Goal: Task Accomplishment & Management: Manage account settings

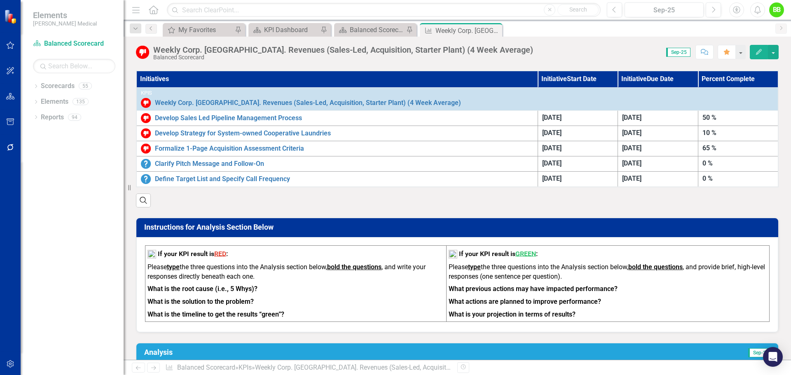
scroll to position [453, 0]
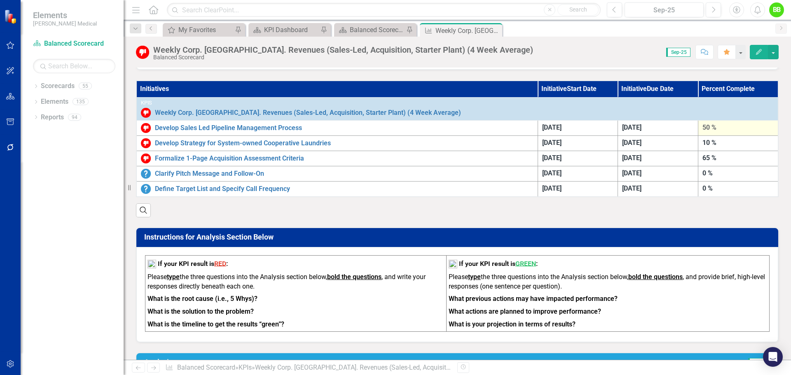
click at [702, 128] on div "50 %" at bounding box center [737, 127] width 71 height 9
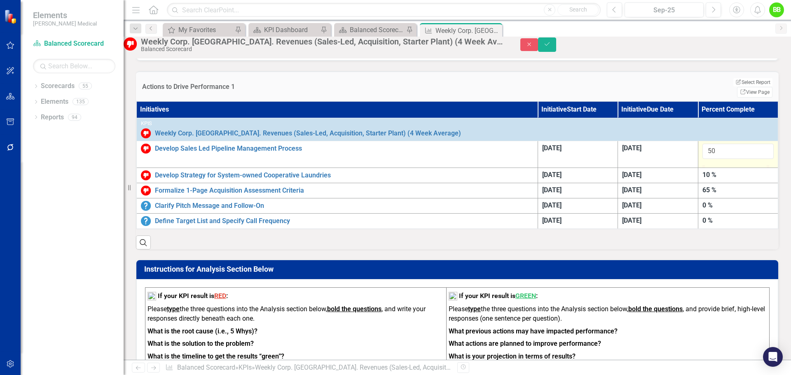
click at [747, 165] on div at bounding box center [737, 165] width 71 height 0
click at [752, 165] on div at bounding box center [737, 165] width 71 height 0
type input "75"
click at [757, 165] on div at bounding box center [737, 165] width 71 height 0
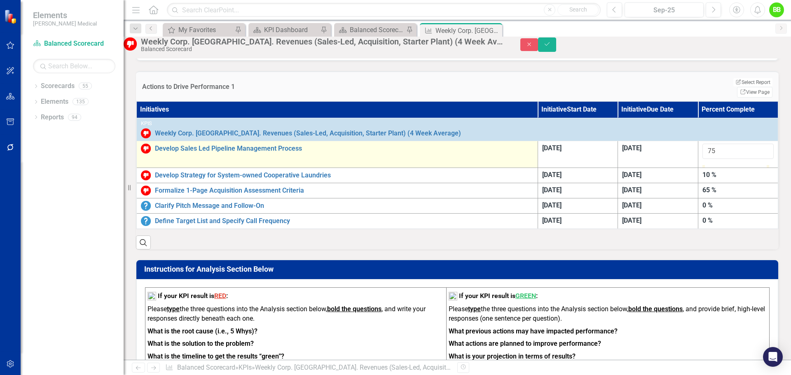
click at [313, 168] on td "Develop Sales Led Pipeline Management Process Edit Edit Initiative Link Open El…" at bounding box center [336, 154] width 401 height 27
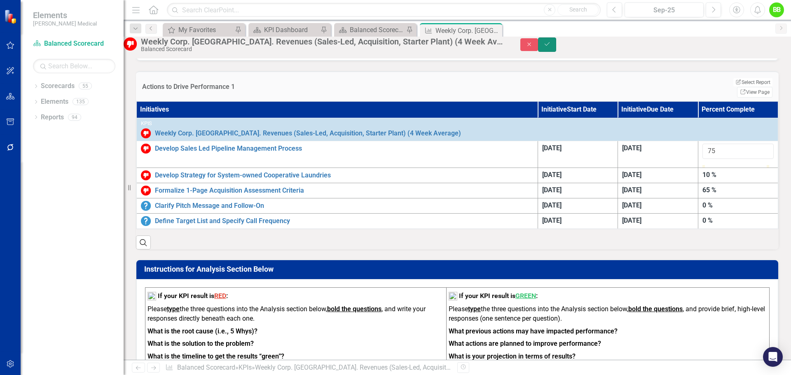
click at [551, 47] on icon "Save" at bounding box center [546, 44] width 7 height 6
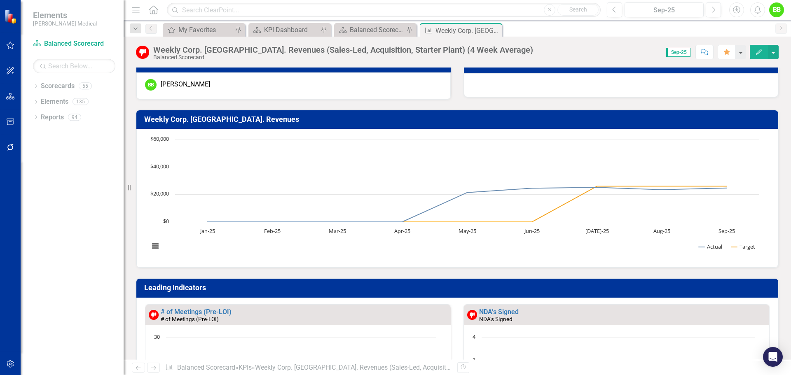
scroll to position [329, 0]
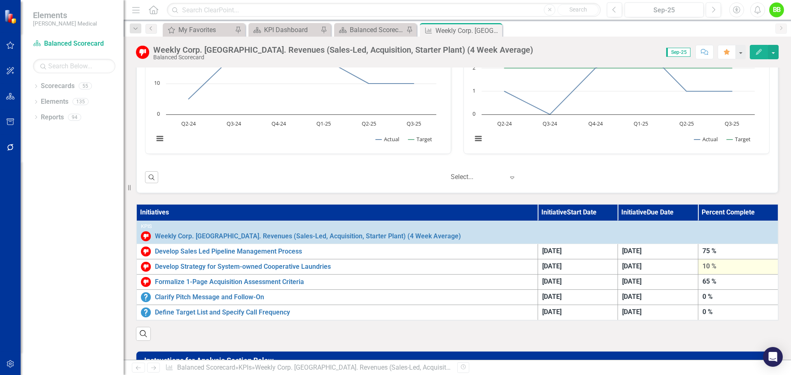
click at [703, 266] on div "10 %" at bounding box center [737, 266] width 71 height 9
click at [702, 282] on div "65 %" at bounding box center [737, 281] width 71 height 9
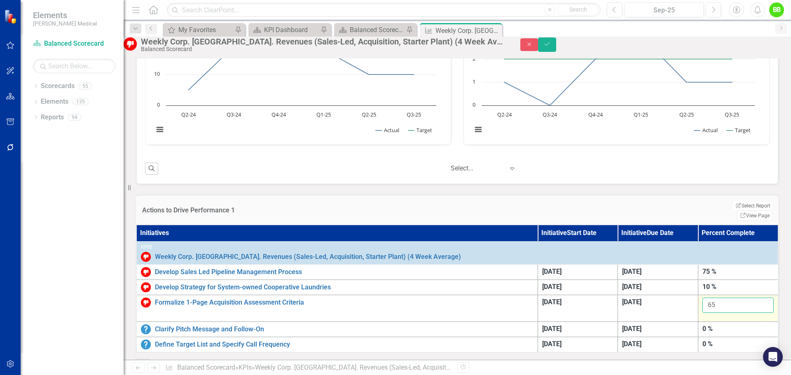
click at [728, 312] on input "65" at bounding box center [737, 305] width 71 height 15
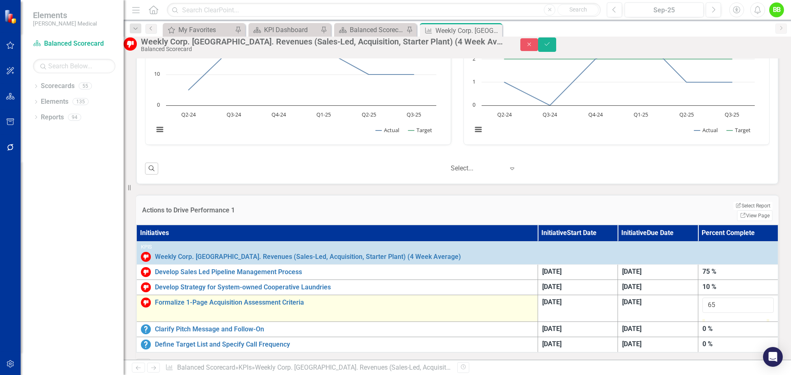
click at [429, 317] on td "Formalize 1-Page Acquisition Assessment Criteria Edit Edit Initiative Link Open…" at bounding box center [336, 308] width 401 height 27
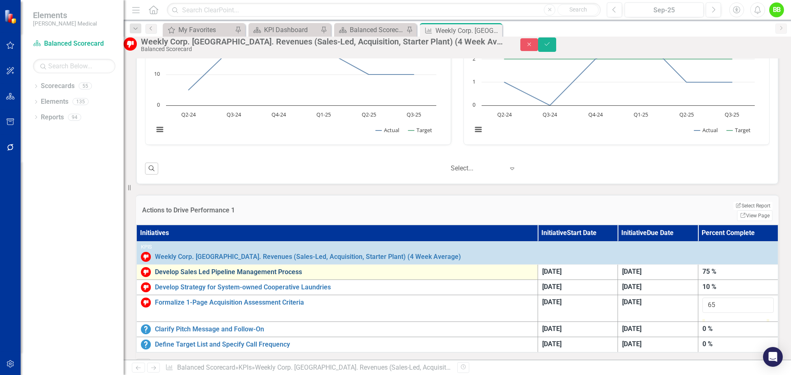
click at [255, 276] on link "Develop Sales Led Pipeline Management Process" at bounding box center [344, 271] width 378 height 7
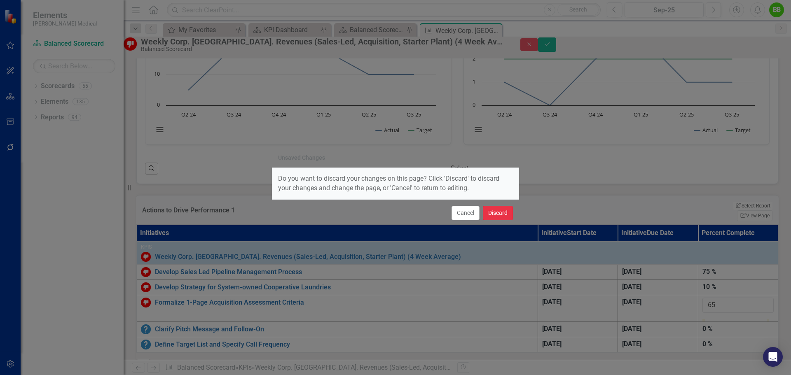
click at [491, 212] on button "Discard" at bounding box center [498, 213] width 30 height 14
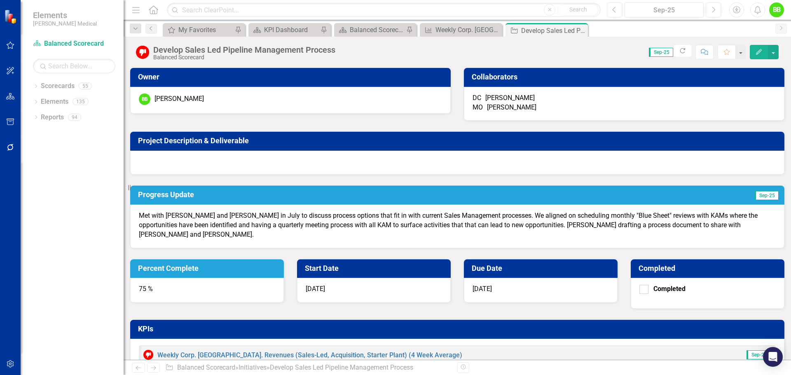
click at [216, 240] on p "Met with Mike and Darren in July to discuss process options that fit in with cu…" at bounding box center [457, 225] width 637 height 28
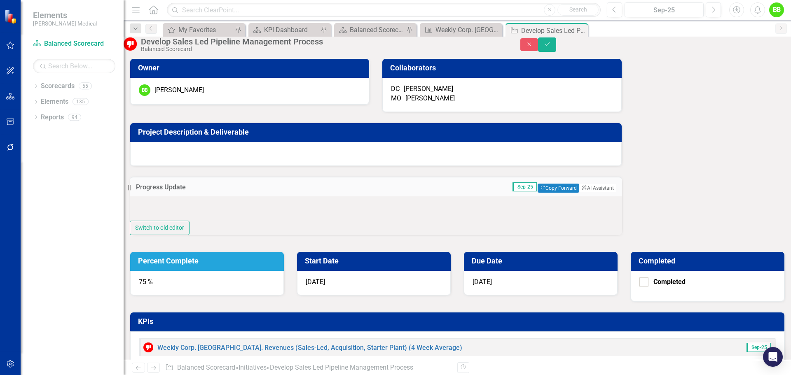
type textarea "<p>Met with Mike and Darren in July to discuss process options that fit in with…"
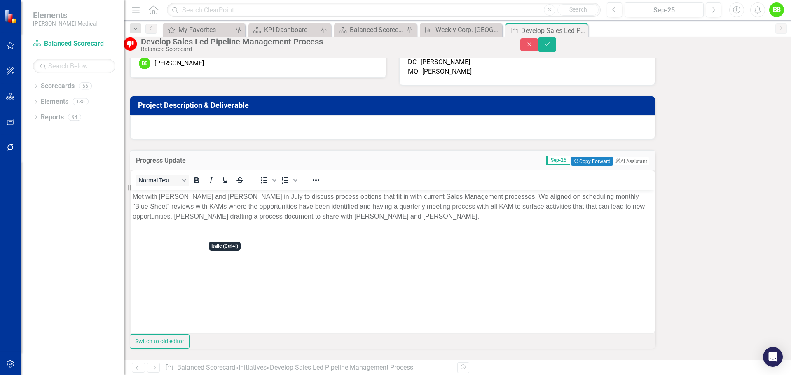
scroll to position [41, 0]
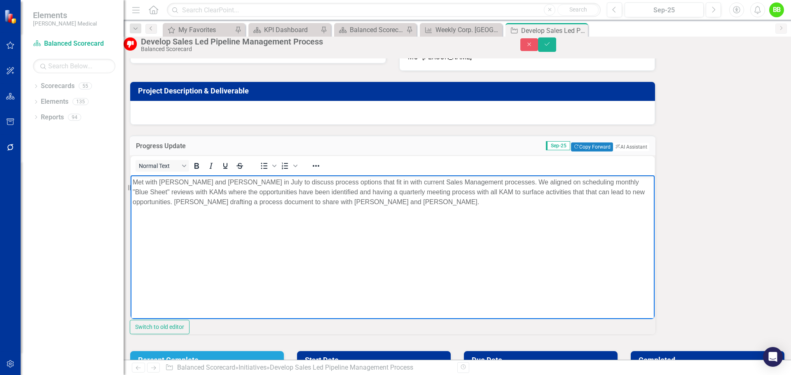
click at [203, 207] on p "Met with Mike and Darren in July to discuss process options that fit in with cu…" at bounding box center [393, 192] width 520 height 30
click at [551, 47] on icon "Save" at bounding box center [546, 44] width 7 height 6
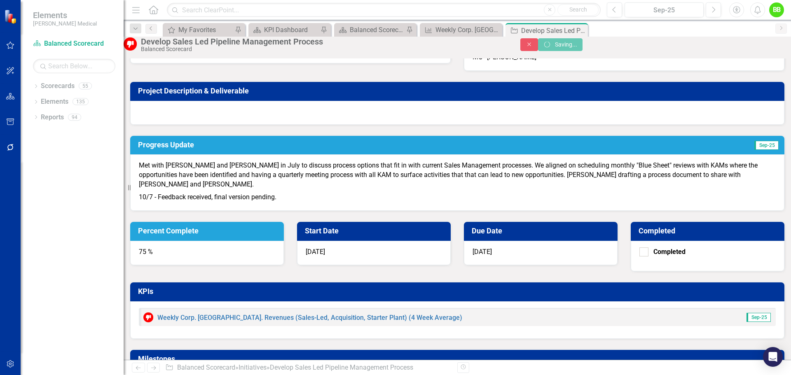
scroll to position [25, 0]
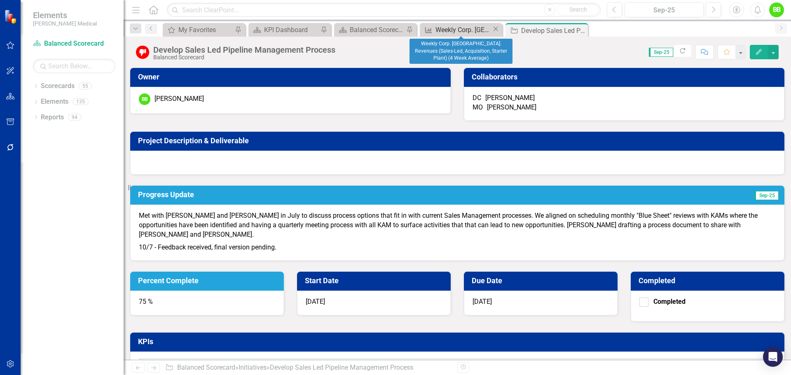
click at [466, 32] on div "Weekly Corp. [GEOGRAPHIC_DATA]. Revenues (Sales-Led, Acquisition, Starter Plant…" at bounding box center [463, 30] width 56 height 10
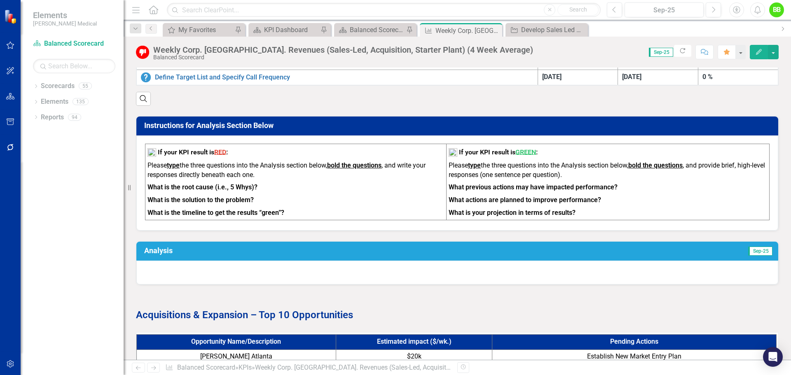
scroll to position [576, 0]
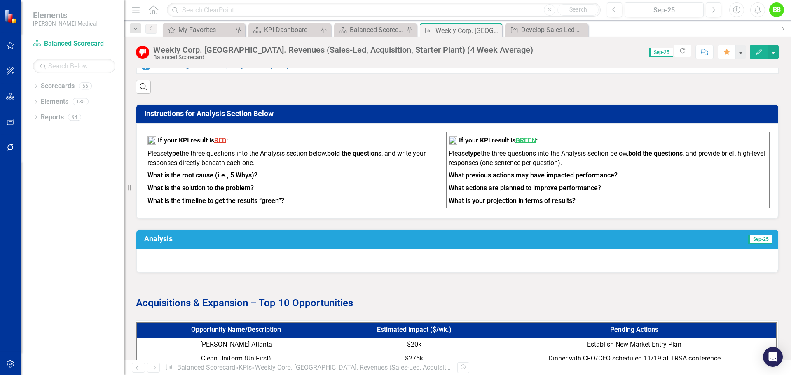
click at [499, 247] on td "Sep-25" at bounding box center [625, 240] width 295 height 14
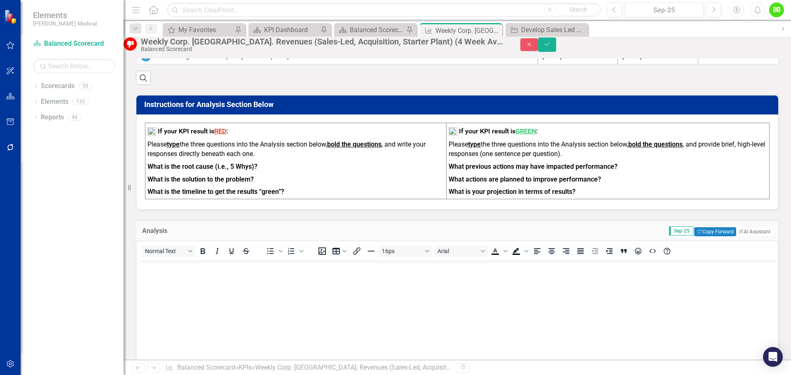
scroll to position [0, 0]
click at [669, 236] on span "Sep-25" at bounding box center [681, 230] width 24 height 9
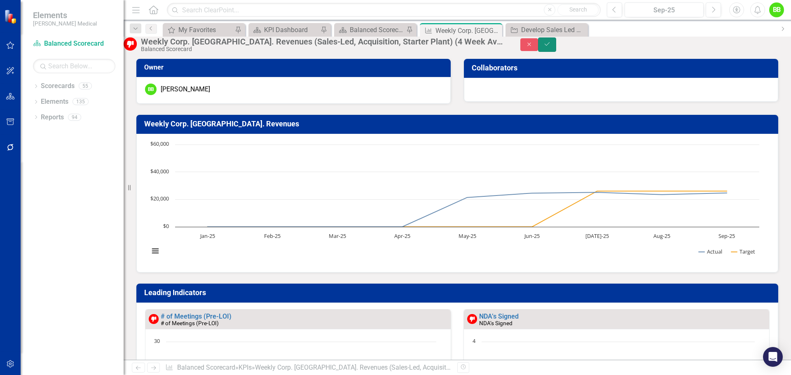
click at [551, 47] on icon "Save" at bounding box center [546, 44] width 7 height 6
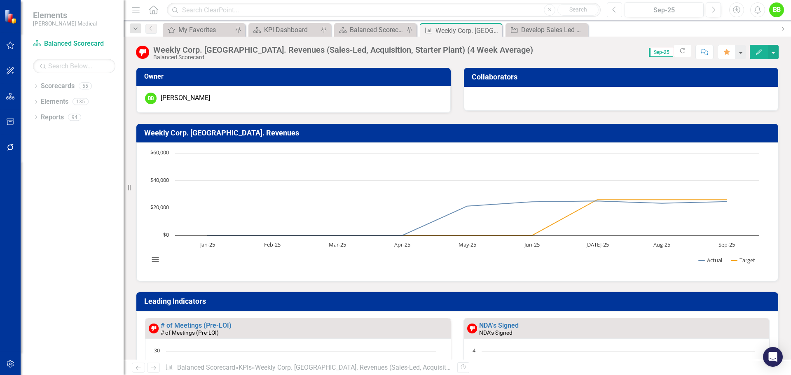
click at [615, 12] on icon "button" at bounding box center [613, 10] width 3 height 6
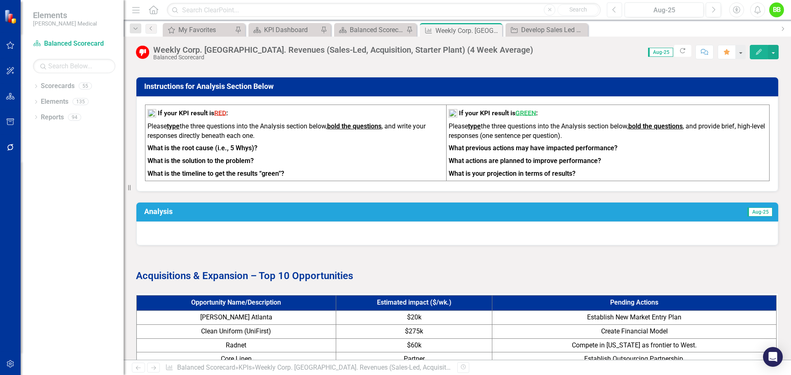
scroll to position [562, 0]
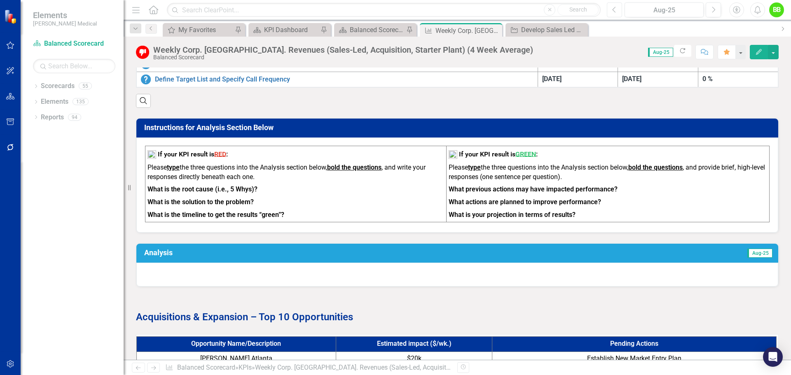
click at [610, 11] on button "Previous" at bounding box center [613, 9] width 15 height 15
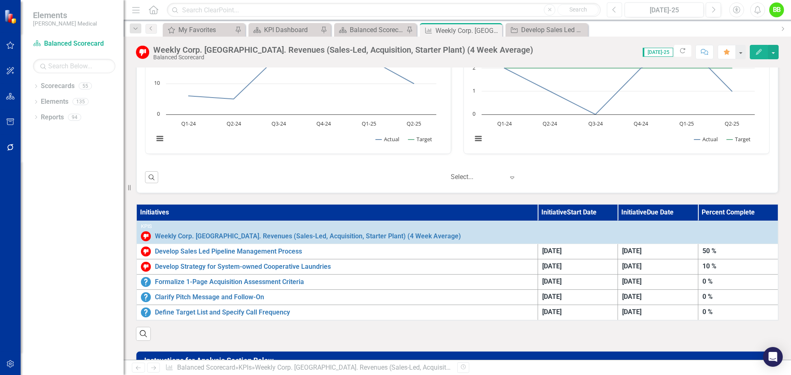
scroll to position [165, 0]
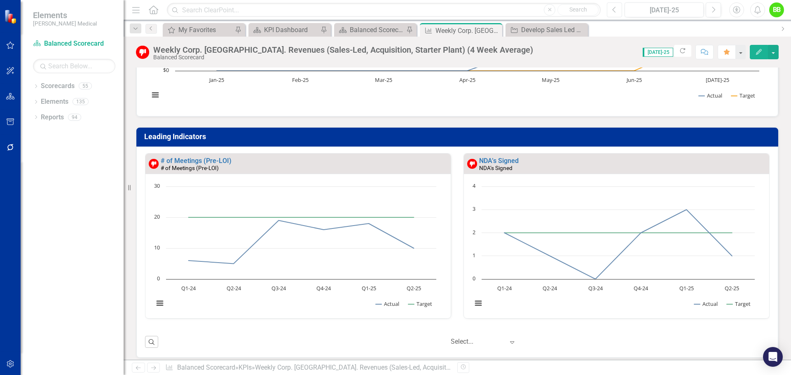
click at [615, 12] on icon "Previous" at bounding box center [614, 9] width 5 height 7
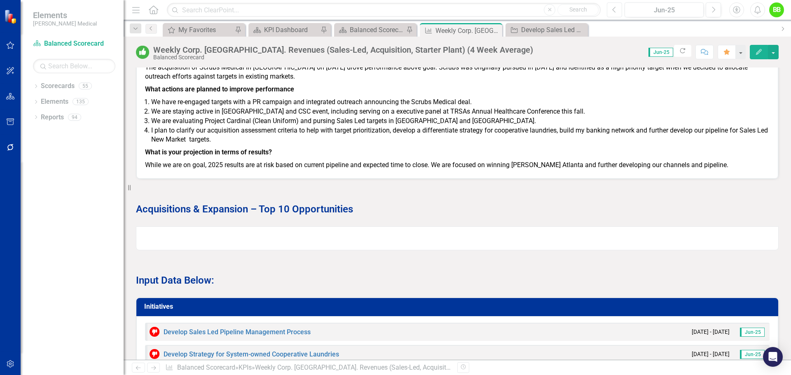
scroll to position [782, 0]
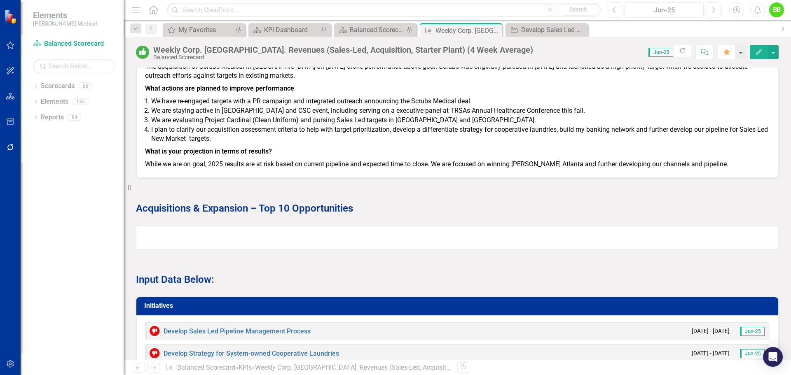
drag, startPoint x: 714, startPoint y: 171, endPoint x: 206, endPoint y: 156, distance: 507.5
click at [206, 156] on span "What previous actions may have impacted performance? The acquisition of Scrubs …" at bounding box center [457, 109] width 624 height 120
click at [713, 164] on p "While we are on goal, 2025 results are at risk based on current pipeline and ex…" at bounding box center [457, 163] width 624 height 11
drag, startPoint x: 710, startPoint y: 173, endPoint x: 630, endPoint y: 171, distance: 79.9
click at [630, 169] on p "While we are on goal, 2025 results are at risk based on current pipeline and ex…" at bounding box center [457, 163] width 624 height 11
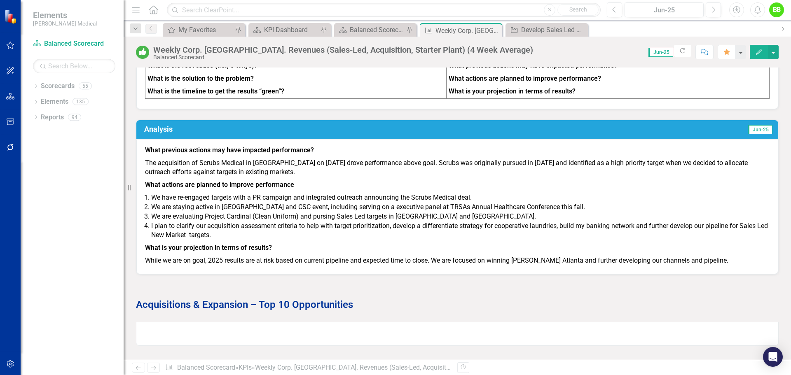
scroll to position [659, 0]
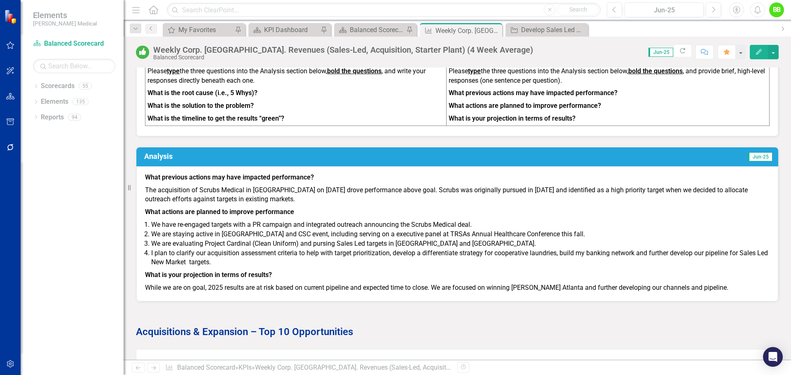
click at [565, 163] on td "Jun-25" at bounding box center [624, 157] width 298 height 14
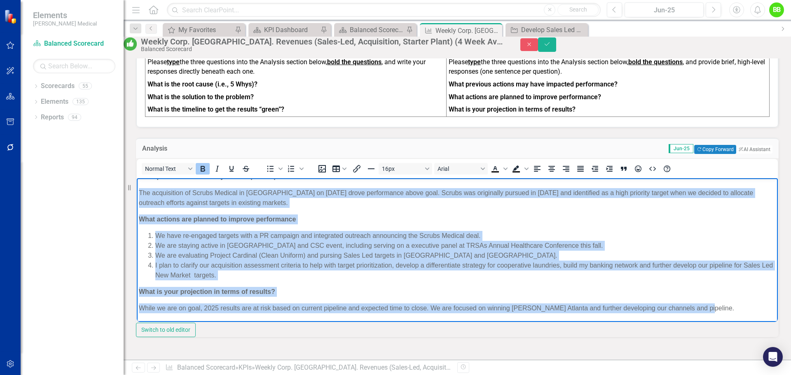
scroll to position [0, 0]
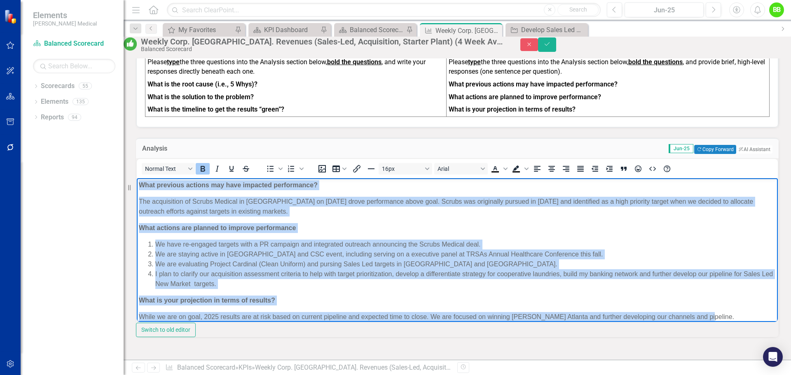
drag, startPoint x: 706, startPoint y: 307, endPoint x: 107, endPoint y: 163, distance: 616.5
click at [137, 178] on html "What previous actions may have impacted performance? The acquisition of Scrubs …" at bounding box center [457, 254] width 641 height 152
copy body "What previous actions may have impacted performance? The acquisition of Scrubs …"
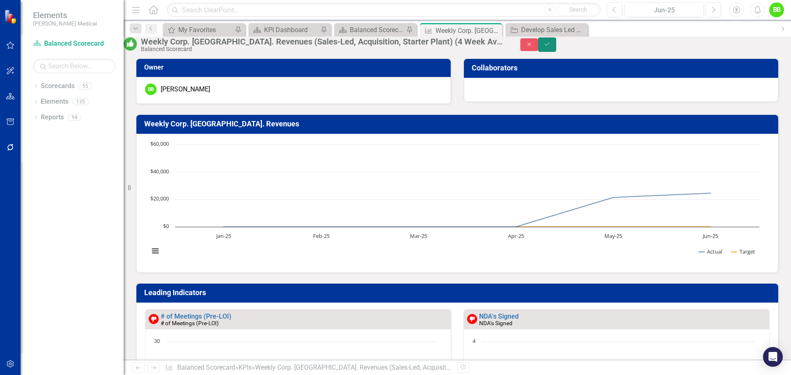
click at [551, 47] on icon "Save" at bounding box center [546, 44] width 7 height 6
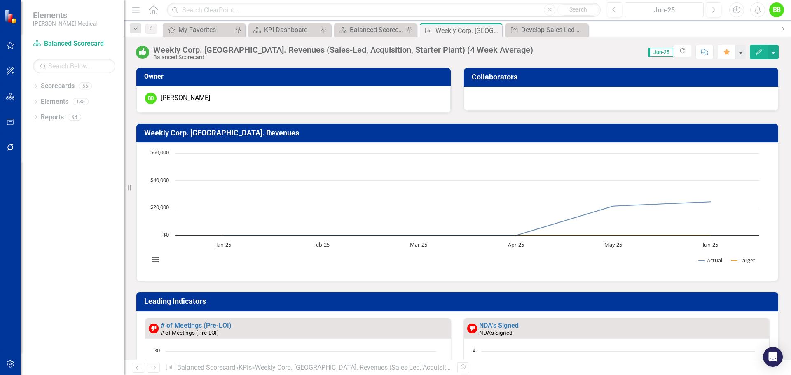
click at [688, 9] on div "Jun-25" at bounding box center [663, 10] width 73 height 10
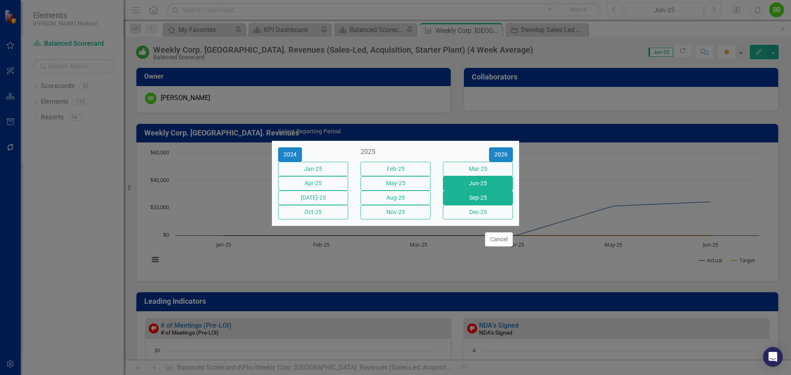
click at [471, 203] on button "Sep-25" at bounding box center [478, 198] width 70 height 14
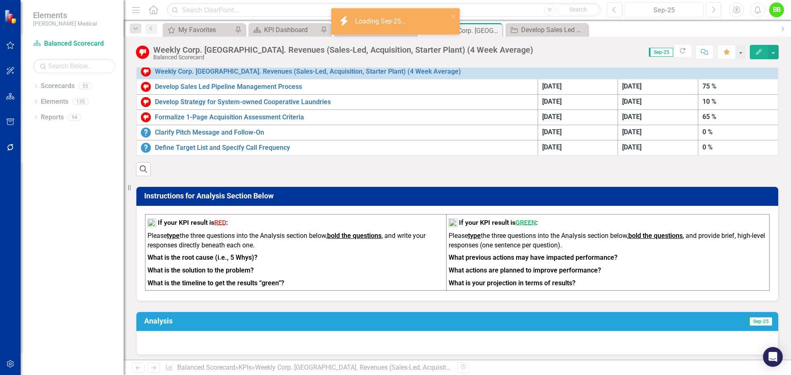
scroll to position [618, 0]
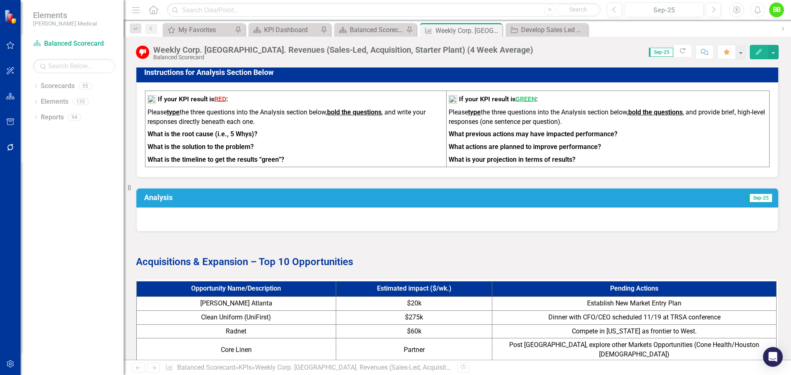
click at [156, 219] on div at bounding box center [456, 220] width 641 height 24
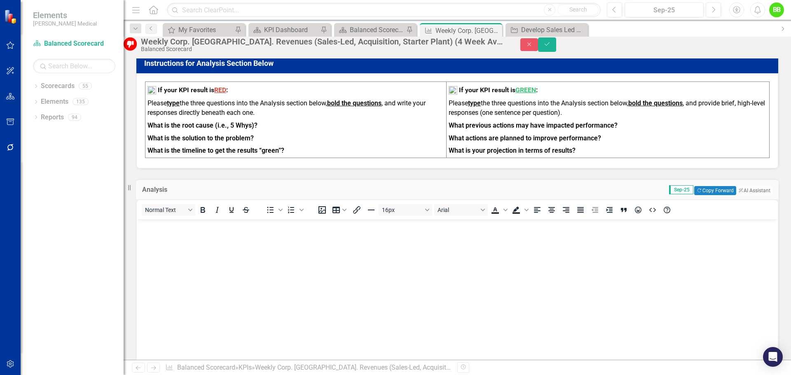
scroll to position [0, 0]
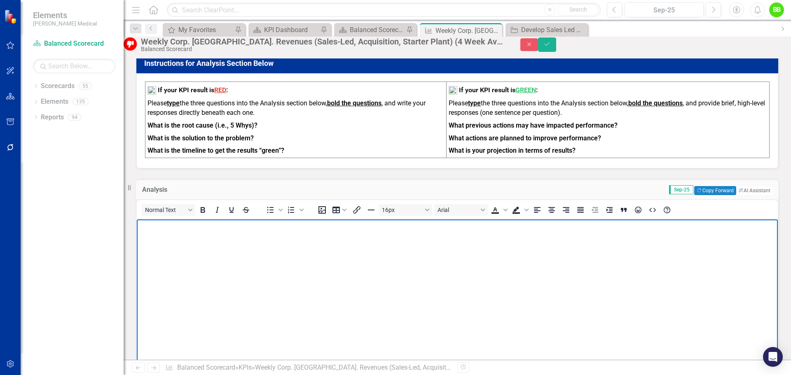
click at [150, 231] on p "Rich Text Area. Press ALT-0 for help." at bounding box center [457, 226] width 637 height 10
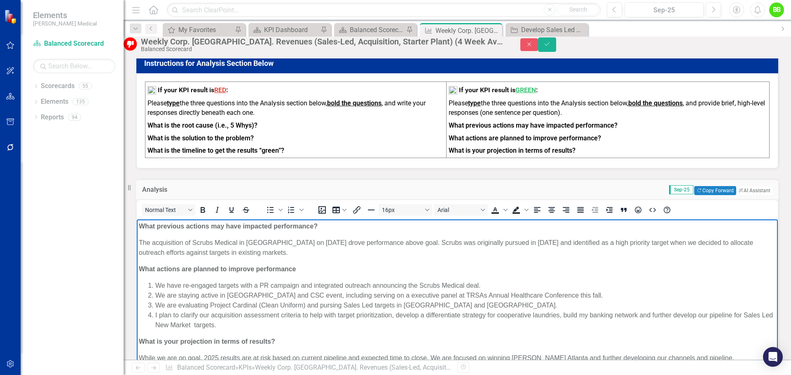
scroll to position [637, 0]
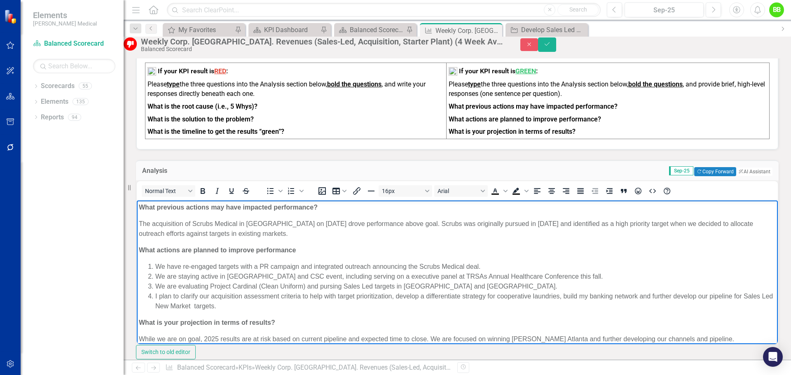
click at [273, 233] on p "The acquisition of Scrubs Medical in San Antonio on May 9th drove performance a…" at bounding box center [457, 229] width 637 height 20
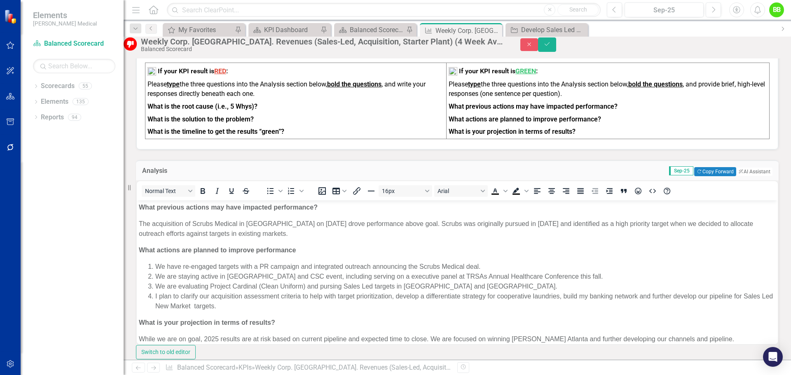
drag, startPoint x: 257, startPoint y: 122, endPoint x: 234, endPoint y: 124, distance: 23.2
click at [234, 113] on p "What is the root cause (i.e., 5 Whys)?" at bounding box center [295, 106] width 296 height 13
click at [247, 110] on strong "What is the root cause (i.e., 5 Whys)?" at bounding box center [202, 107] width 110 height 8
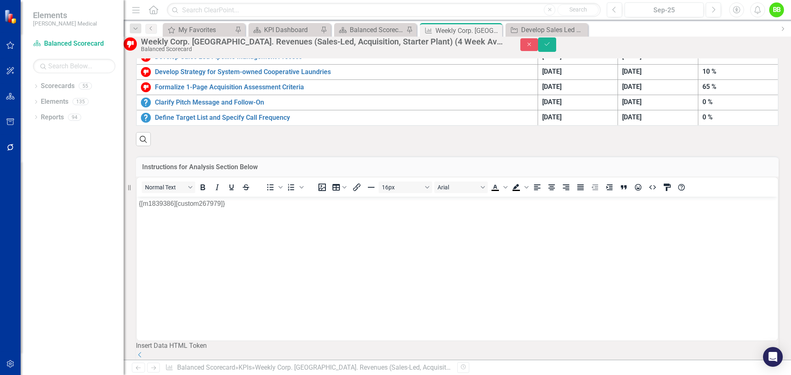
scroll to position [513, 0]
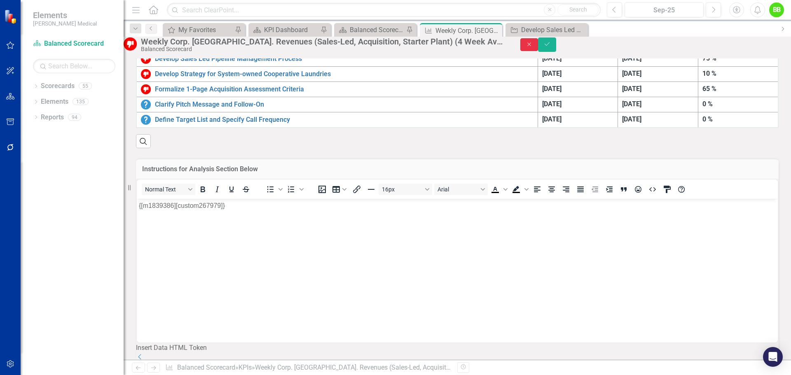
click at [533, 47] on icon "Close" at bounding box center [528, 45] width 7 height 6
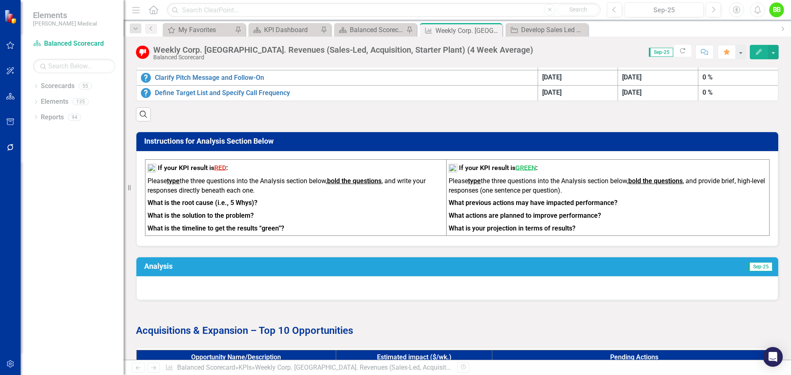
scroll to position [595, 0]
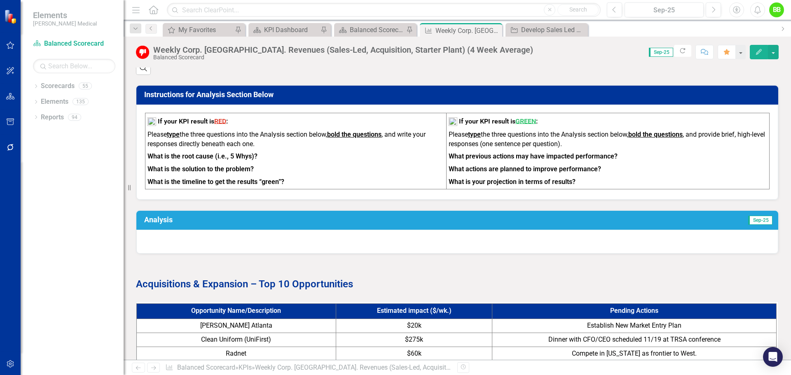
click at [163, 243] on div at bounding box center [456, 242] width 641 height 24
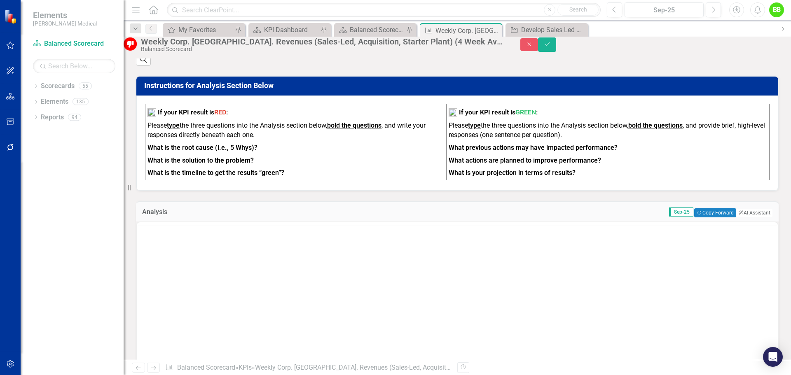
click at [163, 243] on div at bounding box center [457, 304] width 642 height 165
click at [152, 250] on p "Rich Text Area. Press ALT-0 for help." at bounding box center [457, 248] width 637 height 10
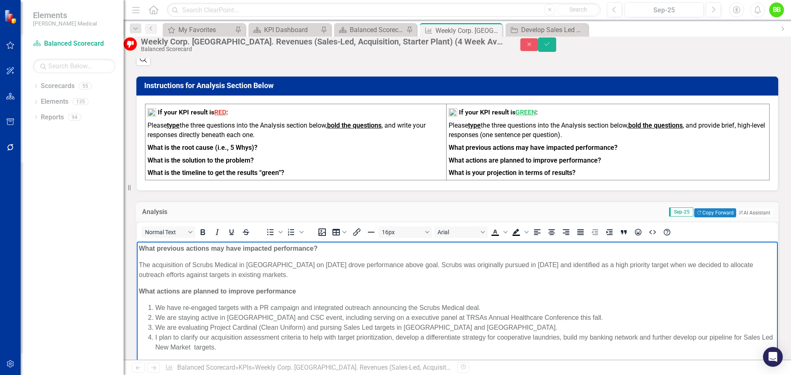
scroll to position [637, 0]
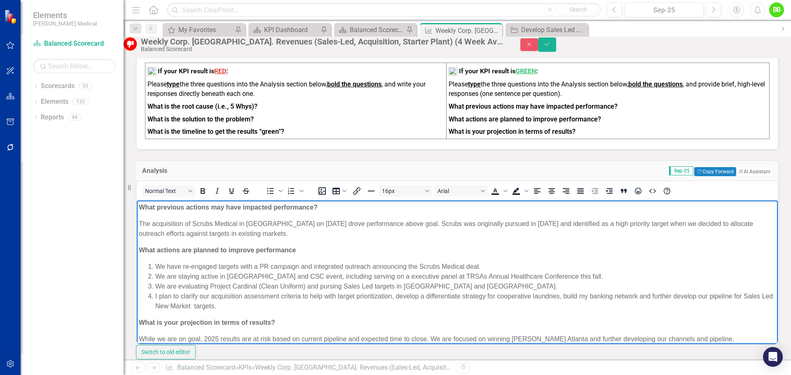
click at [318, 232] on p "The acquisition of Scrubs Medical in San Antonio on May 9th drove performance a…" at bounding box center [457, 229] width 637 height 20
drag, startPoint x: 313, startPoint y: 208, endPoint x: 157, endPoint y: 210, distance: 155.2
click at [157, 210] on strong "What previous actions may have impacted performance?" at bounding box center [228, 206] width 179 height 7
drag, startPoint x: 297, startPoint y: 250, endPoint x: 159, endPoint y: 252, distance: 137.9
click at [159, 252] on p "What actions are planned to improve performance" at bounding box center [457, 250] width 637 height 10
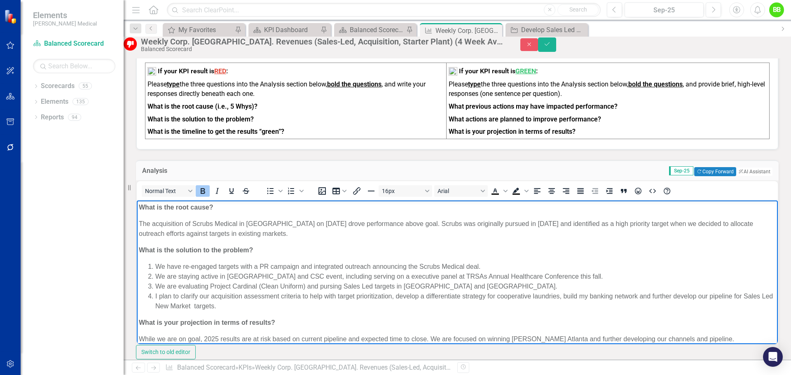
click at [279, 135] on strong "What is the timeline to get the results “green”?" at bounding box center [215, 132] width 137 height 8
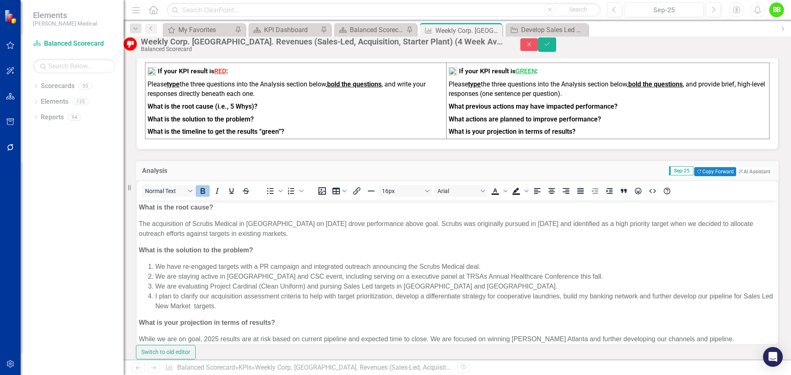
drag, startPoint x: 282, startPoint y: 146, endPoint x: 260, endPoint y: 146, distance: 21.8
click at [260, 135] on strong "What is the timeline to get the results “green”?" at bounding box center [215, 132] width 137 height 8
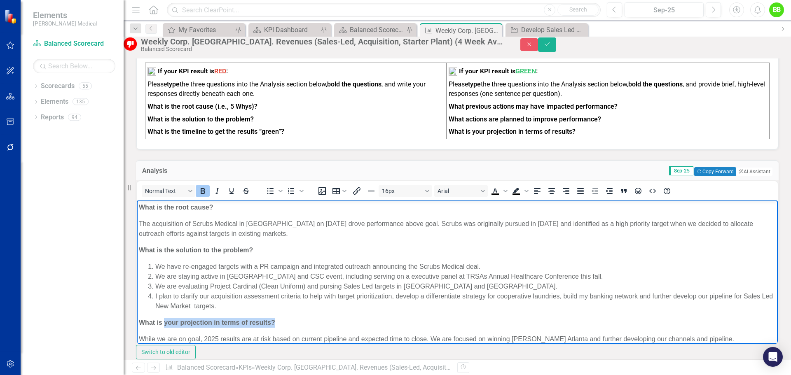
drag, startPoint x: 273, startPoint y: 321, endPoint x: 165, endPoint y: 324, distance: 107.9
click at [165, 324] on strong "What is your projection in terms of results?" at bounding box center [207, 322] width 136 height 7
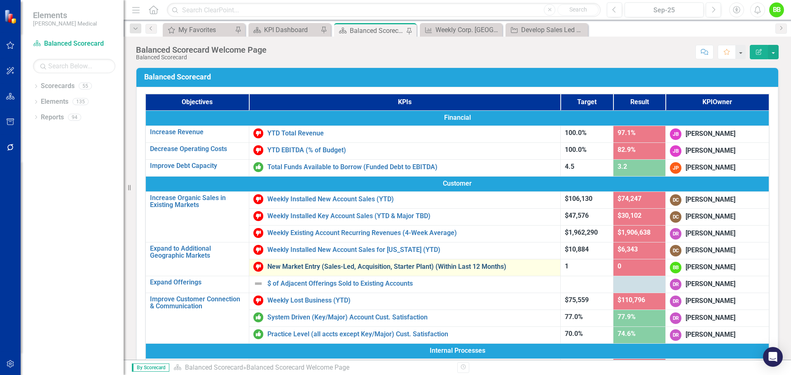
drag, startPoint x: 0, startPoint y: 0, endPoint x: 292, endPoint y: 265, distance: 394.7
click at [292, 265] on link "New Market Entry (Sales-Led, Acquisition, Starter Plant) (Within Last 12 Months)" at bounding box center [411, 266] width 289 height 7
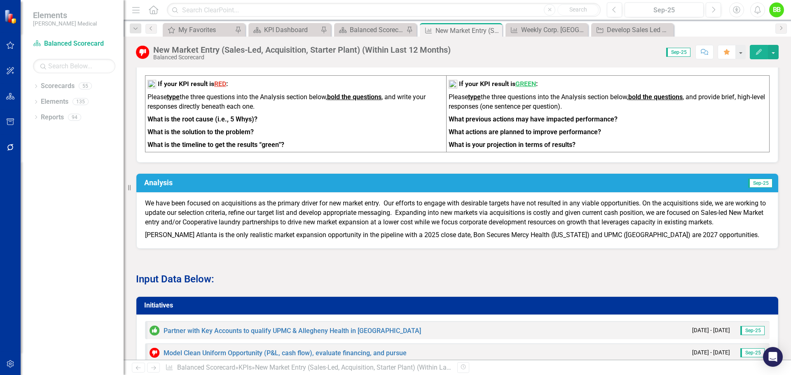
scroll to position [412, 0]
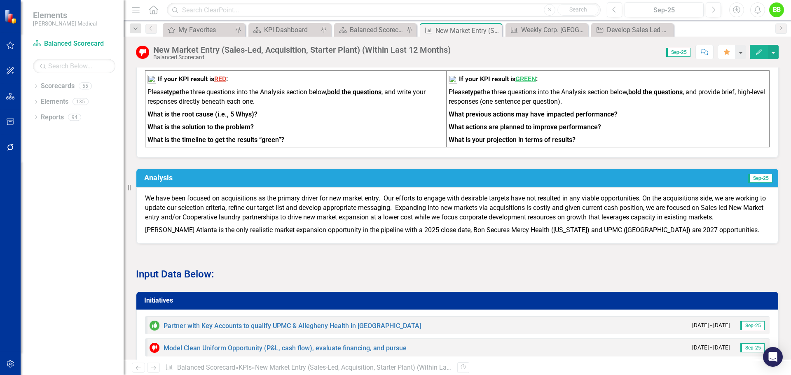
click at [146, 204] on p "We have been focused on acquisitions as the primary driver for new market entry…" at bounding box center [457, 209] width 624 height 30
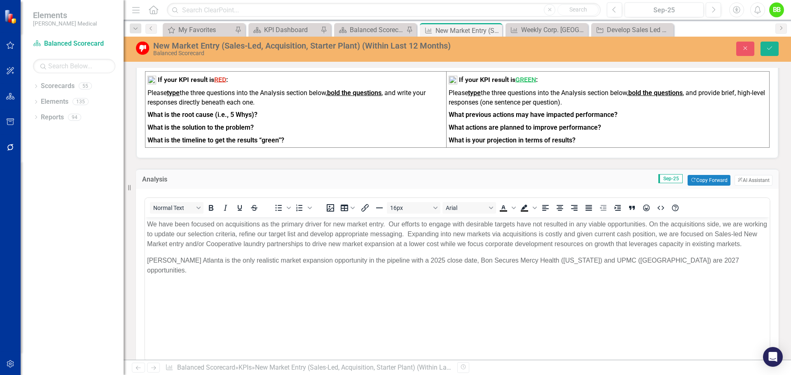
scroll to position [0, 0]
click at [148, 221] on p "We have been focused on acquisitions as the primary driver for new market entry…" at bounding box center [457, 234] width 620 height 30
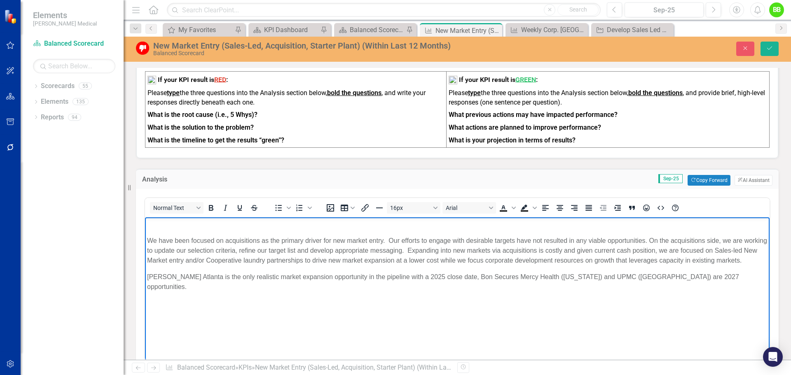
click at [155, 224] on p "Rich Text Area. Press ALT-0 for help." at bounding box center [457, 224] width 620 height 10
drag, startPoint x: 224, startPoint y: 224, endPoint x: 145, endPoint y: 224, distance: 78.6
click at [145, 224] on body "What is the root cause? We have been focused on acquisitions as the primary dri…" at bounding box center [457, 279] width 624 height 124
click at [212, 213] on icon "Bold" at bounding box center [211, 208] width 10 height 10
click at [650, 240] on p "We have been focused on acquisitions as the primary driver for new market entry…" at bounding box center [457, 251] width 620 height 30
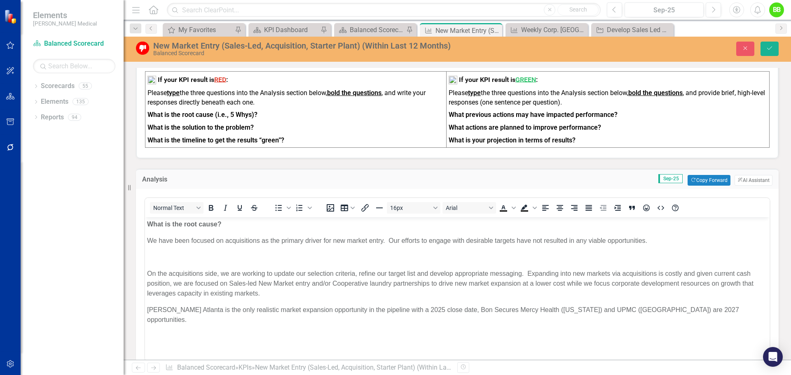
drag, startPoint x: 253, startPoint y: 134, endPoint x: 165, endPoint y: 136, distance: 88.5
click at [165, 131] on strong "What is the solution to the problem?" at bounding box center [200, 128] width 106 height 8
click at [212, 131] on strong "What is the solution to the problem?" at bounding box center [200, 128] width 106 height 8
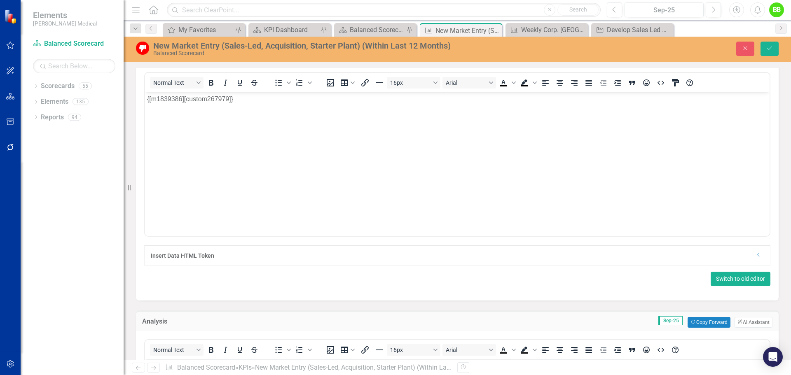
click at [737, 282] on button "Switch to old editor" at bounding box center [740, 279] width 60 height 14
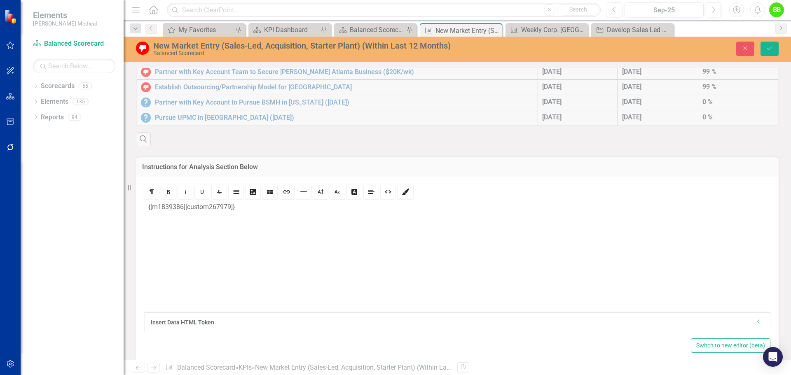
scroll to position [289, 0]
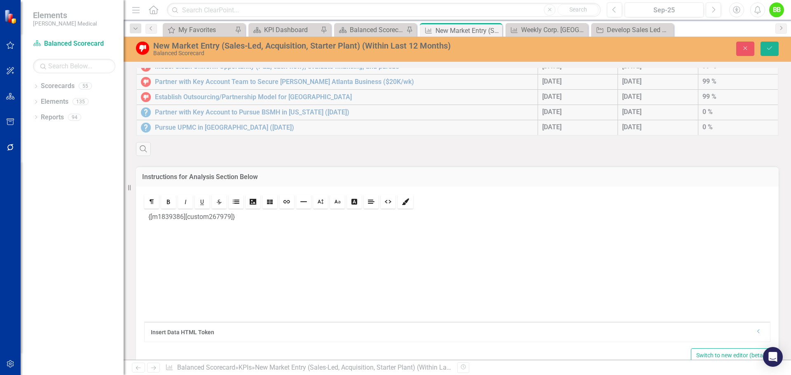
click at [256, 151] on div "Initiatives Initiative Start Date Initiative Due Date Percent Complete KPIs New…" at bounding box center [457, 74] width 655 height 163
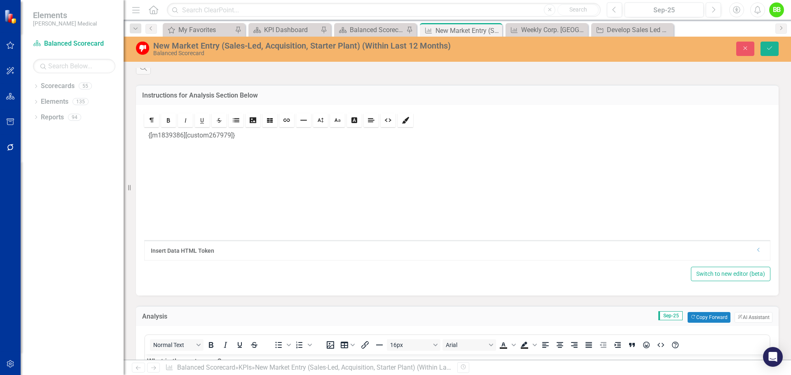
scroll to position [371, 0]
click at [767, 47] on icon "Save" at bounding box center [768, 48] width 7 height 6
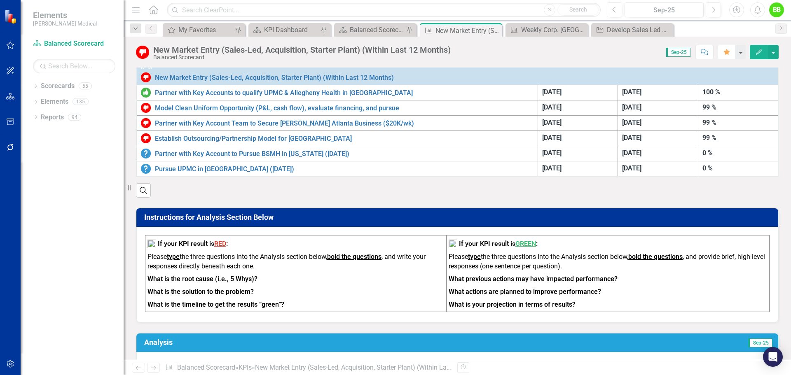
scroll to position [371, 0]
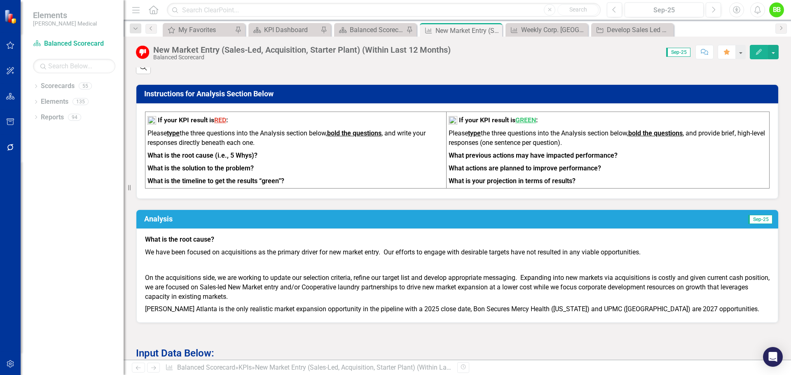
click at [187, 269] on p at bounding box center [457, 265] width 624 height 13
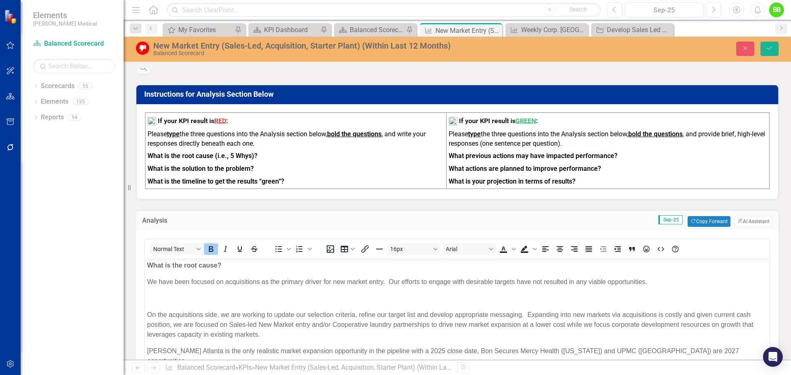
scroll to position [0, 0]
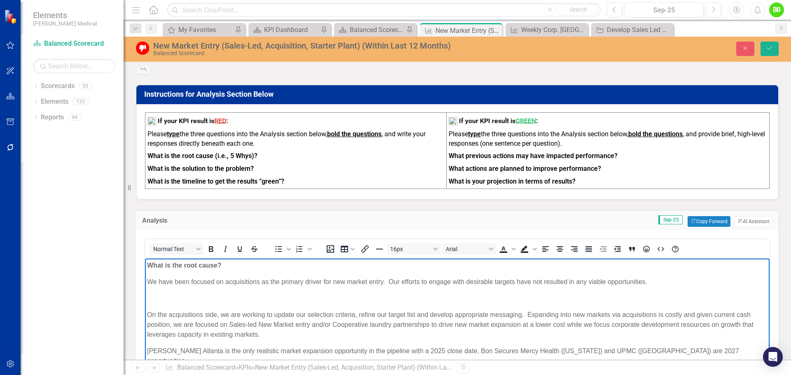
click at [157, 299] on p "Rich Text Area. Press ALT-0 for help." at bounding box center [457, 298] width 620 height 10
drag, startPoint x: 254, startPoint y: 297, endPoint x: 146, endPoint y: 293, distance: 107.9
click at [146, 293] on body "What is the root cause? We have been focused on acquisitions as the primary dri…" at bounding box center [457, 320] width 624 height 124
click at [212, 254] on icon "Bold" at bounding box center [211, 249] width 10 height 10
click at [264, 334] on p "On the acquisitions side, we are working to update our selection criteria, refi…" at bounding box center [457, 325] width 620 height 30
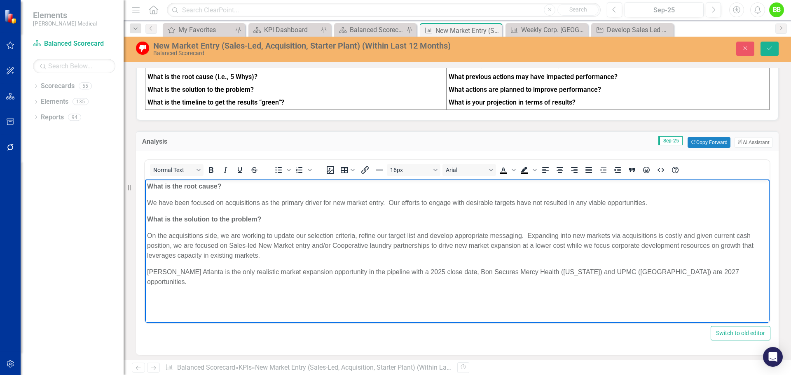
scroll to position [453, 0]
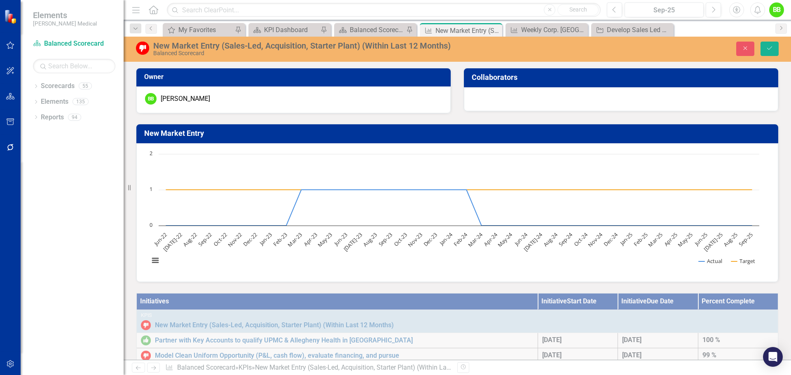
scroll to position [453, 0]
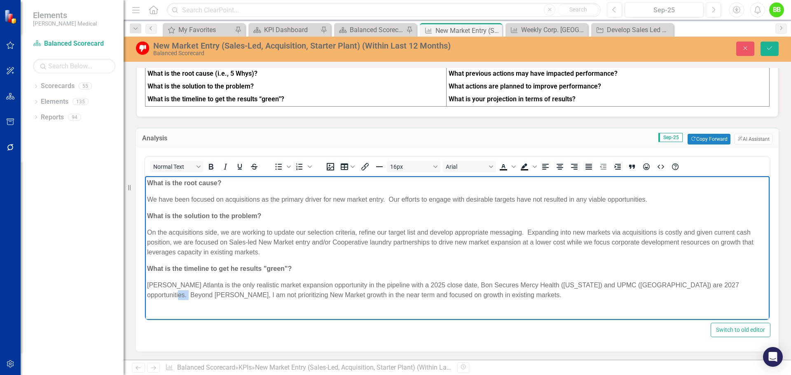
drag, startPoint x: 745, startPoint y: 284, endPoint x: 732, endPoint y: 283, distance: 12.8
click at [732, 283] on p "Kaiser Atlanta is the only realistic market expansion opportunity in the pipeli…" at bounding box center [457, 290] width 620 height 20
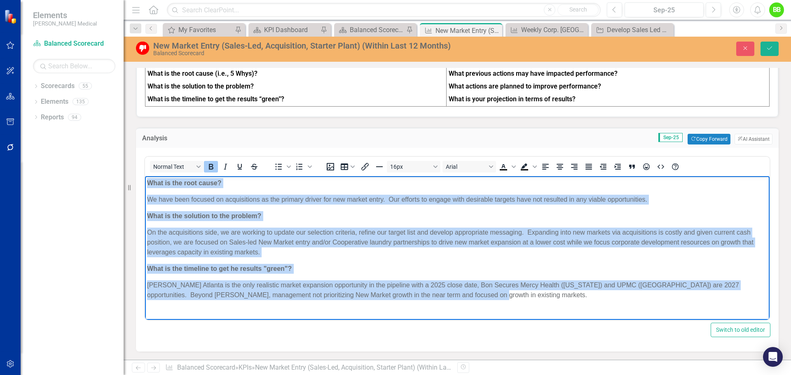
drag, startPoint x: 470, startPoint y: 295, endPoint x: 149, endPoint y: 182, distance: 340.9
click at [149, 182] on body "What is the root cause? We have been focused on acquisitions as the primary dri…" at bounding box center [457, 242] width 624 height 133
copy body "What is the root cause? We have been focused on acquisitions as the primary dri…"
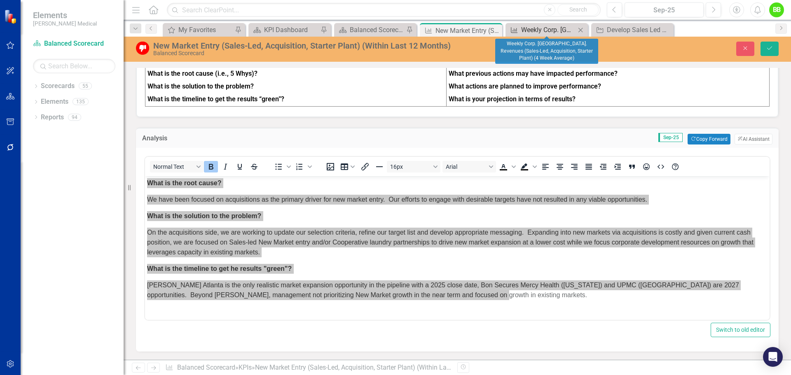
click at [547, 29] on div "Weekly Corp. [GEOGRAPHIC_DATA]. Revenues (Sales-Led, Acquisition, Starter Plant…" at bounding box center [548, 30] width 54 height 10
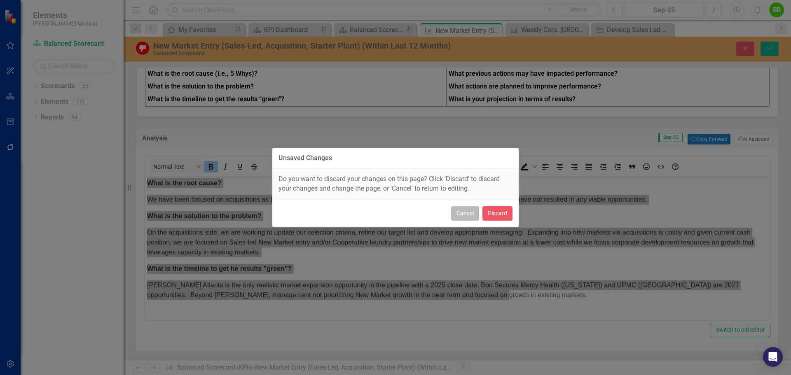
click at [465, 215] on button "Cancel" at bounding box center [465, 213] width 28 height 14
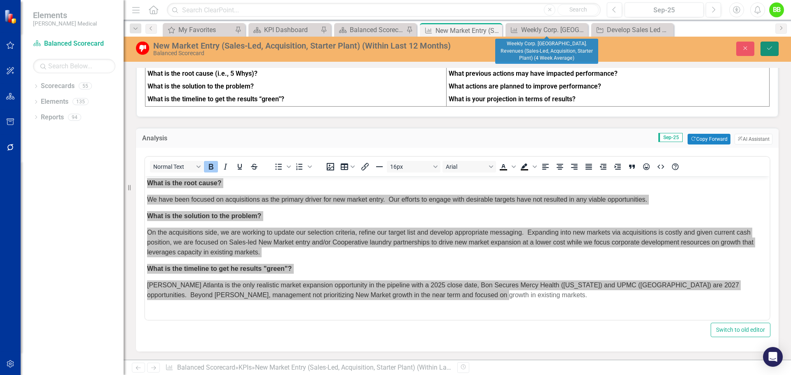
click at [770, 46] on icon "Save" at bounding box center [768, 48] width 7 height 6
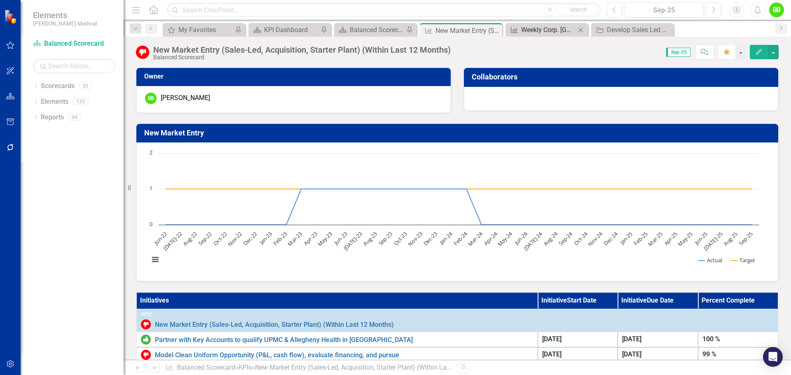
click at [537, 28] on div "Weekly Corp. [GEOGRAPHIC_DATA]. Revenues (Sales-Led, Acquisition, Starter Plant…" at bounding box center [548, 30] width 54 height 10
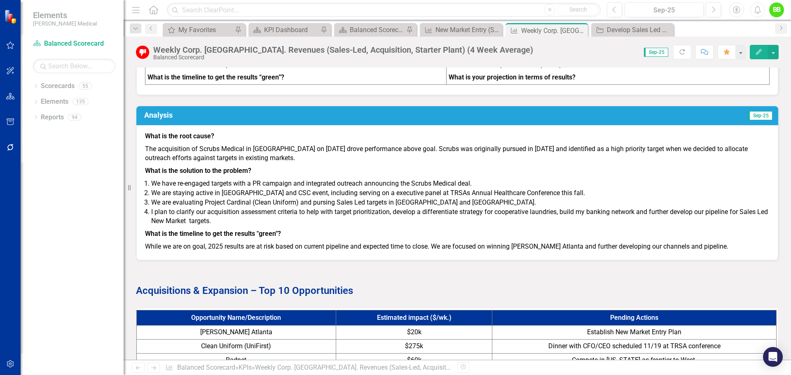
scroll to position [741, 0]
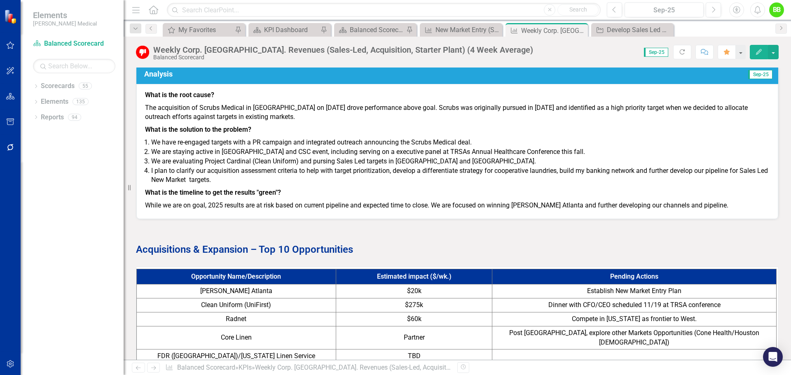
click at [504, 82] on td "Sep-25" at bounding box center [625, 75] width 295 height 14
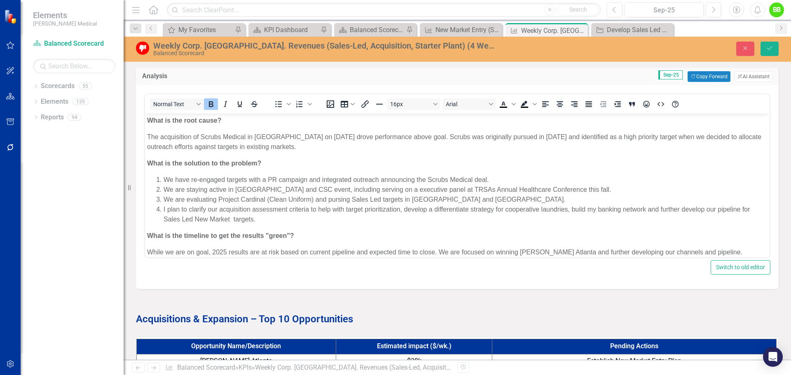
scroll to position [0, 0]
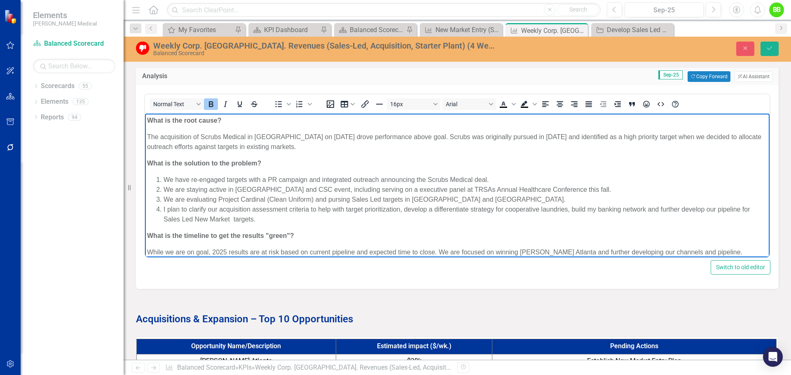
click at [147, 119] on strong "What is the root cause?" at bounding box center [184, 120] width 74 height 7
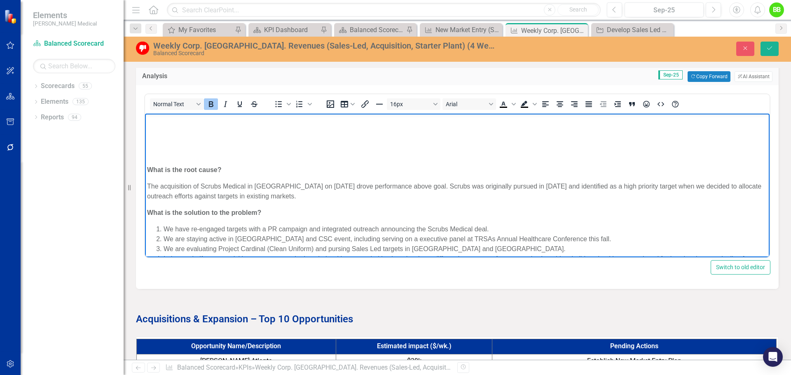
click at [160, 117] on p "Rich Text Area. Press ALT-0 for help." at bounding box center [457, 121] width 620 height 10
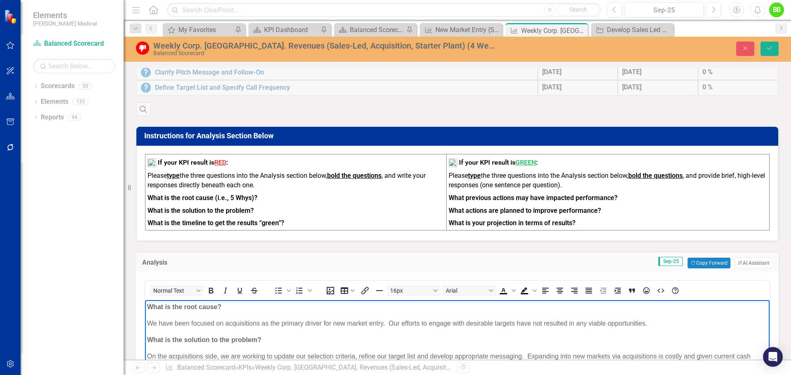
scroll to position [618, 0]
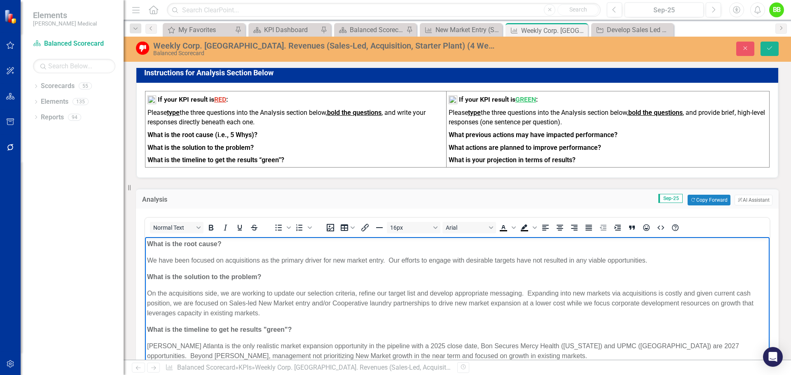
click at [648, 259] on p "We have been focused on acquisitions as the primary driver for new market entry…" at bounding box center [457, 261] width 620 height 10
click at [225, 261] on p "We have been focused on acquisitions as the primary driver for new market entry…" at bounding box center [457, 261] width 620 height 10
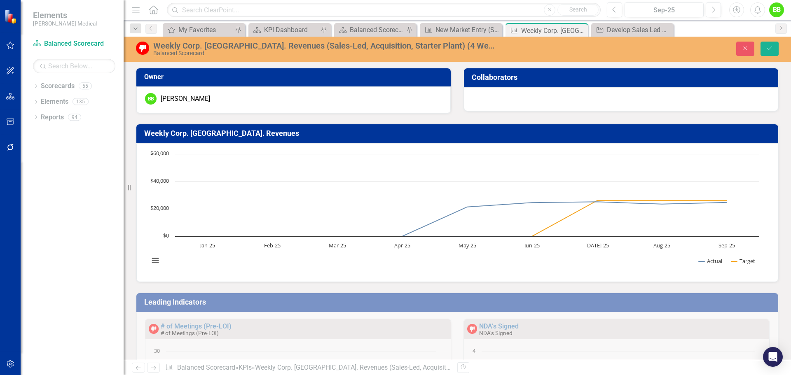
scroll to position [618, 0]
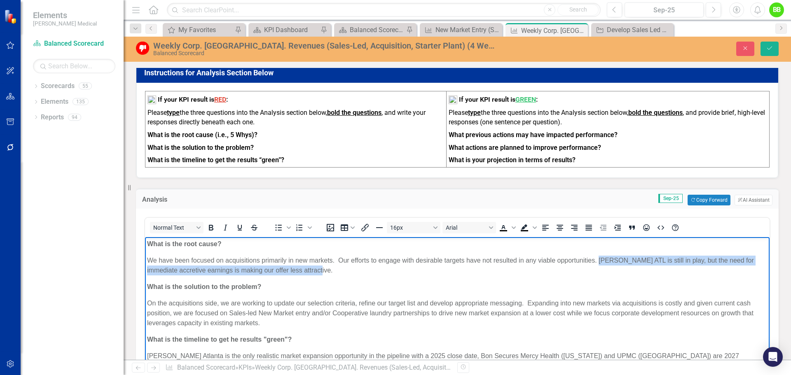
drag, startPoint x: 599, startPoint y: 259, endPoint x: 611, endPoint y: 267, distance: 14.7
click at [611, 267] on p "We have been focused on acquisitions primarily in new markets. Our efforts to e…" at bounding box center [457, 266] width 620 height 20
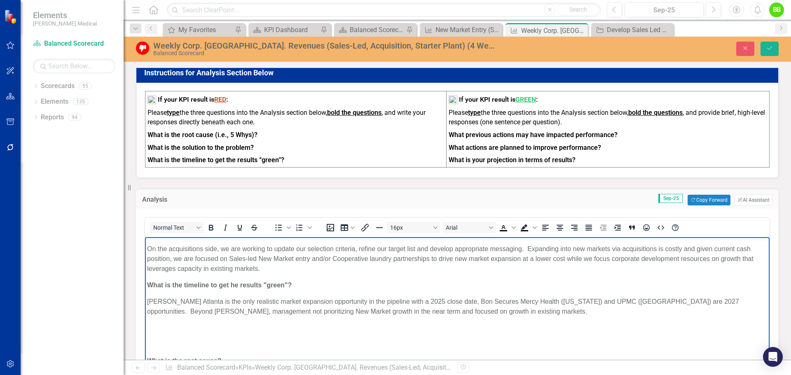
scroll to position [41, 0]
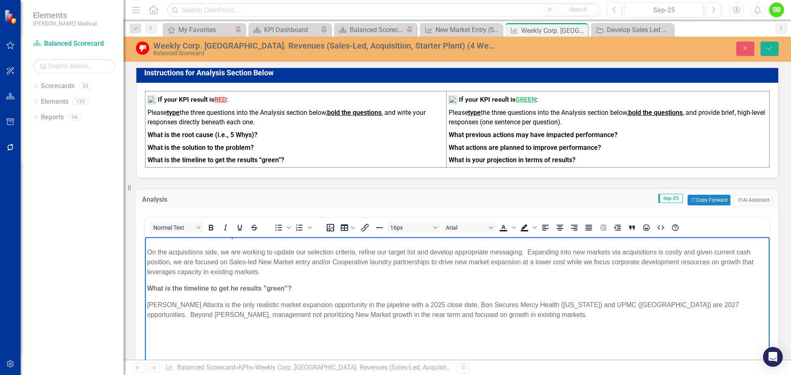
click at [299, 285] on p "What is the timeline to get he results "green"?" at bounding box center [457, 289] width 620 height 10
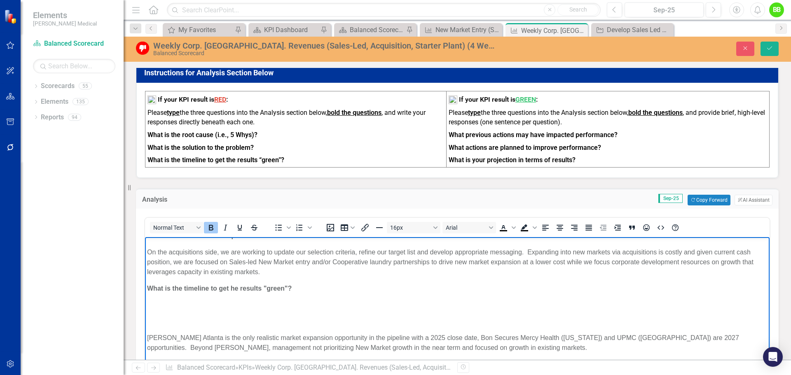
click at [171, 308] on p "Rich Text Area. Press ALT-0 for help." at bounding box center [457, 305] width 620 height 10
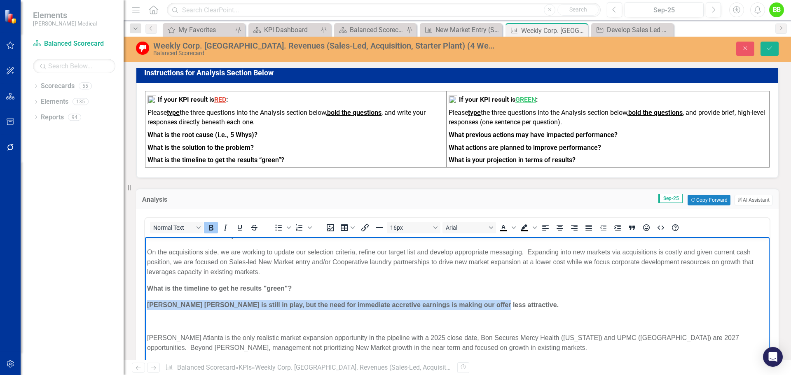
drag, startPoint x: 481, startPoint y: 306, endPoint x: 145, endPoint y: 306, distance: 335.6
click at [145, 306] on body "What is the root cause? We have been focused on acquisitions primarily in new m…" at bounding box center [457, 369] width 624 height 347
click at [214, 233] on icon "Bold" at bounding box center [211, 228] width 10 height 10
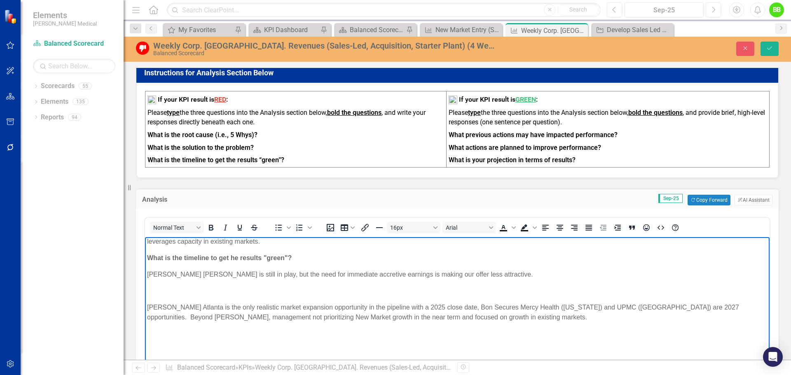
scroll to position [124, 0]
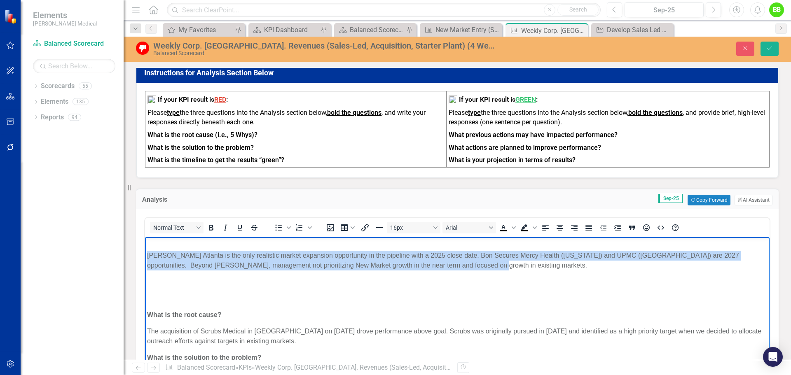
drag, startPoint x: 492, startPoint y: 264, endPoint x: 141, endPoint y: 256, distance: 350.9
click at [145, 256] on html "What is the root cause? We have been focused on acquisitions primarily in new m…" at bounding box center [457, 287] width 624 height 347
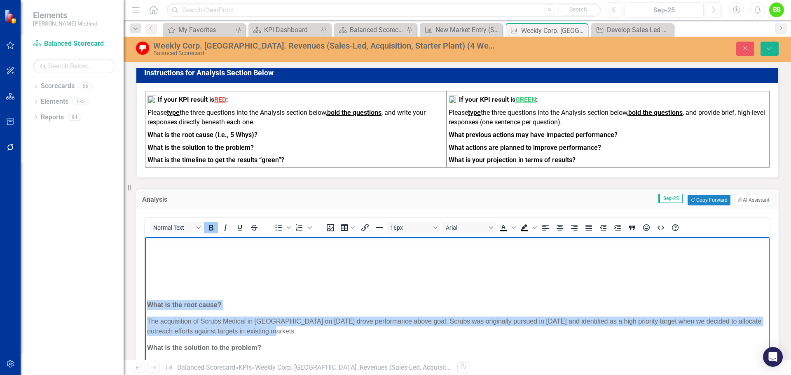
drag, startPoint x: 291, startPoint y: 334, endPoint x: 134, endPoint y: 303, distance: 160.2
click at [145, 303] on html "What is the root cause? We have been focused on acquisitions primarily in new m…" at bounding box center [457, 282] width 624 height 337
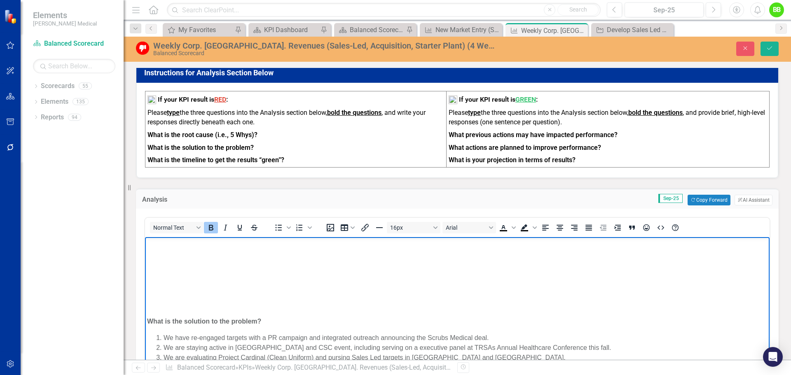
click at [147, 320] on body "What is the root cause? We have been focused on acquisitions primarily in new m…" at bounding box center [457, 269] width 624 height 310
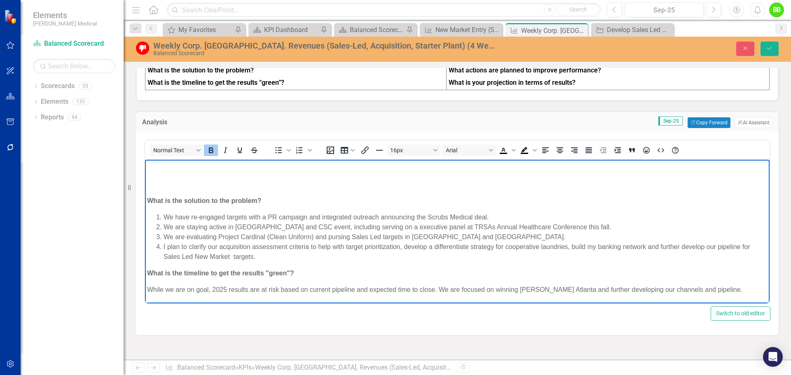
scroll to position [700, 0]
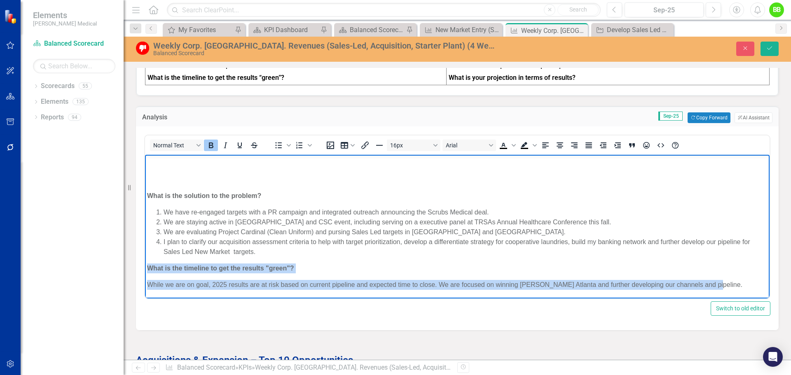
drag, startPoint x: 715, startPoint y: 283, endPoint x: 282, endPoint y: 421, distance: 454.2
click at [145, 260] on html "What is the root cause? We have been focused on acquisitions primarily in new m…" at bounding box center [457, 167] width 624 height 261
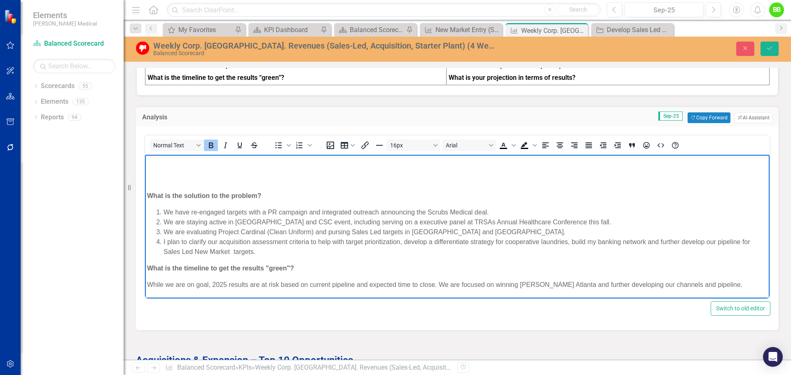
scroll to position [101, 0]
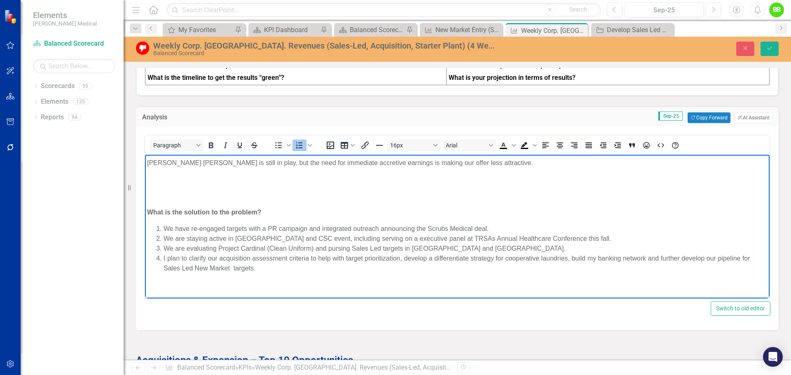
drag, startPoint x: 282, startPoint y: 271, endPoint x: 154, endPoint y: 227, distance: 135.5
click at [154, 227] on ol "We have re-engaged targets with a PR campaign and integrated outreach announcin…" at bounding box center [457, 248] width 620 height 49
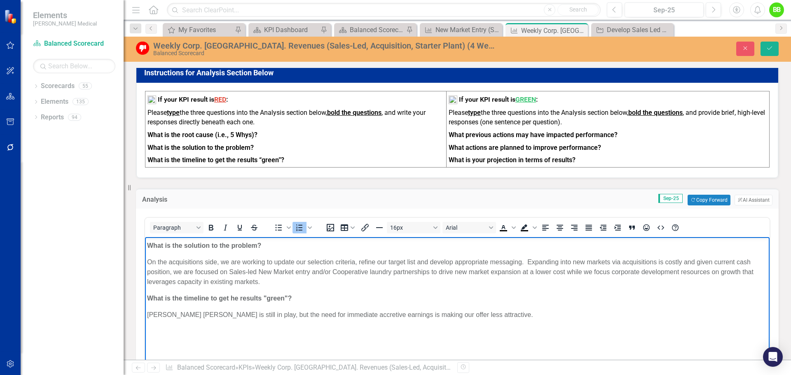
scroll to position [0, 0]
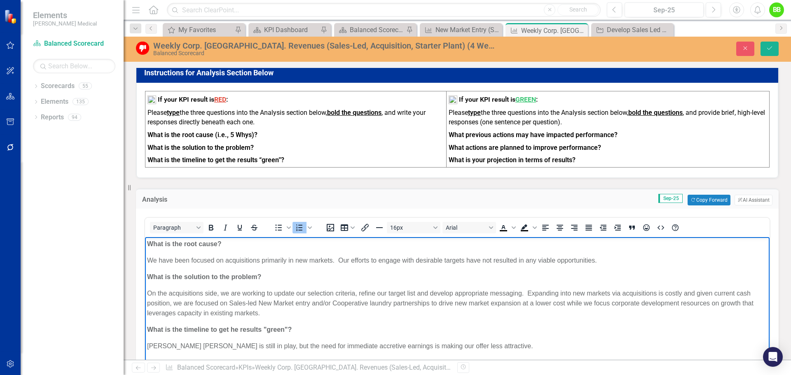
click at [263, 279] on p "What is the solution to the problem?" at bounding box center [457, 277] width 620 height 10
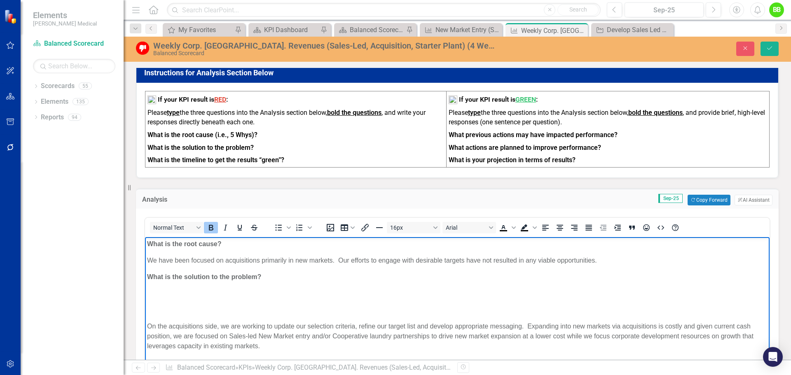
click at [152, 292] on p "Rich Text Area. Press ALT-0 for help." at bounding box center [457, 294] width 620 height 10
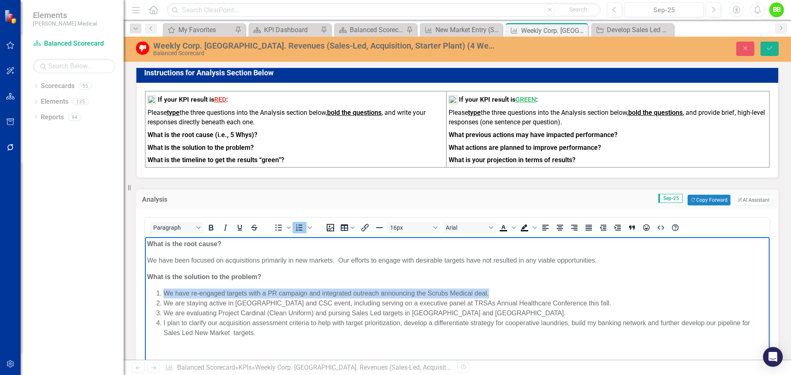
drag, startPoint x: 483, startPoint y: 251, endPoint x: 155, endPoint y: 290, distance: 330.1
click at [155, 290] on ol "We have re-engaged targets with a PR campaign and integrated outreach announcin…" at bounding box center [457, 313] width 620 height 49
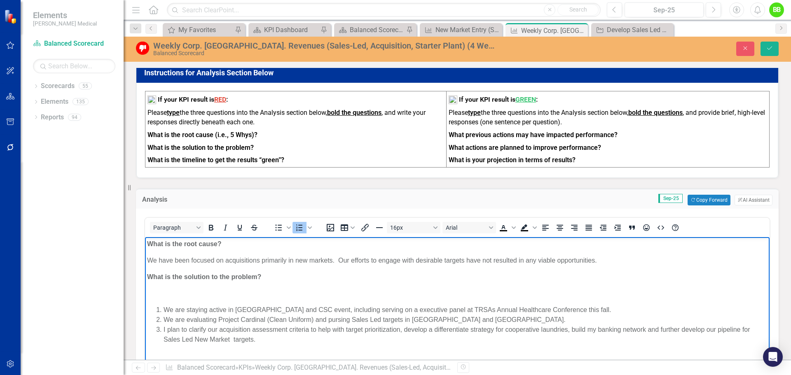
click at [161, 301] on body "What is the root cause? We have been focused on acquisitions primarily in new m…" at bounding box center [457, 379] width 624 height 284
click at [165, 292] on p "Rich Text Area. Press ALT-0 for help." at bounding box center [457, 294] width 620 height 10
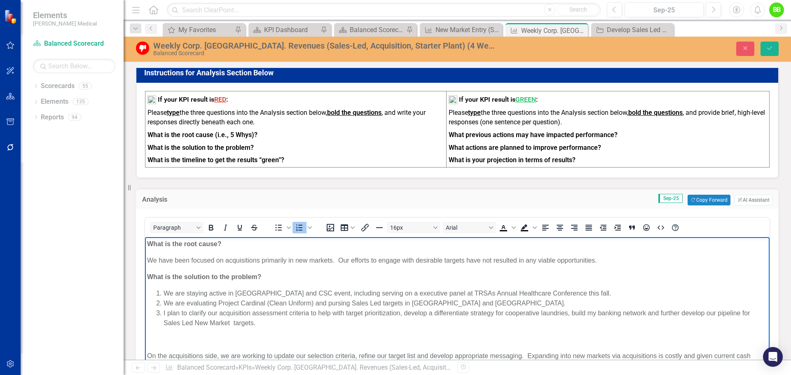
click at [571, 291] on li "We are staying active in [GEOGRAPHIC_DATA] and CSC event, including serving on …" at bounding box center [465, 294] width 604 height 10
click at [163, 292] on li "We are staying active in TRSA and CSC event, including serving on a executive p…" at bounding box center [465, 294] width 604 height 10
click at [376, 293] on li "Association Involvement - We are staying active in TRSA and CSC event, includin…" at bounding box center [465, 294] width 604 height 10
click at [741, 293] on li "Association Involvement - We are staying active in TRSA and CSC events, includi…" at bounding box center [465, 294] width 604 height 10
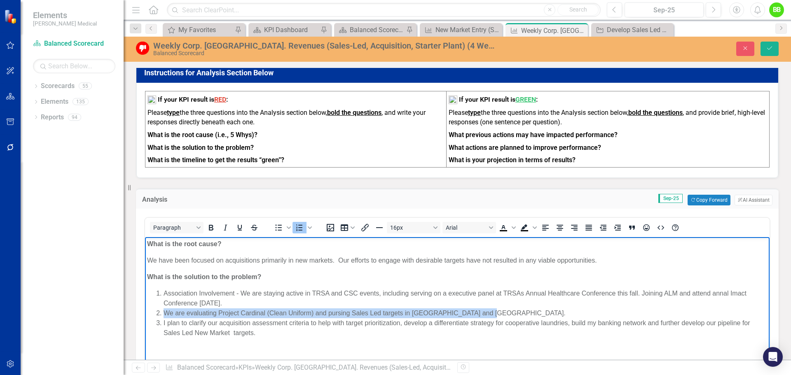
drag, startPoint x: 479, startPoint y: 312, endPoint x: 166, endPoint y: 314, distance: 313.8
click at [166, 314] on li "We are evaluating Project Cardinal (Clean Uniform) and pursing Sales Led target…" at bounding box center [465, 313] width 604 height 10
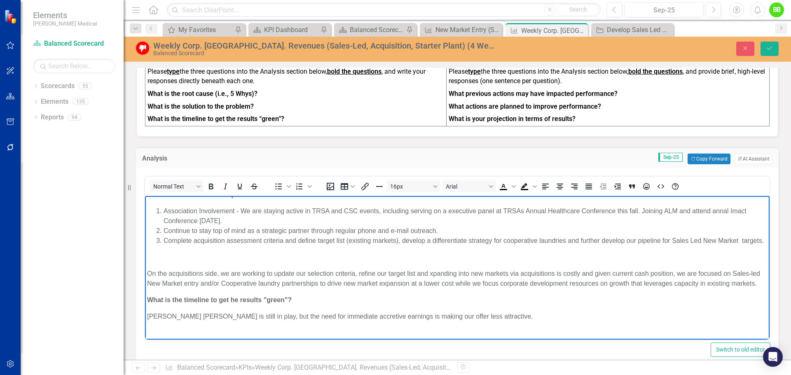
scroll to position [41, 0]
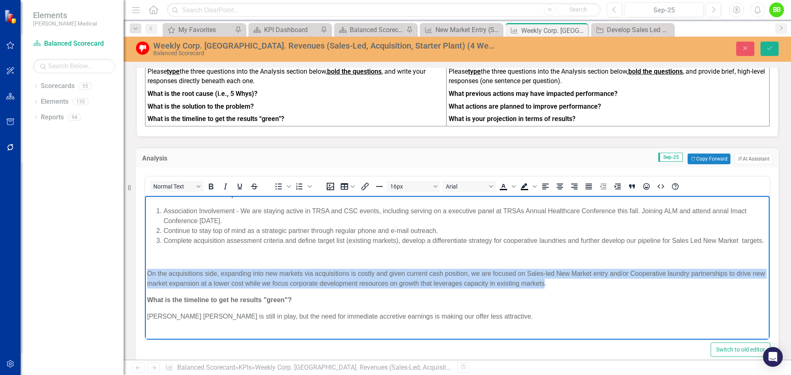
drag, startPoint x: 559, startPoint y: 291, endPoint x: 288, endPoint y: 487, distance: 334.1
click at [145, 285] on html "What is the root cause? We have been focused on acquisitions primarily in new m…" at bounding box center [457, 284] width 624 height 258
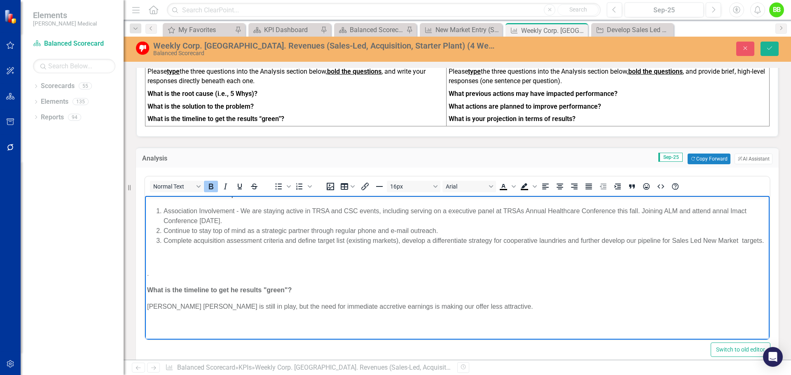
click at [147, 294] on strong "What is the timeline to get he results "green"?" at bounding box center [219, 290] width 145 height 7
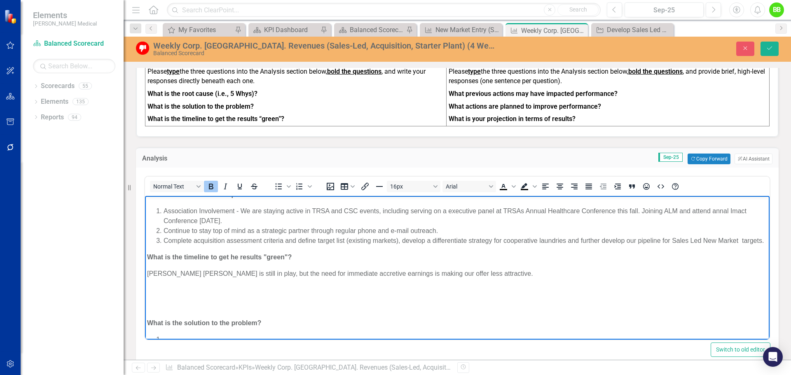
click at [461, 279] on p "Kaiser ATL is still in play, but the need for immediate accretive earnings is m…" at bounding box center [457, 274] width 620 height 10
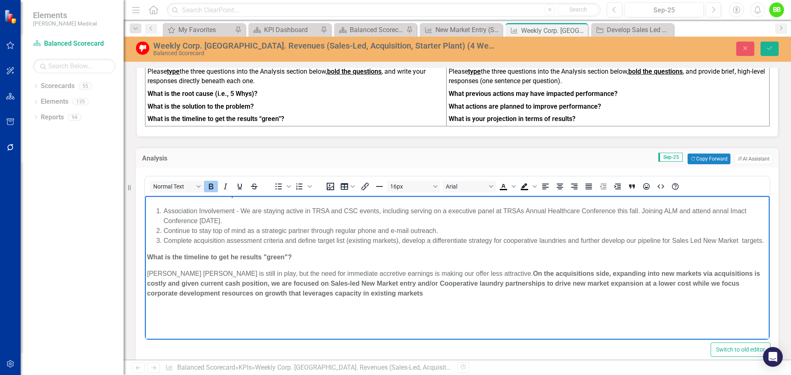
drag, startPoint x: 397, startPoint y: 307, endPoint x: 459, endPoint y: 280, distance: 68.1
click at [459, 280] on p "Kaiser ATL is still in play, but the need for immediate accretive earnings is m…" at bounding box center [457, 284] width 620 height 30
click at [210, 189] on icon "Bold" at bounding box center [211, 187] width 5 height 6
click at [301, 299] on p "Kaiser ATL is still in play, but the need for immediate accretive earnings is m…" at bounding box center [457, 284] width 620 height 30
click at [184, 293] on p "Kaiser ATL is still in play, but the need for immediate accretive earnings is m…" at bounding box center [457, 284] width 620 height 30
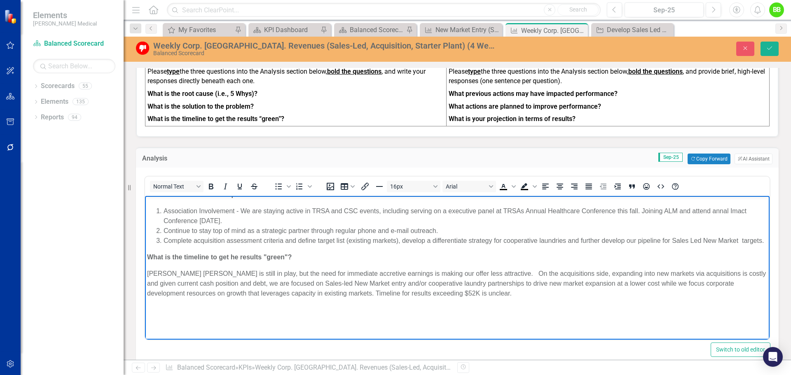
click at [304, 299] on p "Kaiser ATL is still in play, but the need for immediate accretive earnings is m…" at bounding box center [457, 284] width 620 height 30
click at [446, 299] on p "Kaiser ATL is still in play, but the need for immediate accretive earnings is m…" at bounding box center [457, 284] width 620 height 30
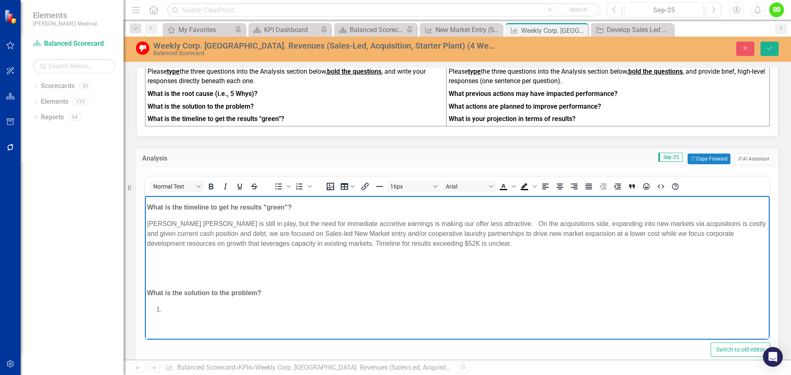
scroll to position [700, 0]
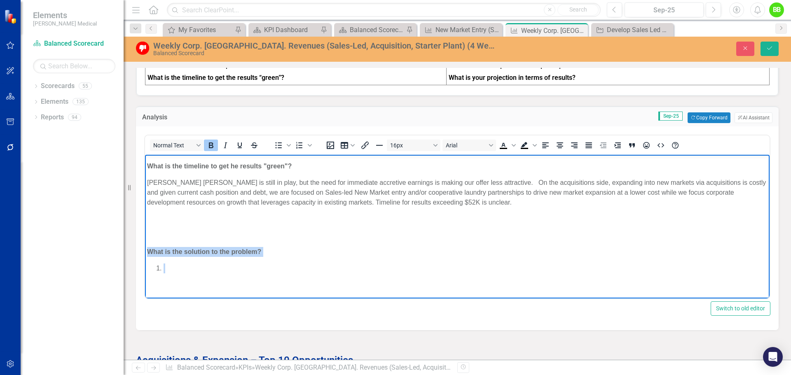
drag, startPoint x: 148, startPoint y: 250, endPoint x: 213, endPoint y: 292, distance: 77.7
click at [213, 292] on body "What is the root cause? We have been focused on acquisitions primarily in new m…" at bounding box center [457, 181] width 624 height 235
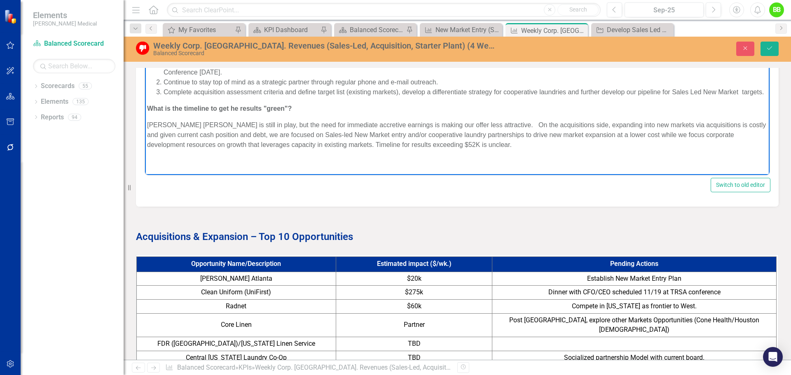
scroll to position [741, 0]
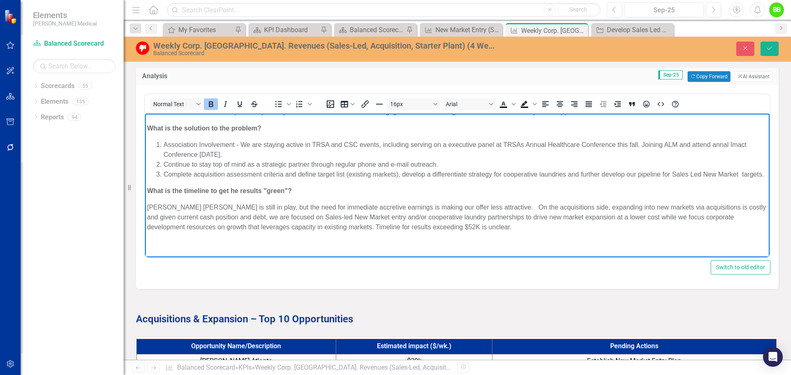
click at [170, 251] on body "What is the root cause? We have been focused on acquisitions primarily in new m…" at bounding box center [457, 173] width 624 height 169
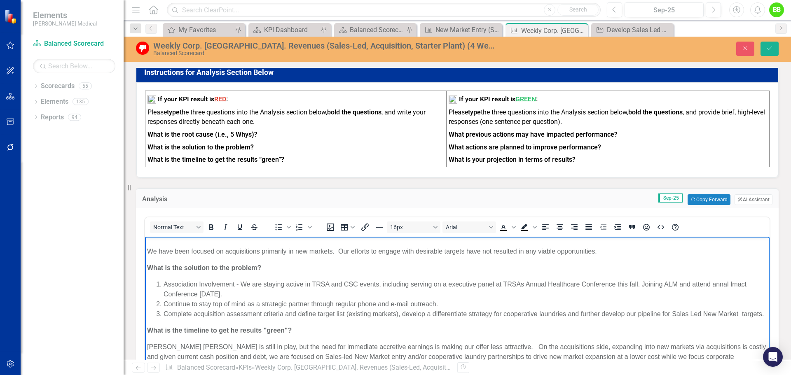
scroll to position [618, 0]
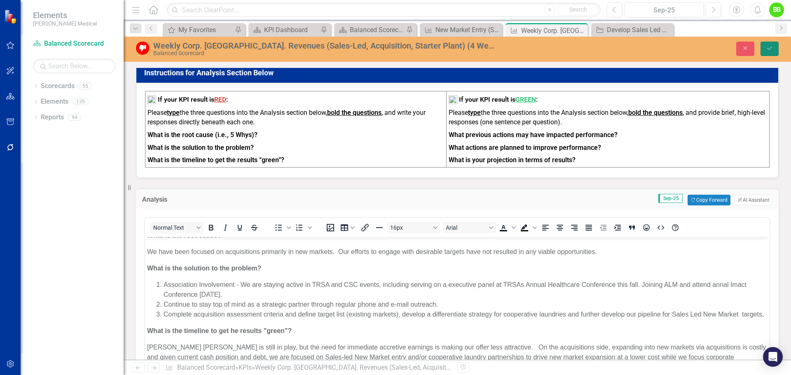
click at [764, 45] on button "Save" at bounding box center [769, 49] width 18 height 14
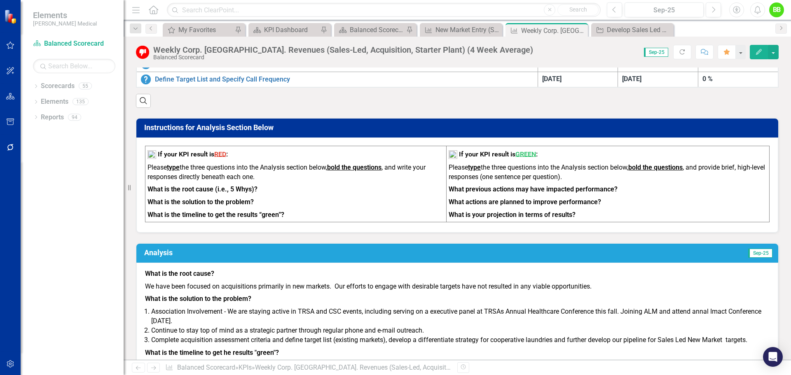
scroll to position [576, 0]
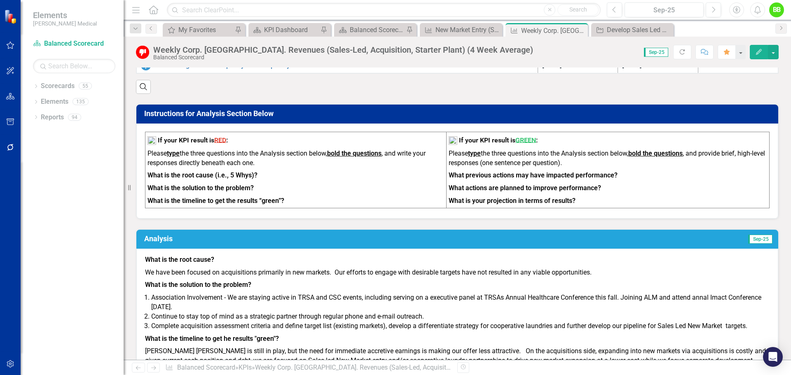
click at [371, 279] on p "We have been focused on acquisitions primarily in new markets. Our efforts to e…" at bounding box center [457, 272] width 624 height 13
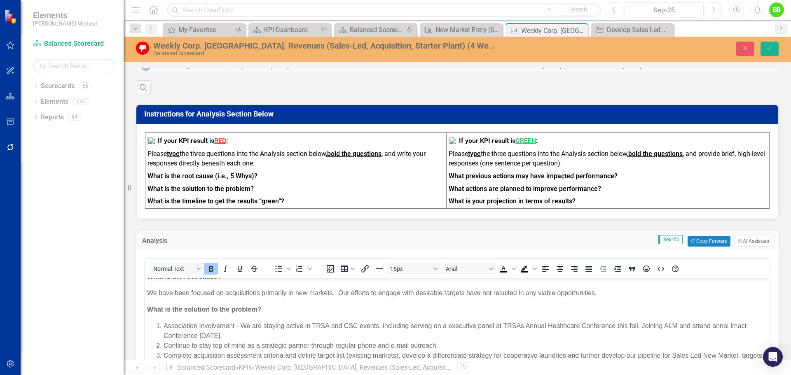
scroll to position [19, 0]
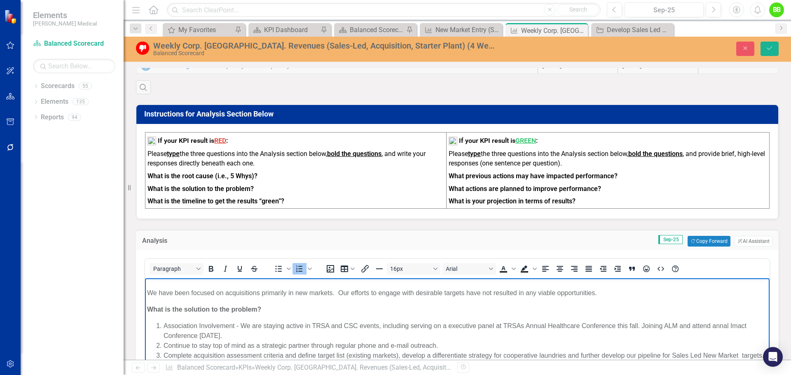
click at [439, 341] on li "Continue to stay top of mind as a strategic partner through regular phone and e…" at bounding box center [465, 346] width 604 height 10
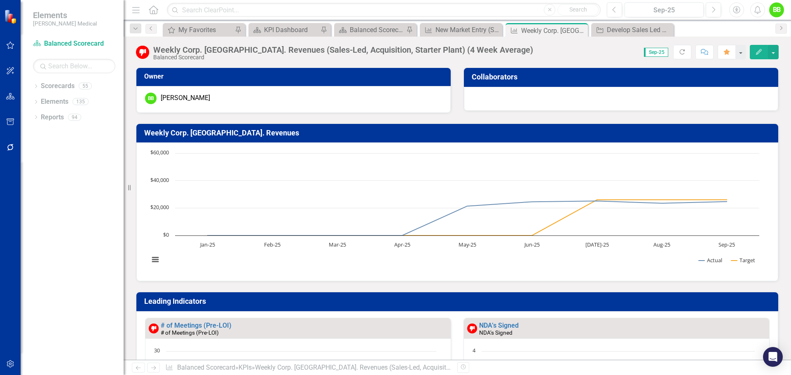
scroll to position [0, 0]
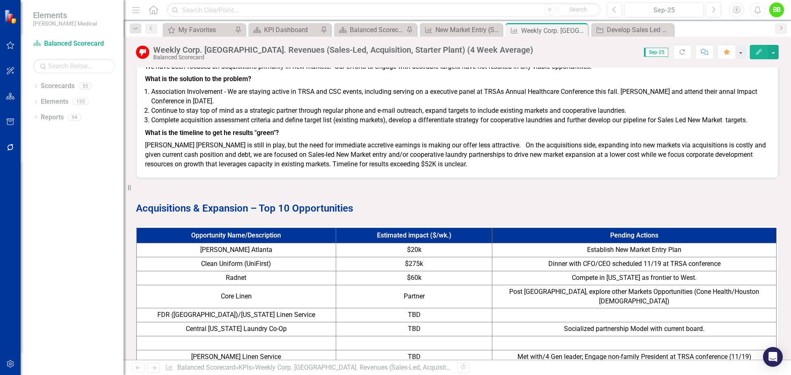
click at [398, 169] on p "[PERSON_NAME] [PERSON_NAME] is still in play, but the need for immediate accret…" at bounding box center [457, 154] width 624 height 30
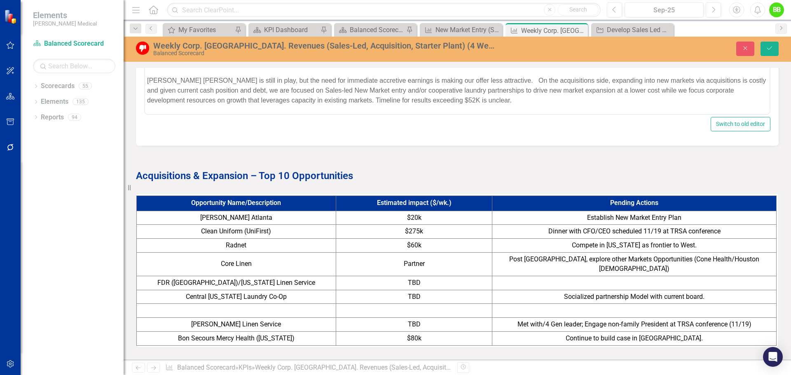
scroll to position [865, 0]
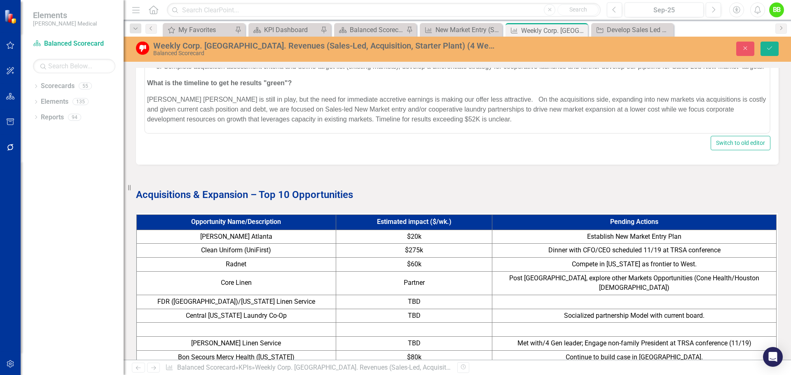
click at [408, 120] on p "Kaiser ATL is still in play, but the need for immediate accretive earnings is m…" at bounding box center [457, 110] width 620 height 30
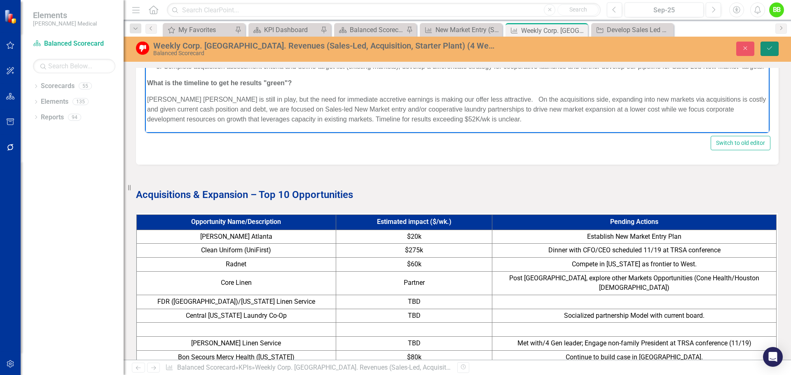
click at [778, 44] on button "Save" at bounding box center [769, 49] width 18 height 14
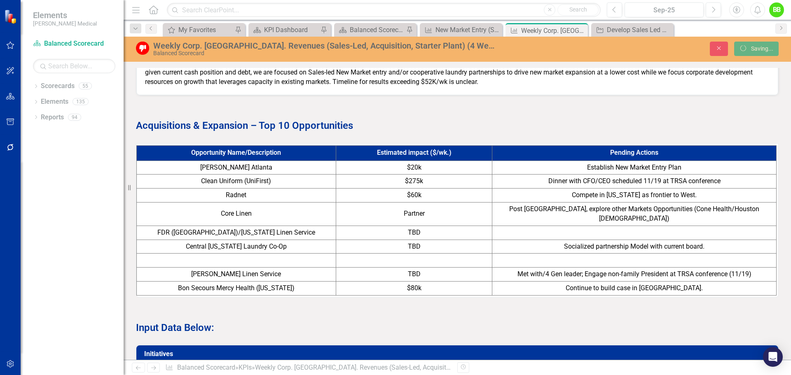
scroll to position [0, 0]
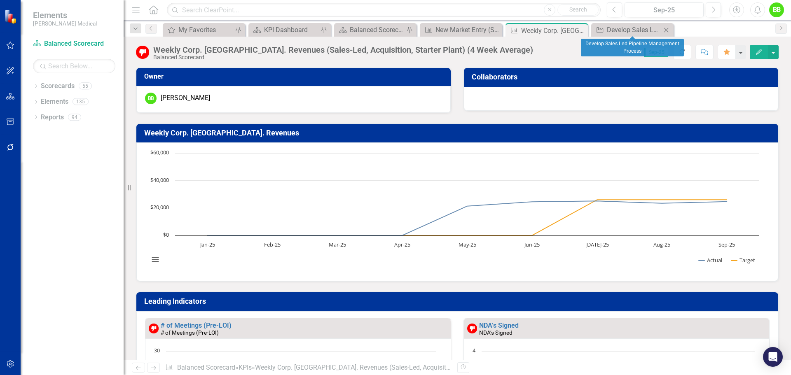
click at [619, 35] on div "Initiative Develop Sales Led Pipeline Management Process Close" at bounding box center [632, 30] width 82 height 14
click at [635, 27] on div "Develop Sales Led Pipeline Management Process" at bounding box center [633, 30] width 54 height 10
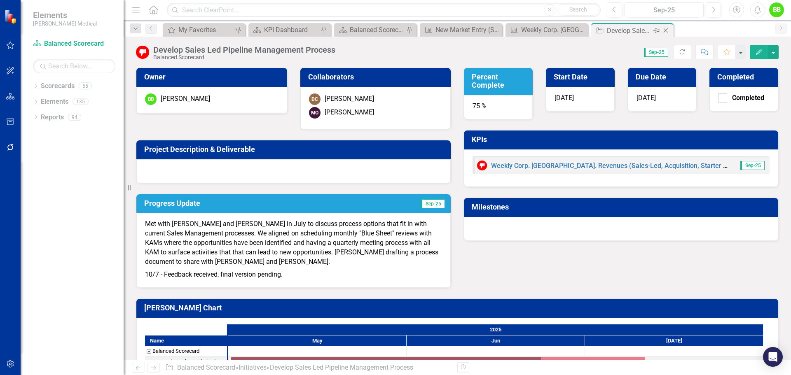
click at [665, 29] on icon "Close" at bounding box center [665, 30] width 8 height 7
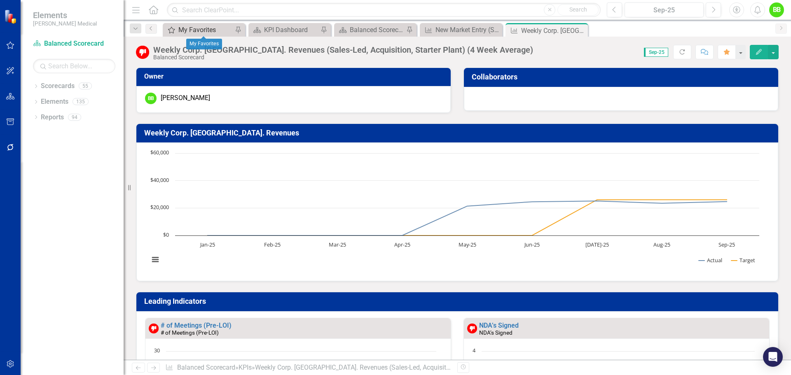
click at [203, 29] on div "My Favorites" at bounding box center [205, 30] width 54 height 10
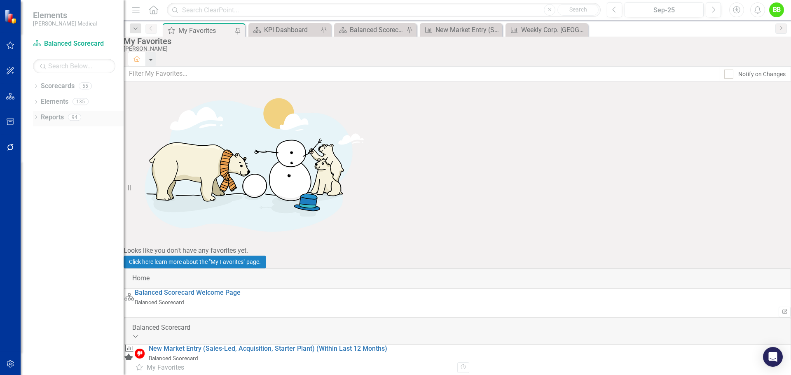
click at [35, 115] on div "Dropdown" at bounding box center [36, 118] width 6 height 7
click at [30, 205] on div "Dropdown" at bounding box center [27, 208] width 6 height 7
click at [29, 147] on div "Dropdown" at bounding box center [25, 147] width 7 height 6
click at [30, 163] on icon "Dropdown" at bounding box center [27, 163] width 6 height 5
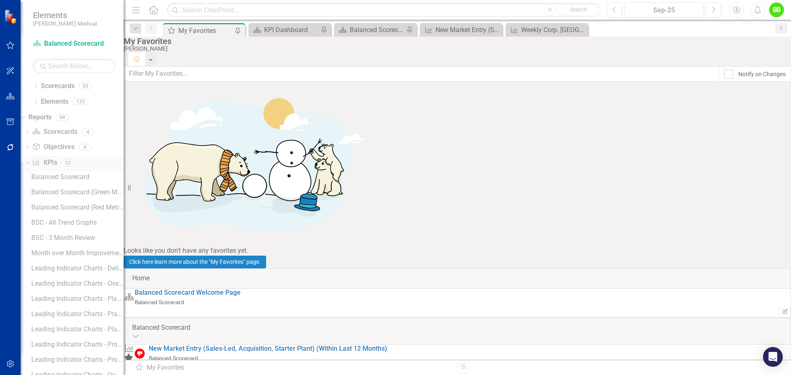
click at [29, 163] on div "Dropdown" at bounding box center [25, 163] width 7 height 6
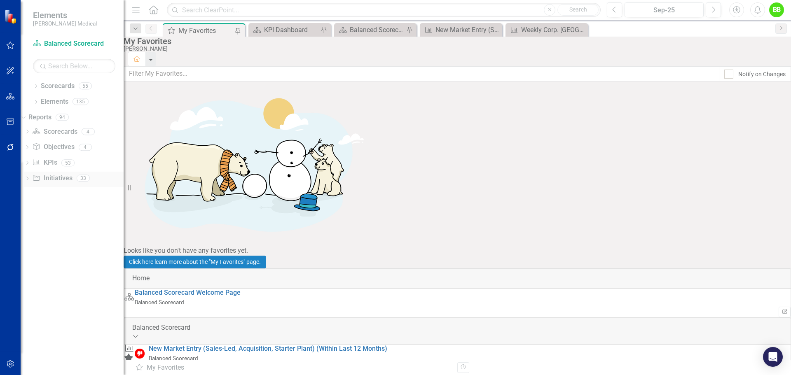
click at [30, 180] on icon "Dropdown" at bounding box center [27, 179] width 6 height 5
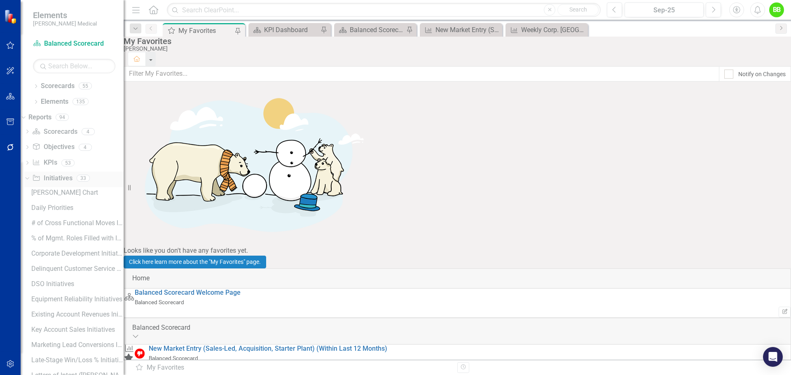
click at [28, 180] on icon "Dropdown" at bounding box center [26, 178] width 5 height 6
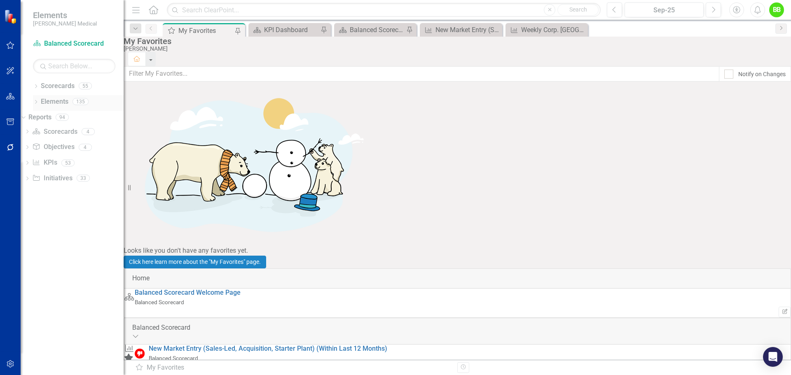
click at [38, 100] on icon "Dropdown" at bounding box center [36, 102] width 6 height 5
click at [30, 119] on icon "Dropdown" at bounding box center [28, 118] width 6 height 5
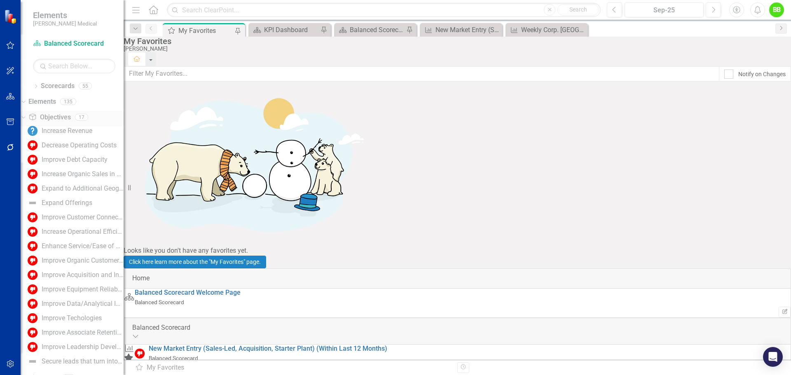
click at [25, 119] on icon "Dropdown" at bounding box center [22, 117] width 5 height 6
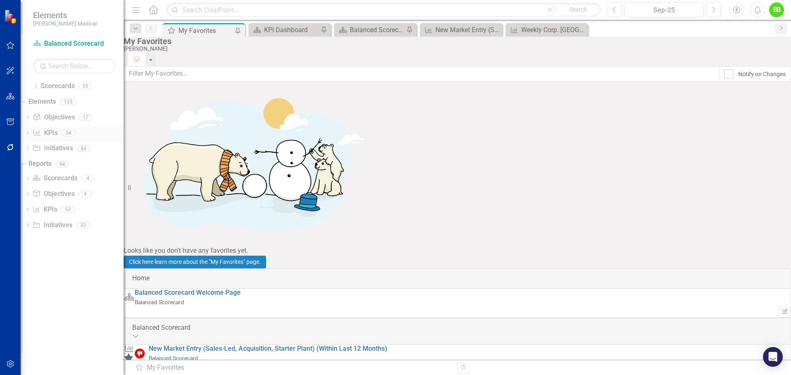
click at [30, 133] on icon "Dropdown" at bounding box center [28, 133] width 6 height 5
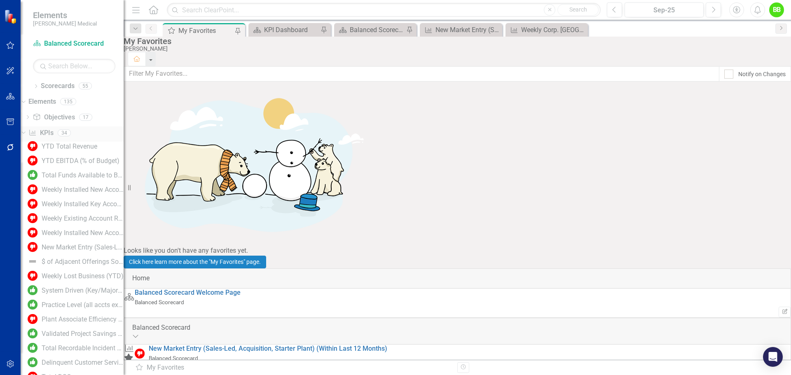
click at [25, 133] on icon "Dropdown" at bounding box center [22, 133] width 5 height 6
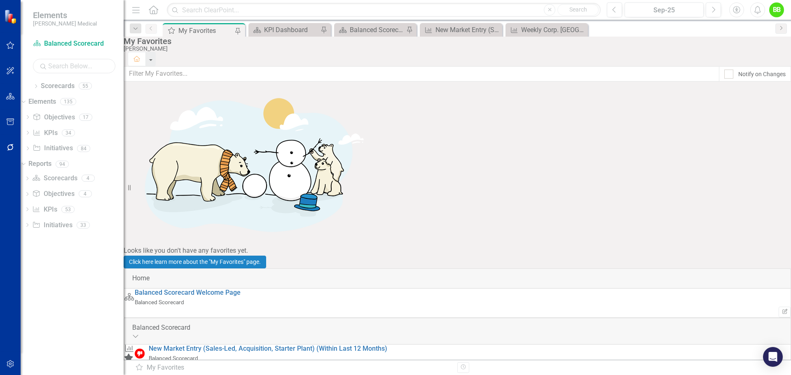
click at [69, 68] on input "text" at bounding box center [74, 66] width 82 height 14
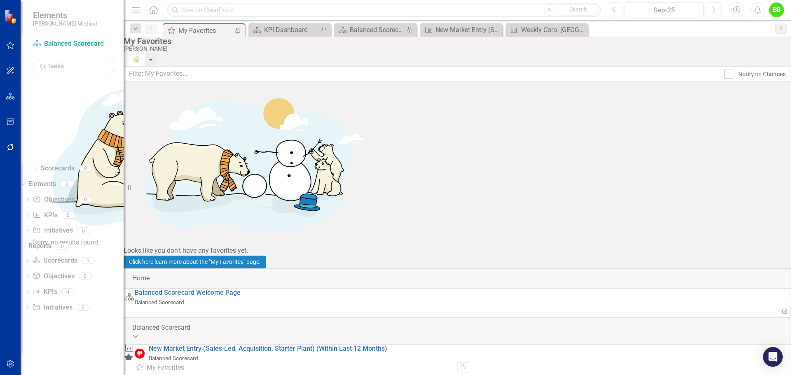
type input "tasks"
click at [30, 259] on icon "Dropdown" at bounding box center [27, 261] width 6 height 5
click at [6, 42] on icon "button" at bounding box center [10, 45] width 9 height 7
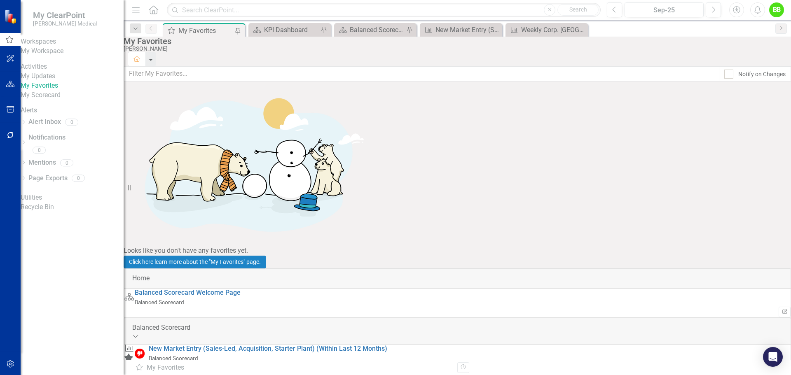
click at [44, 81] on link "My Updates" at bounding box center [72, 76] width 103 height 9
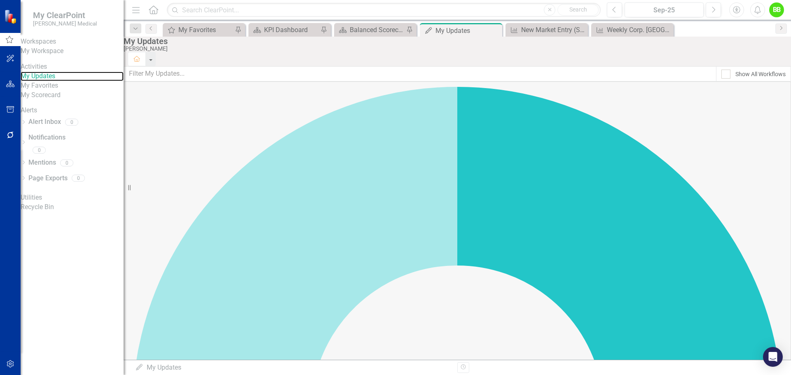
scroll to position [41, 0]
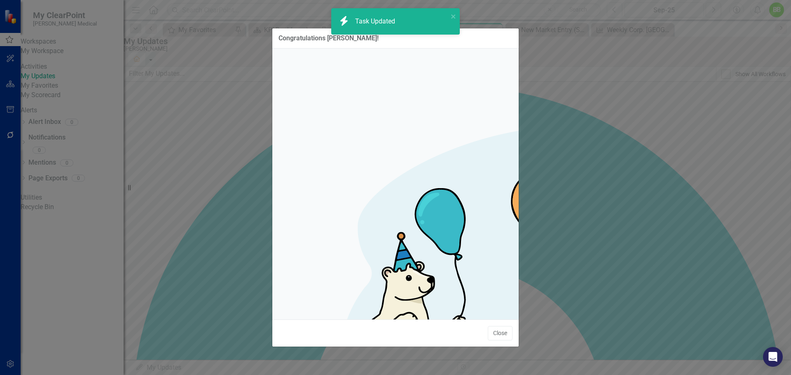
checkbox input "true"
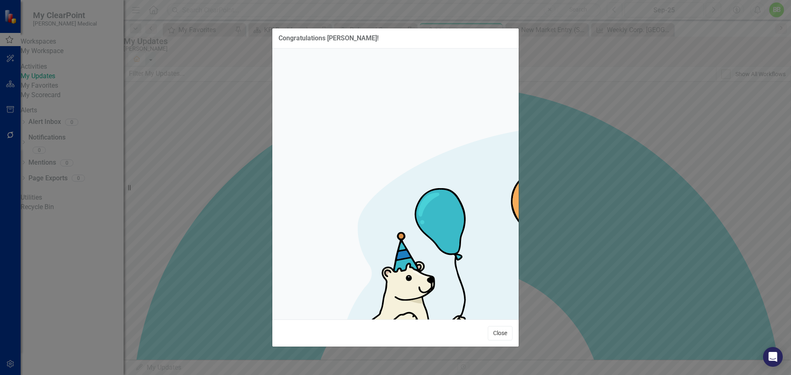
click at [500, 326] on button "Close" at bounding box center [500, 333] width 25 height 14
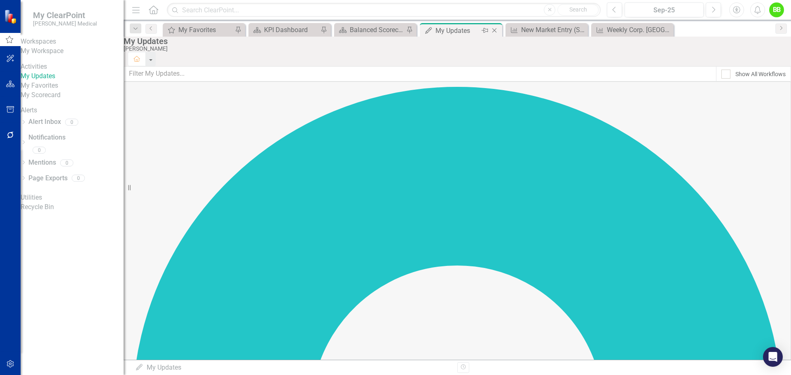
click at [493, 30] on icon "Close" at bounding box center [494, 30] width 8 height 7
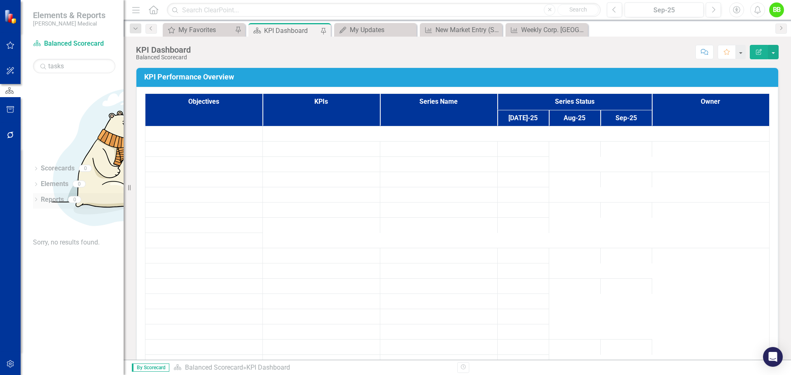
click at [37, 198] on icon "Dropdown" at bounding box center [36, 200] width 6 height 5
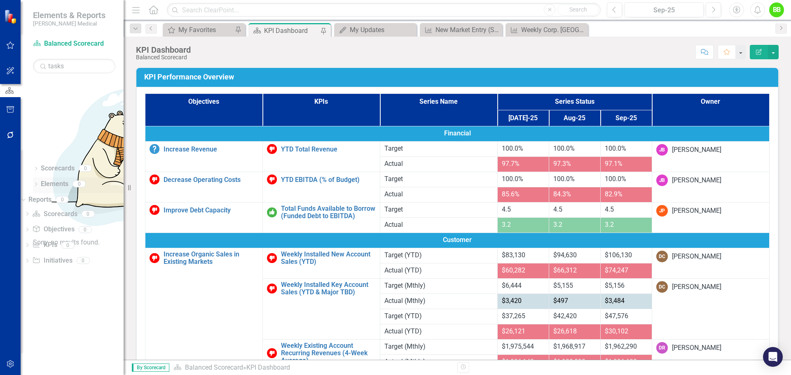
click at [37, 182] on icon at bounding box center [36, 184] width 2 height 4
click at [37, 167] on icon "Dropdown" at bounding box center [36, 169] width 6 height 5
click at [25, 168] on icon at bounding box center [23, 169] width 4 height 2
click at [35, 167] on icon "Dropdown" at bounding box center [36, 169] width 6 height 5
click at [25, 168] on icon at bounding box center [23, 169] width 4 height 2
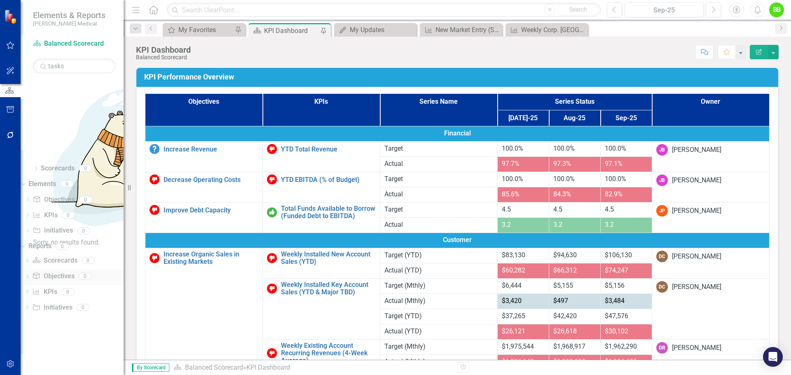
click at [63, 272] on link "Objective Objectives" at bounding box center [53, 276] width 42 height 9
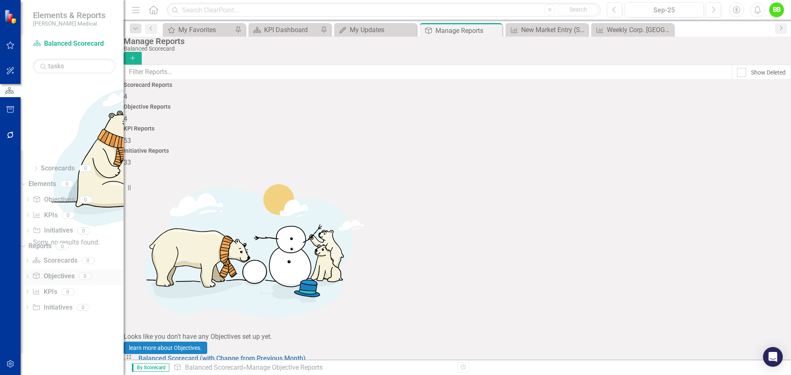
click at [30, 275] on icon "Dropdown" at bounding box center [27, 277] width 6 height 5
click at [28, 273] on icon "Dropdown" at bounding box center [26, 276] width 5 height 6
click at [30, 259] on icon "Dropdown" at bounding box center [27, 261] width 6 height 5
click at [28, 257] on icon "Dropdown" at bounding box center [26, 260] width 5 height 6
click at [30, 290] on icon "Dropdown" at bounding box center [27, 292] width 6 height 5
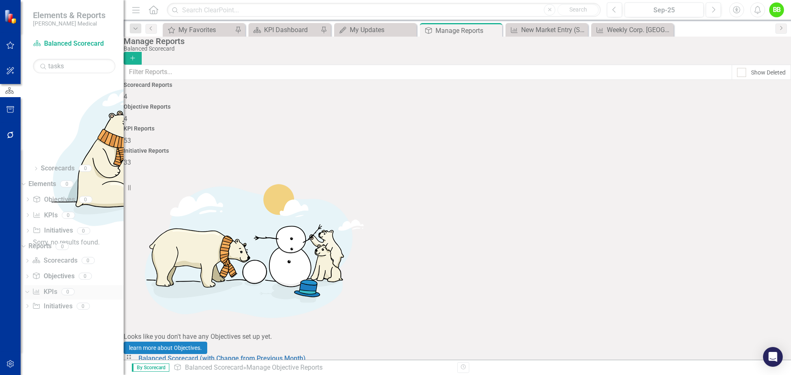
click at [28, 289] on icon "Dropdown" at bounding box center [26, 292] width 5 height 6
click at [39, 301] on div "Dropdown Initiative Initiatives 0" at bounding box center [73, 309] width 99 height 16
click at [25, 243] on icon "Dropdown" at bounding box center [22, 246] width 5 height 6
click at [30, 198] on icon "Dropdown" at bounding box center [28, 200] width 6 height 5
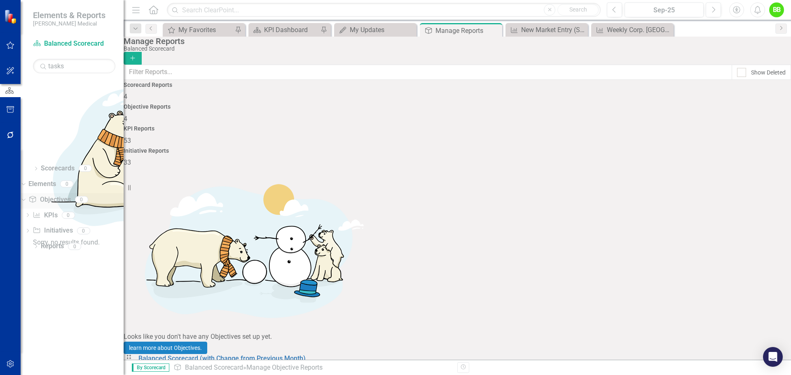
click at [25, 198] on icon at bounding box center [23, 199] width 4 height 2
click at [30, 214] on icon "Dropdown" at bounding box center [28, 216] width 6 height 5
click at [25, 214] on icon at bounding box center [23, 215] width 4 height 2
click at [30, 229] on div "Dropdown" at bounding box center [28, 232] width 6 height 7
click at [25, 228] on icon "Dropdown" at bounding box center [22, 231] width 5 height 6
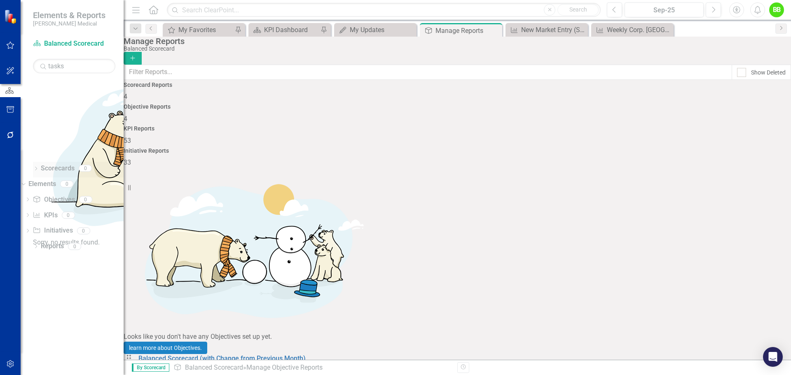
click at [35, 167] on icon "Dropdown" at bounding box center [36, 169] width 6 height 5
click at [48, 164] on link "Scorecards" at bounding box center [45, 168] width 34 height 9
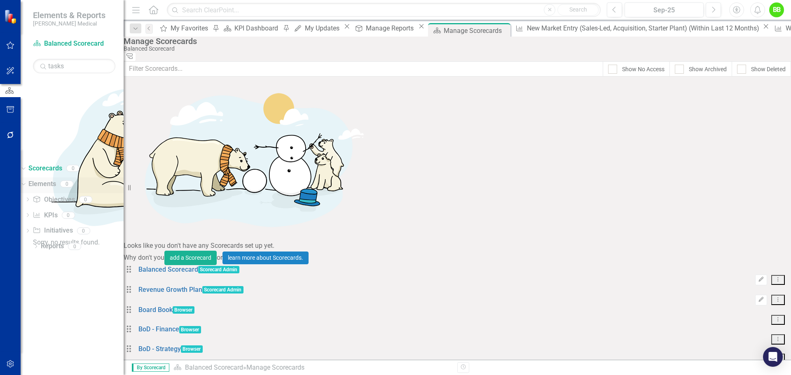
click at [25, 181] on icon "Dropdown" at bounding box center [22, 184] width 5 height 6
click at [25, 165] on icon "Dropdown" at bounding box center [22, 168] width 5 height 6
click at [35, 167] on icon "Dropdown" at bounding box center [36, 169] width 6 height 5
click at [54, 164] on link "Scorecards" at bounding box center [45, 168] width 34 height 9
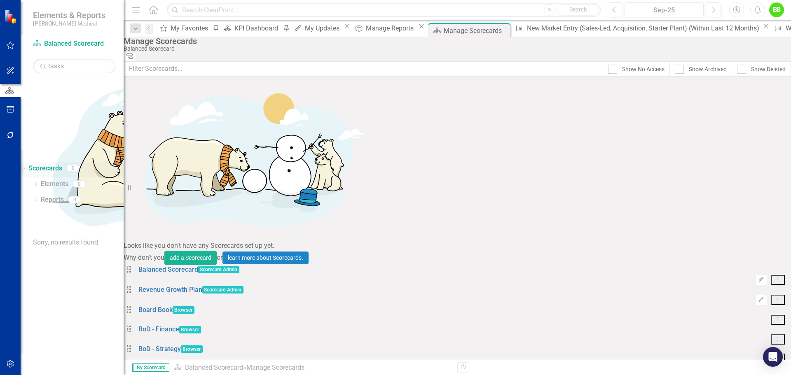
click at [54, 164] on link "Scorecards" at bounding box center [45, 168] width 34 height 9
click at [506, 30] on icon "Close" at bounding box center [502, 30] width 8 height 7
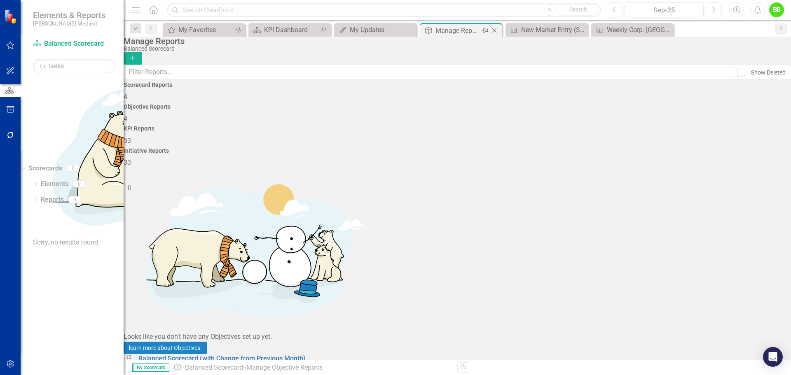
click at [495, 28] on icon "Close" at bounding box center [494, 30] width 8 height 7
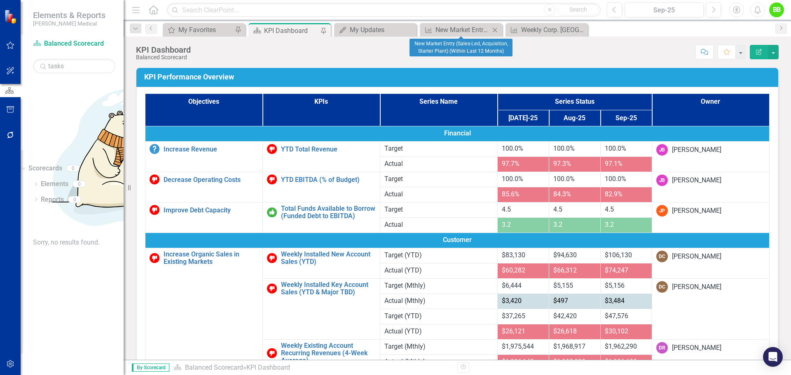
click at [495, 28] on icon "Close" at bounding box center [494, 30] width 8 height 7
click at [0, 0] on icon "Close" at bounding box center [0, 0] width 0 height 0
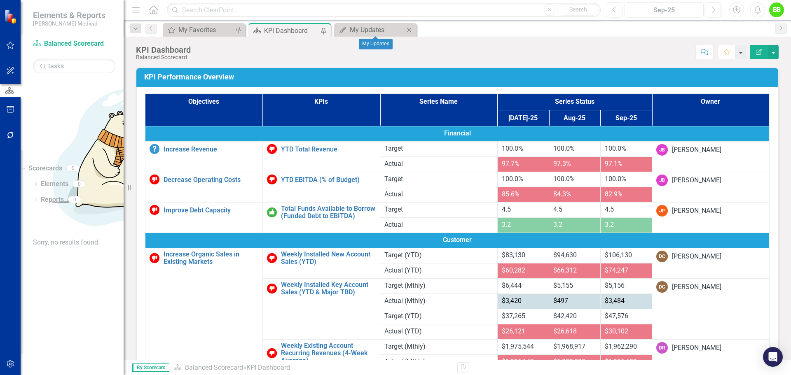
click at [412, 30] on icon "Close" at bounding box center [409, 30] width 8 height 7
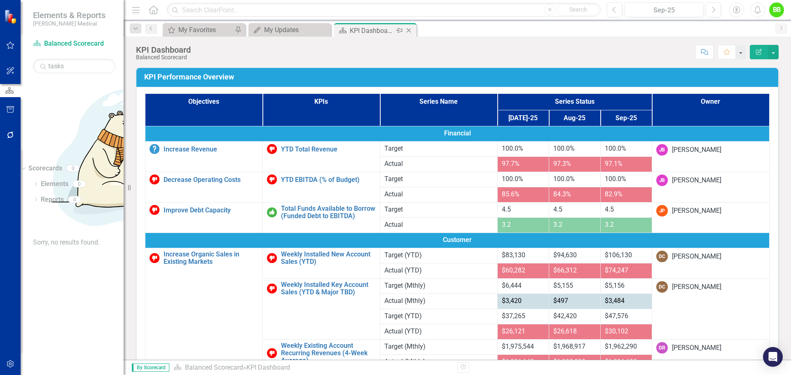
click at [409, 28] on icon "Close" at bounding box center [408, 30] width 8 height 7
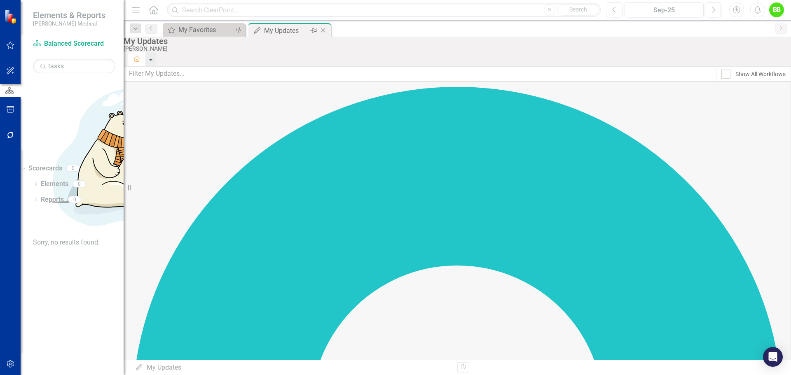
click at [321, 28] on icon "Close" at bounding box center [323, 30] width 8 height 7
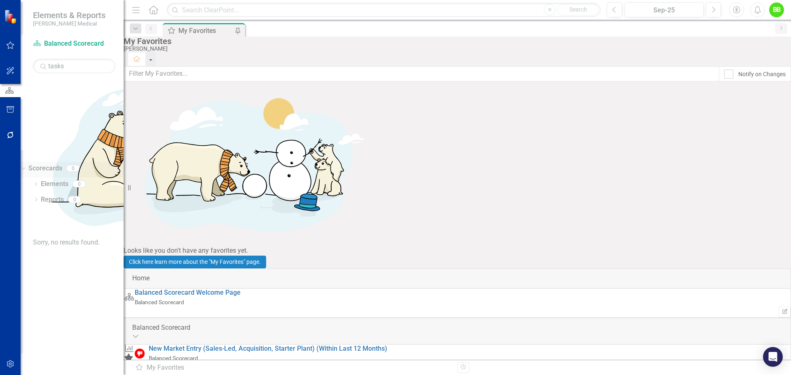
click at [51, 164] on link "Scorecards" at bounding box center [45, 168] width 34 height 9
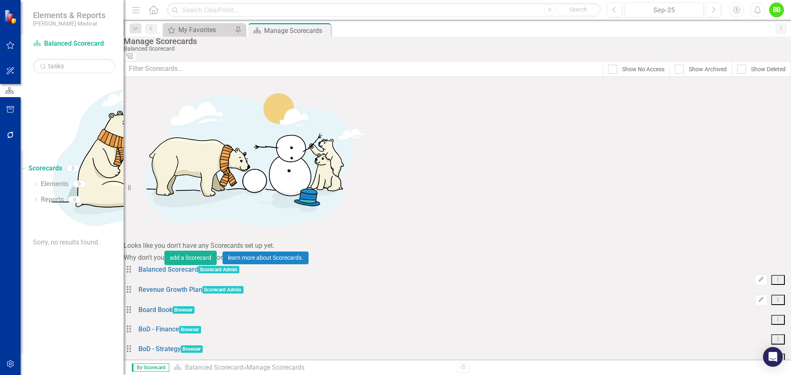
click at [191, 364] on link "BoD - Acquisitions & Expansion" at bounding box center [183, 368] width 91 height 8
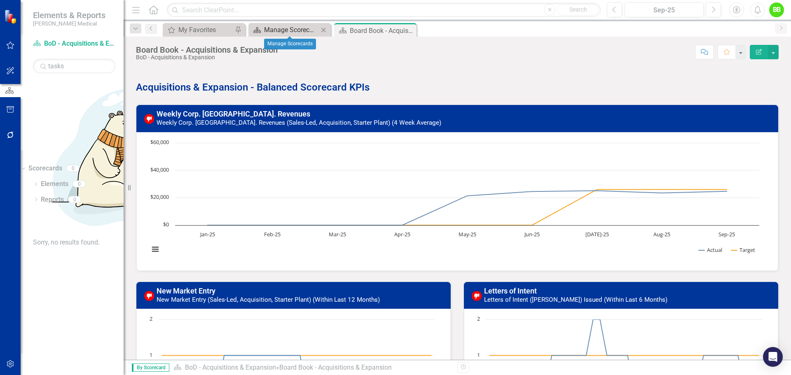
click at [287, 30] on div "Manage Scorecards" at bounding box center [291, 30] width 54 height 10
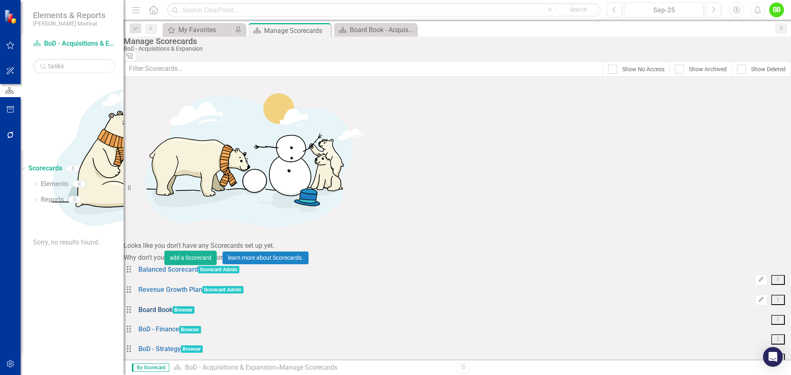
scroll to position [371, 0]
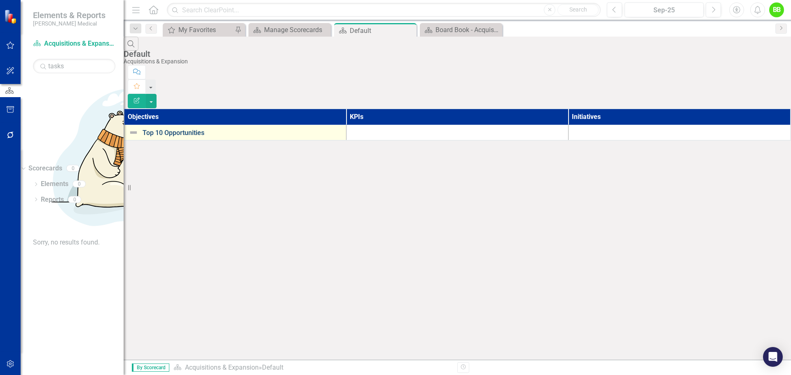
click at [188, 129] on link "Top 10 Opportunities" at bounding box center [241, 132] width 199 height 7
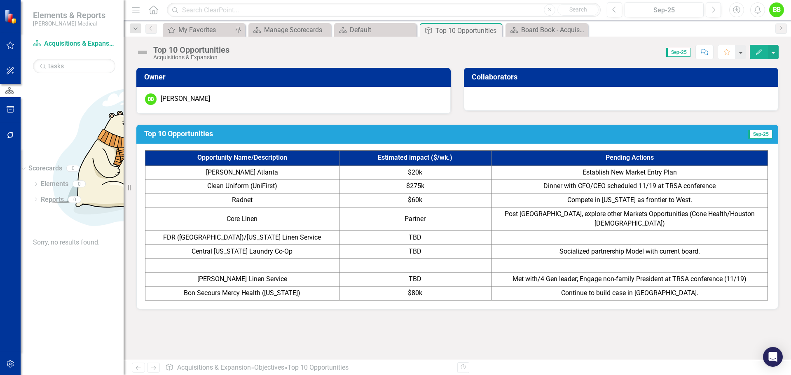
click at [602, 170] on span "Establish New Market Entry Plan" at bounding box center [629, 172] width 94 height 8
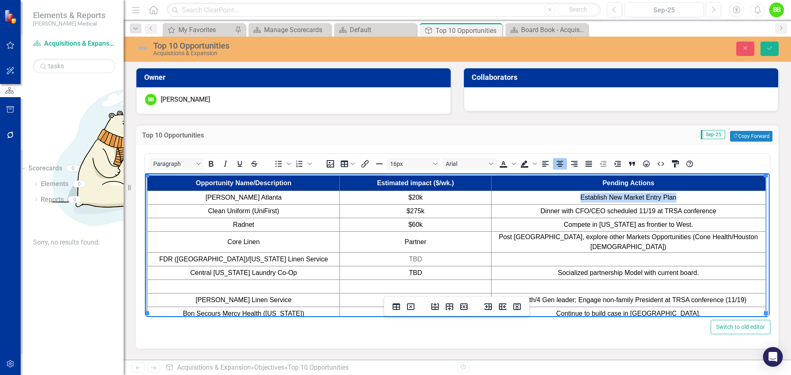
drag, startPoint x: 681, startPoint y: 196, endPoint x: 577, endPoint y: 196, distance: 103.8
click at [577, 196] on td "Establish New Market Entry Plan" at bounding box center [628, 198] width 274 height 14
click at [630, 236] on span "Post [GEOGRAPHIC_DATA], explore other Markets Opportunities (Cone Health/Housto…" at bounding box center [628, 241] width 259 height 17
click at [617, 199] on span "Decision Pending" at bounding box center [627, 197] width 51 height 7
drag, startPoint x: 608, startPoint y: 197, endPoint x: 596, endPoint y: 193, distance: 13.0
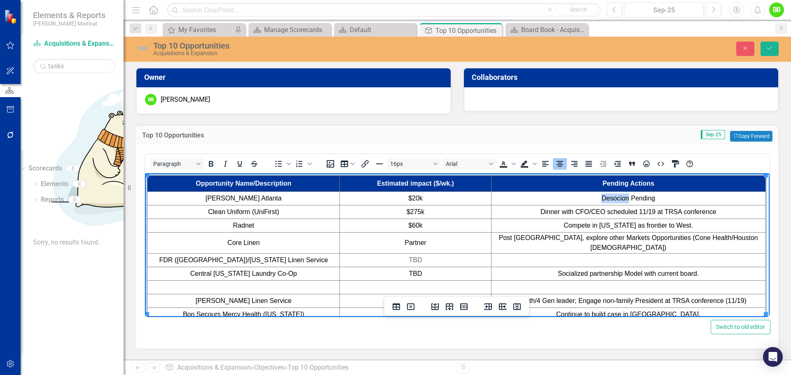
click at [626, 198] on span "Desocion Pending" at bounding box center [628, 198] width 54 height 7
click at [412, 254] on td "TBD" at bounding box center [415, 261] width 151 height 14
drag, startPoint x: 425, startPoint y: 252, endPoint x: 406, endPoint y: 251, distance: 18.6
click at [406, 254] on td "TBD" at bounding box center [415, 261] width 151 height 14
click at [562, 254] on td "Rich Text Area. Press ALT-0 for help." at bounding box center [628, 261] width 274 height 14
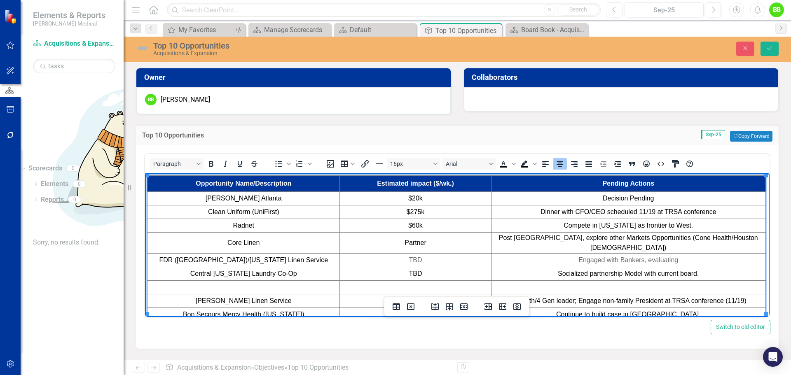
drag, startPoint x: 679, startPoint y: 252, endPoint x: 578, endPoint y: 255, distance: 101.8
click at [578, 255] on td "Engaged with Bankers, evaluating" at bounding box center [628, 261] width 274 height 14
click at [582, 270] on span "Socialized partnership Model with current board." at bounding box center [628, 273] width 141 height 7
drag, startPoint x: 698, startPoint y: 266, endPoint x: 549, endPoint y: 268, distance: 148.7
click at [549, 268] on td "Socialized partnership Model with current board." at bounding box center [628, 274] width 274 height 14
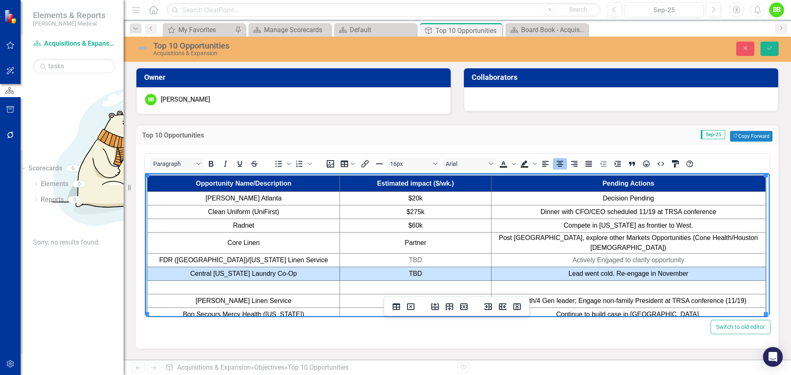
drag, startPoint x: 709, startPoint y: 267, endPoint x: 240, endPoint y: 263, distance: 469.8
click at [240, 267] on tr "Central Texas Laundry Co-Op TBD Lead went cold. Re-engage in November" at bounding box center [456, 274] width 618 height 14
drag, startPoint x: 240, startPoint y: 263, endPoint x: 439, endPoint y: 263, distance: 199.7
click at [439, 267] on td "TBD" at bounding box center [415, 274] width 151 height 14
drag, startPoint x: 707, startPoint y: 266, endPoint x: 283, endPoint y: 267, distance: 423.7
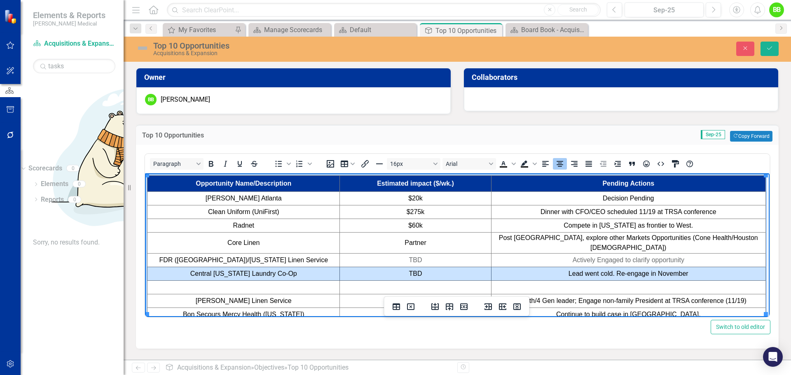
click at [283, 267] on tr "Central Texas Laundry Co-Op TBD Lead went cold. Re-engage in November" at bounding box center [456, 274] width 618 height 14
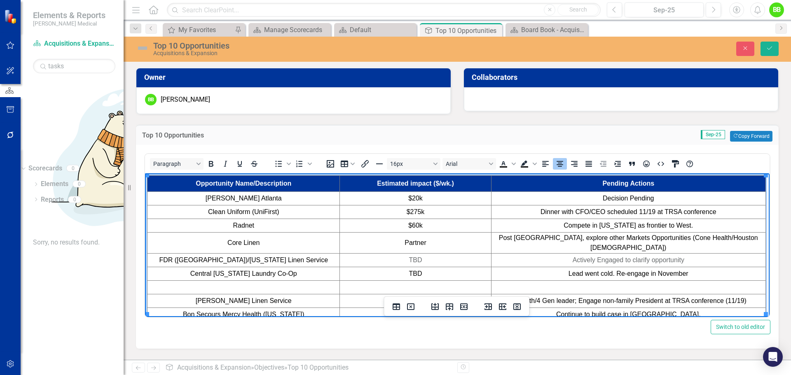
click at [282, 267] on td "Central [US_STATE] Laundry Co-Op" at bounding box center [243, 274] width 192 height 14
click at [430, 305] on icon "Insert row before" at bounding box center [435, 307] width 10 height 10
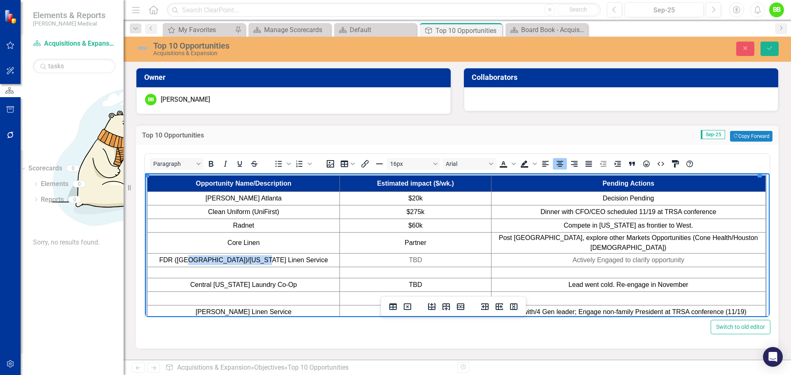
drag, startPoint x: 290, startPoint y: 253, endPoint x: 226, endPoint y: 252, distance: 64.6
click at [226, 254] on td "FDR (NY)/Florida Linen Service" at bounding box center [243, 261] width 192 height 14
click at [248, 267] on td "Rich Text Area. Press ALT-0 for help." at bounding box center [243, 272] width 192 height 11
click at [412, 267] on td "Rich Text Area. Press ALT-0 for help." at bounding box center [415, 272] width 151 height 11
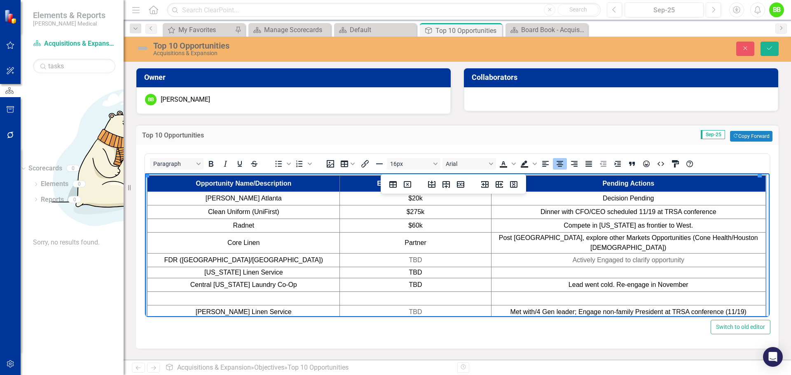
click at [595, 267] on td "Rich Text Area. Press ALT-0 for help." at bounding box center [628, 272] width 274 height 11
click at [556, 278] on td "Lead went cold. Re-engage in November" at bounding box center [628, 285] width 274 height 14
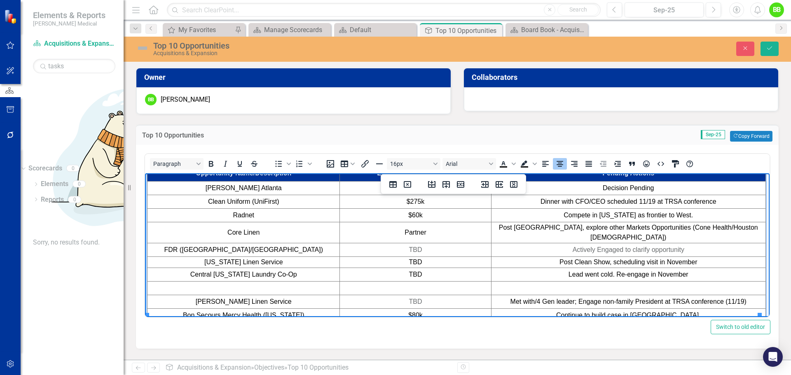
click at [253, 282] on td "Rich Text Area. Press ALT-0 for help." at bounding box center [243, 289] width 192 height 14
click at [415, 282] on td "Rich Text Area. Press ALT-0 for help." at bounding box center [415, 289] width 151 height 14
click at [599, 282] on td "Rich Text Area. Press ALT-0 for help." at bounding box center [628, 289] width 274 height 14
click at [669, 309] on td "Continue to build case in VA." at bounding box center [628, 316] width 274 height 14
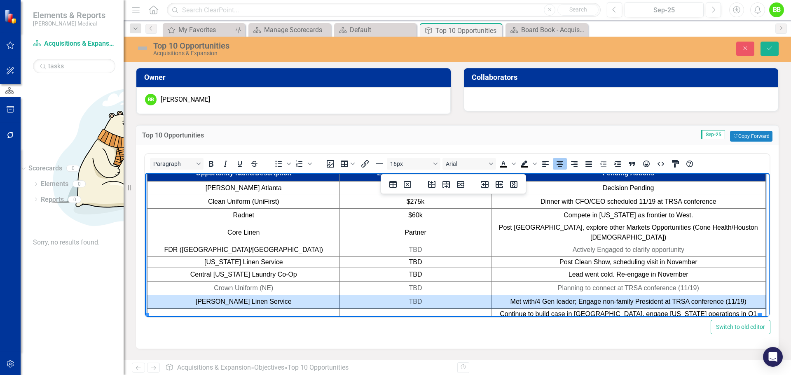
drag, startPoint x: 744, startPoint y: 293, endPoint x: 276, endPoint y: 295, distance: 468.6
click at [276, 295] on tr "Sohn Linen Service TBD Met with/4 Gen leader; Engage non-family President at TR…" at bounding box center [456, 302] width 618 height 14
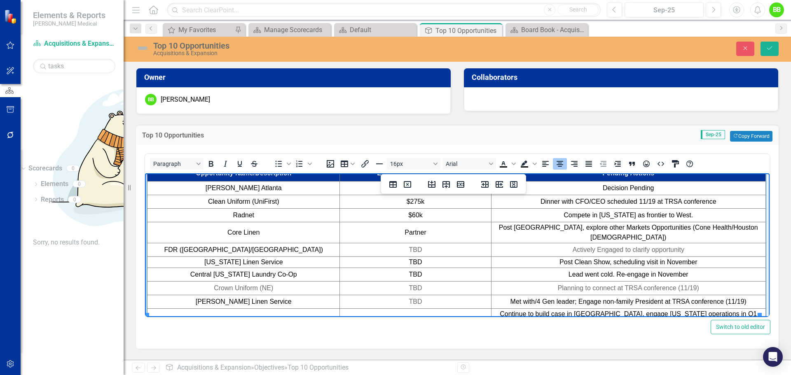
drag, startPoint x: 272, startPoint y: 295, endPoint x: 596, endPoint y: 308, distance: 324.3
click at [596, 310] on span "Continue to build case in VA, engage Ohio operations in Q1 2026." at bounding box center [627, 318] width 257 height 17
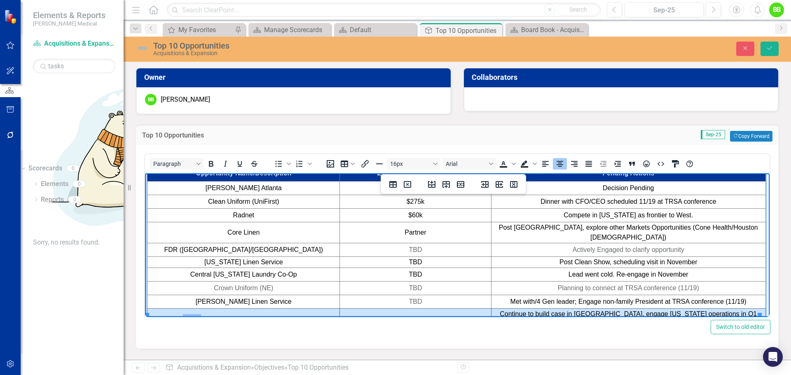
drag, startPoint x: 725, startPoint y: 307, endPoint x: 210, endPoint y: 315, distance: 516.0
click at [210, 315] on html "Opportunity Name/Description Estimated impact ($/wk.) Pending Actions Kaiser At…" at bounding box center [457, 247] width 624 height 169
drag, startPoint x: 64, startPoint y: 138, endPoint x: 443, endPoint y: 182, distance: 381.8
click at [443, 182] on icon "Insert row after" at bounding box center [446, 185] width 10 height 10
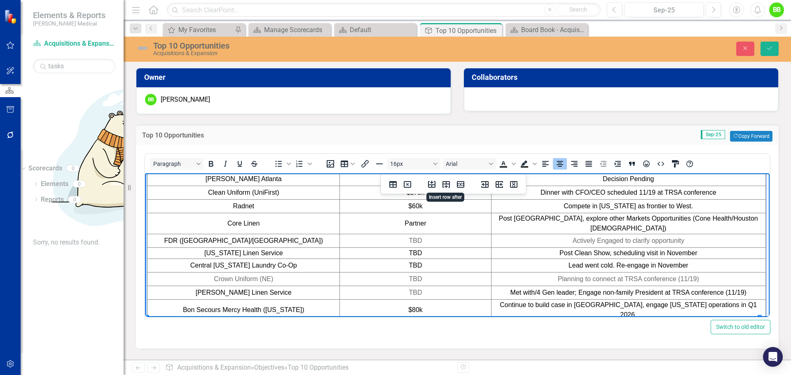
scroll to position [21, 0]
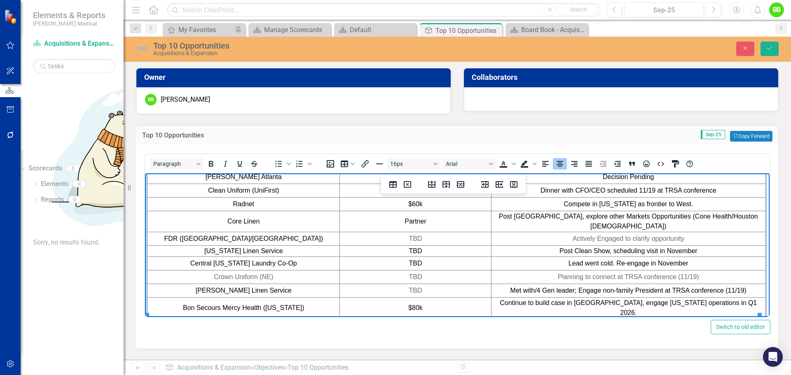
click at [412, 319] on td "Rich Text Area. Press ALT-0 for help." at bounding box center [415, 324] width 151 height 11
click at [560, 319] on td "Rich Text Area. Press ALT-0 for help." at bounding box center [628, 324] width 274 height 11
click at [258, 319] on td "Triple D" at bounding box center [243, 324] width 192 height 11
click at [287, 284] on td "Sohn Linen Service" at bounding box center [243, 291] width 192 height 14
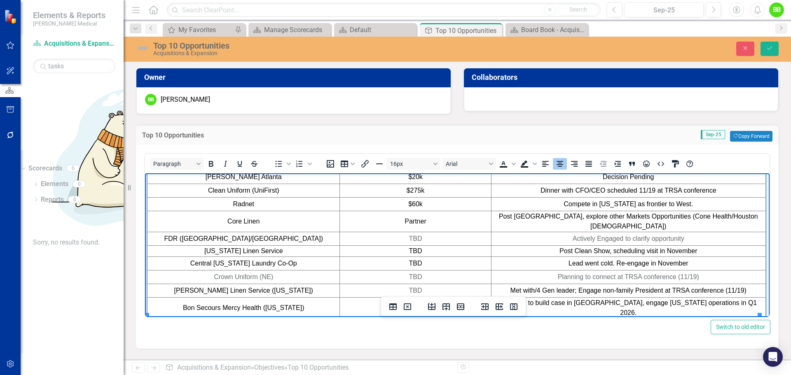
click at [266, 204] on td "Radnet" at bounding box center [243, 205] width 192 height 14
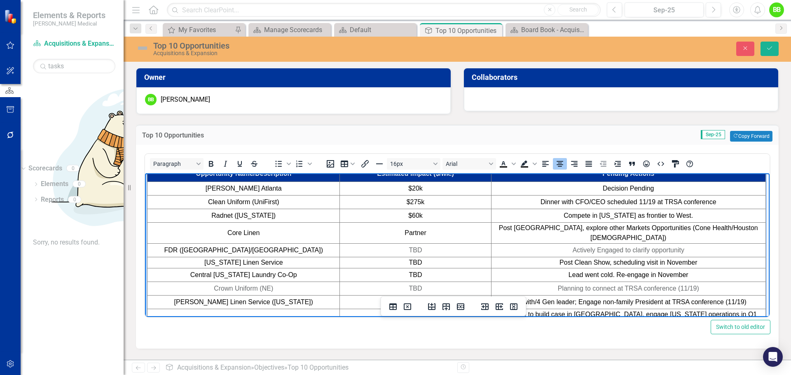
scroll to position [0, 0]
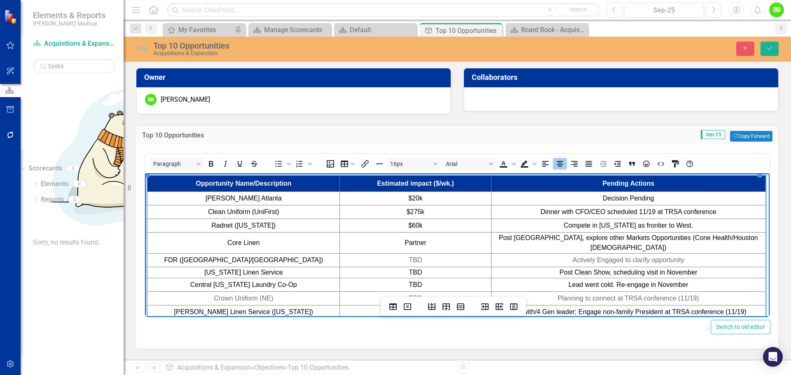
click at [276, 212] on span "Clean Uniform (UniFirst)" at bounding box center [243, 211] width 71 height 7
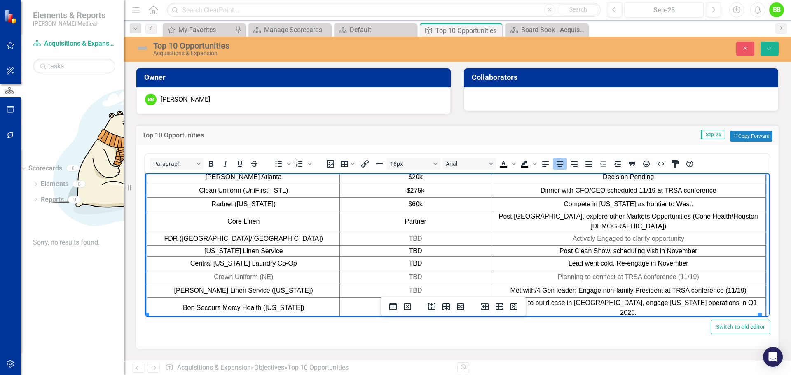
click at [257, 319] on td "Triple D" at bounding box center [243, 324] width 192 height 11
click at [524, 319] on td "Rich Text Area. Press ALT-0 for help." at bounding box center [628, 324] width 274 height 11
click at [583, 319] on td "Rich Text Area. Press ALT-0 for help." at bounding box center [628, 324] width 274 height 11
click at [577, 299] on span "Continue to build case in VA, engage Ohio operations in Q1 2026." at bounding box center [627, 307] width 257 height 17
click at [568, 300] on span "Continue to build case in VA, engage Ohio operations in Q1 2026." at bounding box center [627, 307] width 257 height 17
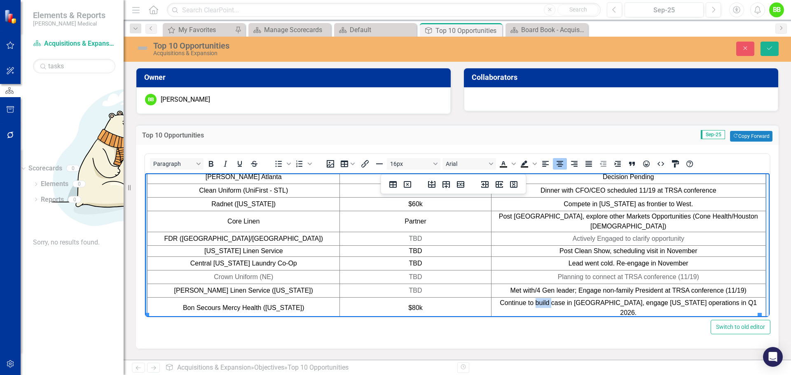
click at [568, 300] on span "Continue to build case in VA, engage Ohio operations in Q1 2026." at bounding box center [627, 307] width 257 height 17
click at [534, 319] on td "Considered opening up books, scheduling visit for December." at bounding box center [628, 324] width 274 height 11
click at [529, 299] on span "Continue to build case in VA, engage Ohio operations in Q1 2026." at bounding box center [627, 307] width 257 height 17
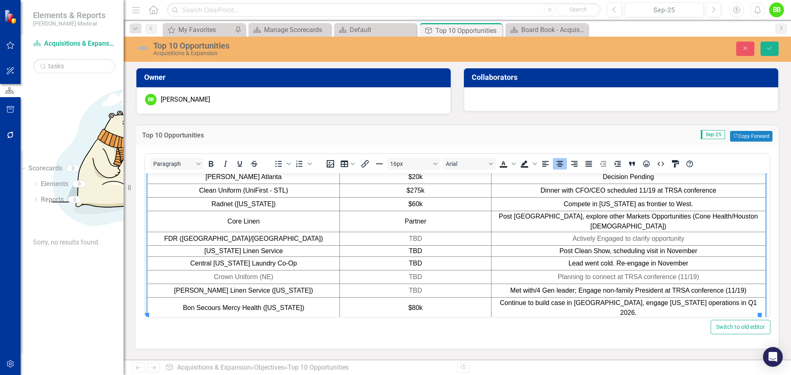
click at [457, 341] on div "Paragraph To open the popup, press Shift+Enter To open the popup, press Shift+E…" at bounding box center [457, 247] width 642 height 204
click at [502, 164] on icon "Text color Black" at bounding box center [503, 163] width 4 height 4
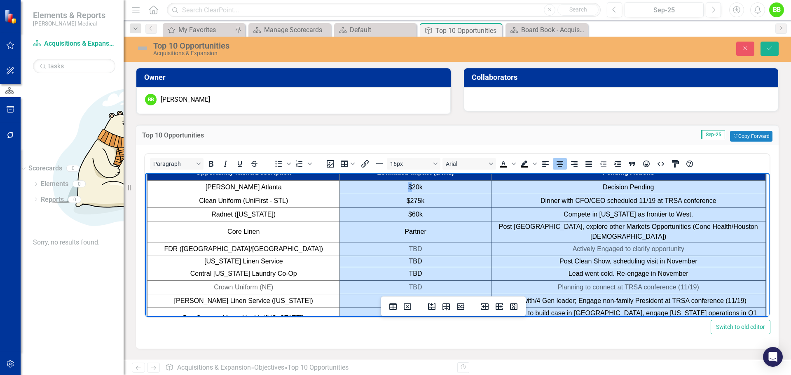
scroll to position [0, 0]
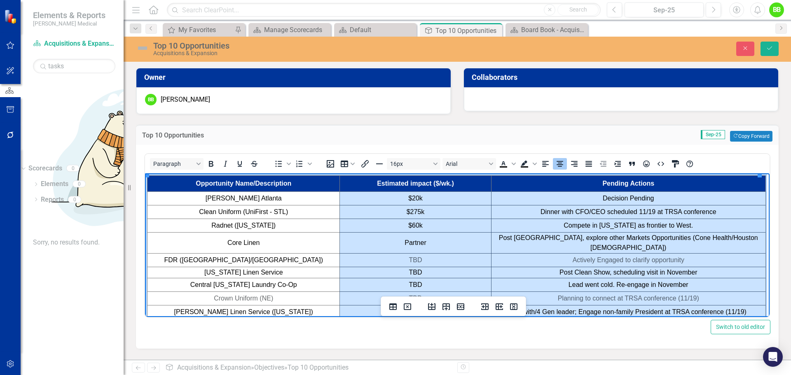
drag, startPoint x: 720, startPoint y: 307, endPoint x: 406, endPoint y: 196, distance: 332.6
click at [406, 196] on tbody "Opportunity Name/Description Estimated impact ($/wk.) Pending Actions Kaiser At…" at bounding box center [456, 263] width 618 height 175
click at [502, 163] on icon "Text color Black" at bounding box center [503, 163] width 4 height 4
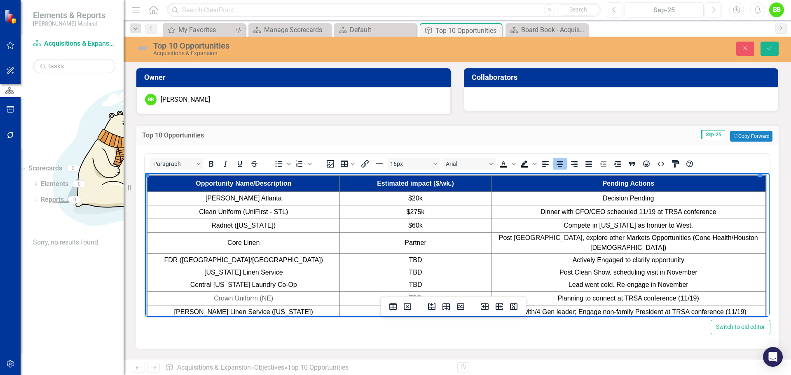
click at [568, 240] on td "Post [GEOGRAPHIC_DATA], explore other Markets Opportunities (Cone Health/Housto…" at bounding box center [628, 243] width 274 height 21
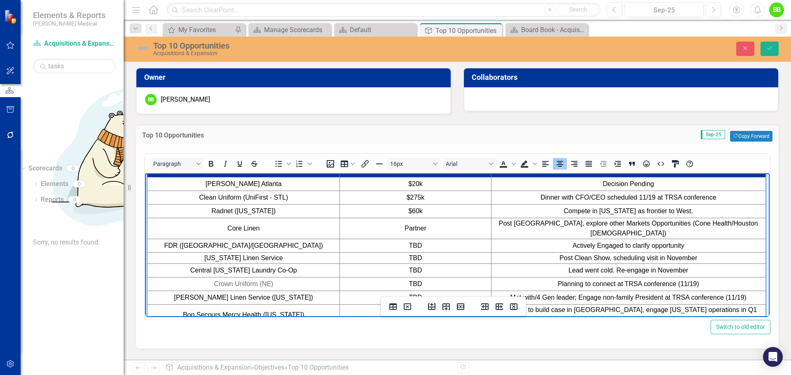
scroll to position [21, 0]
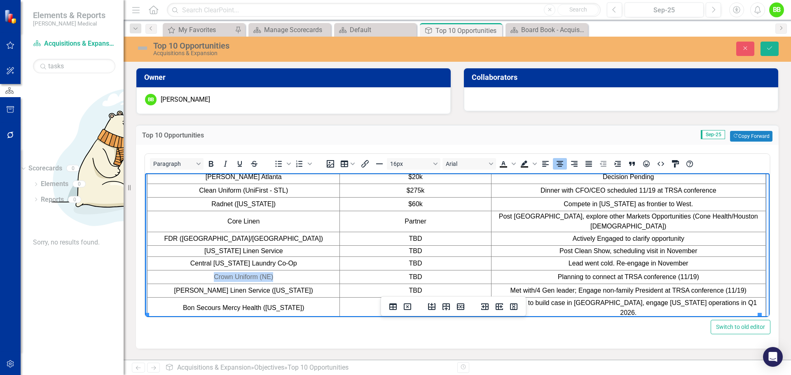
drag, startPoint x: 308, startPoint y: 271, endPoint x: 205, endPoint y: 271, distance: 103.3
click at [205, 271] on td "Crown Uniform (NE)" at bounding box center [243, 278] width 192 height 14
click at [504, 165] on icon "Text color Black" at bounding box center [503, 163] width 4 height 4
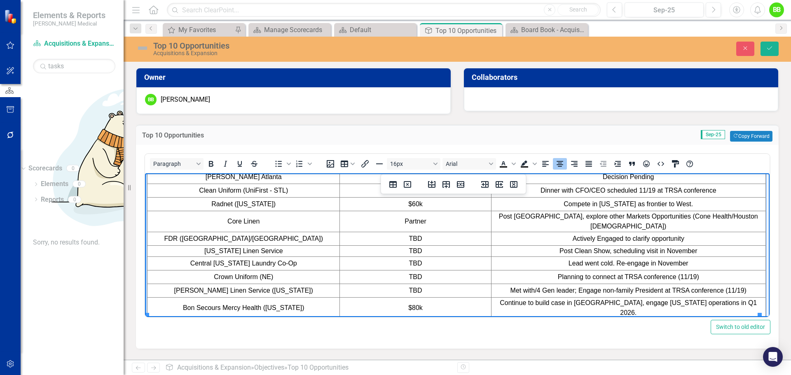
click at [533, 287] on span "Met with/4 Gen leader; Engage non-family President at TRSA conference (11/19)" at bounding box center [628, 290] width 236 height 7
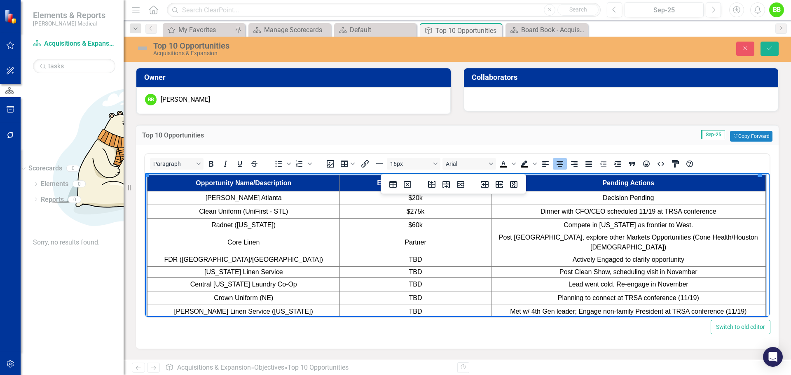
scroll to position [0, 0]
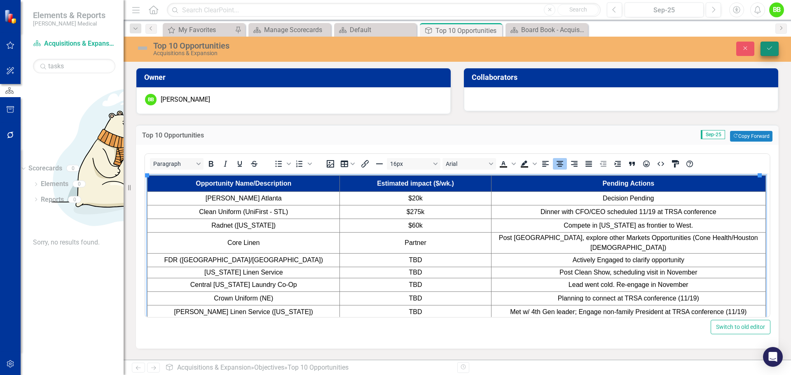
click at [770, 44] on button "Save" at bounding box center [769, 49] width 18 height 14
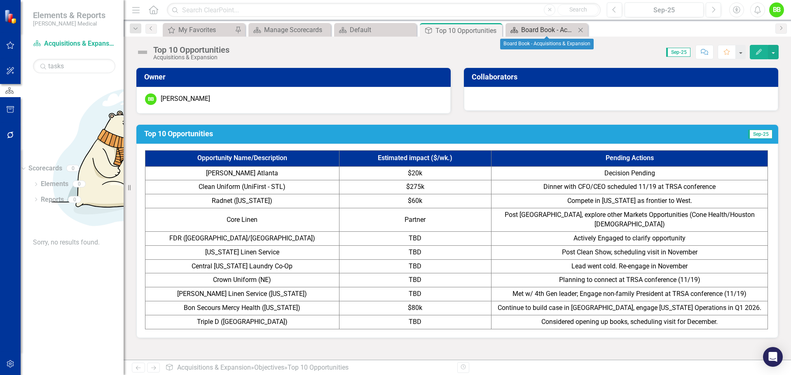
click at [551, 30] on div "Board Book - Acquisitions & Expansion" at bounding box center [548, 30] width 54 height 10
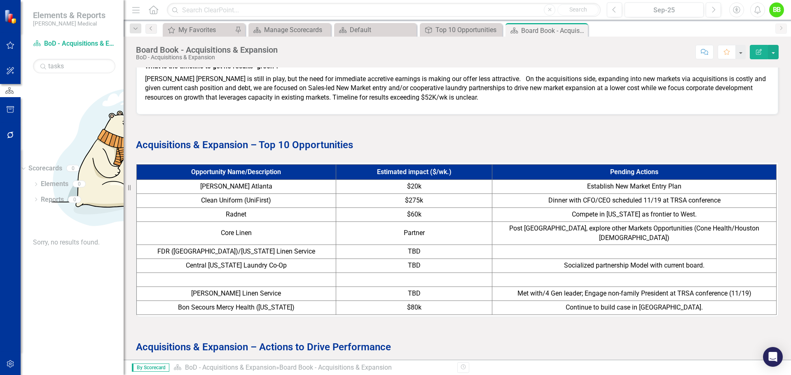
scroll to position [741, 0]
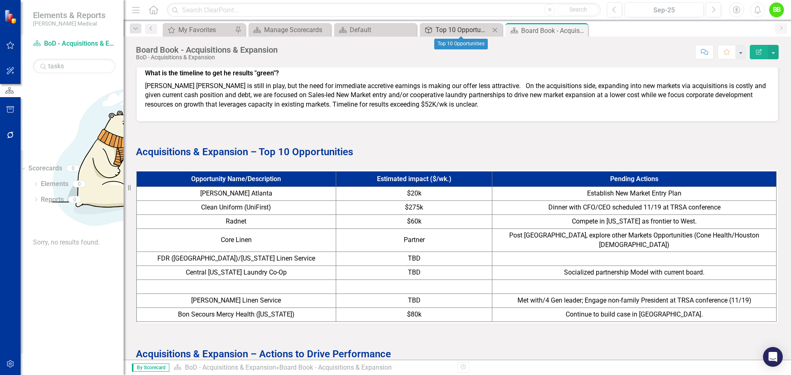
click at [443, 30] on div "Top 10 Opportunities" at bounding box center [462, 30] width 54 height 10
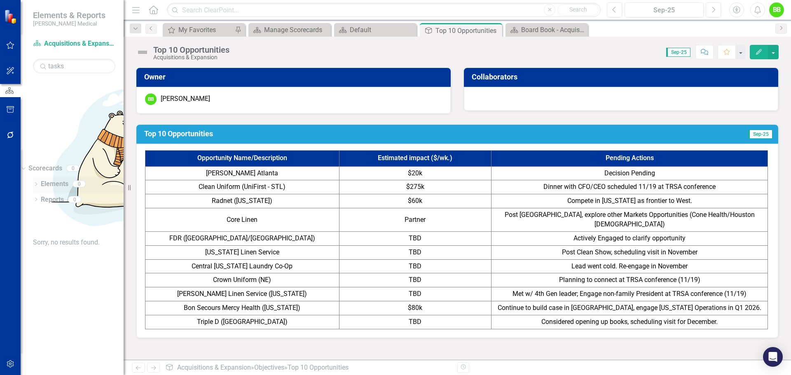
click at [35, 183] on icon "Dropdown" at bounding box center [36, 185] width 6 height 5
click at [25, 165] on icon "Dropdown" at bounding box center [22, 168] width 5 height 6
click at [25, 181] on icon "Dropdown" at bounding box center [22, 184] width 5 height 6
click at [353, 27] on div "Default" at bounding box center [377, 30] width 54 height 10
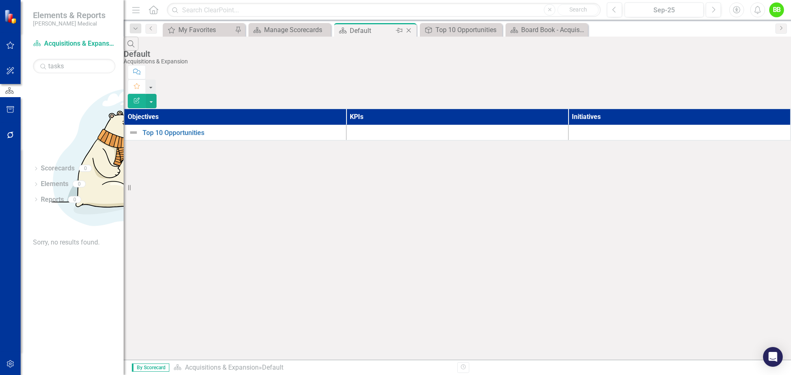
click at [408, 30] on icon "Close" at bounding box center [408, 30] width 8 height 7
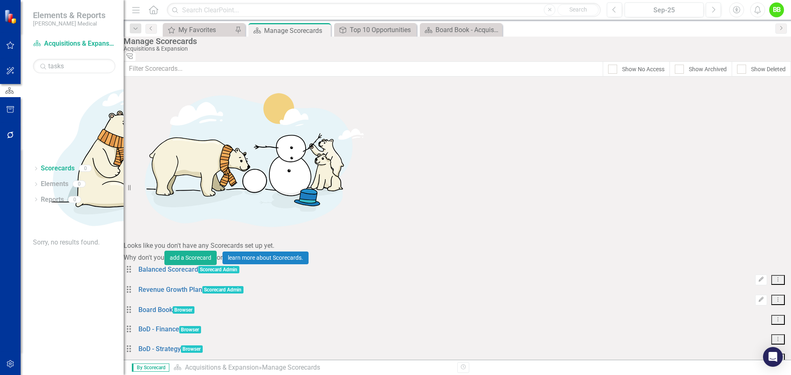
scroll to position [412, 0]
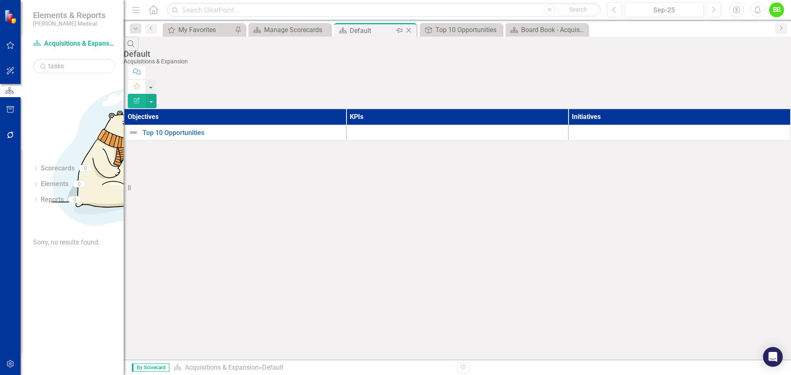
click at [406, 30] on icon "Close" at bounding box center [408, 30] width 8 height 7
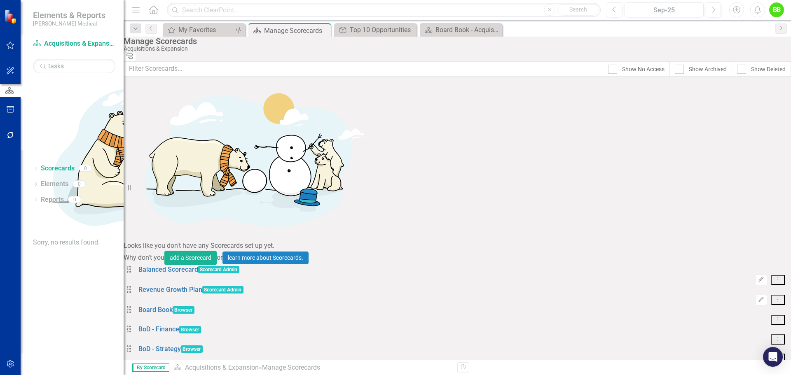
scroll to position [457, 0]
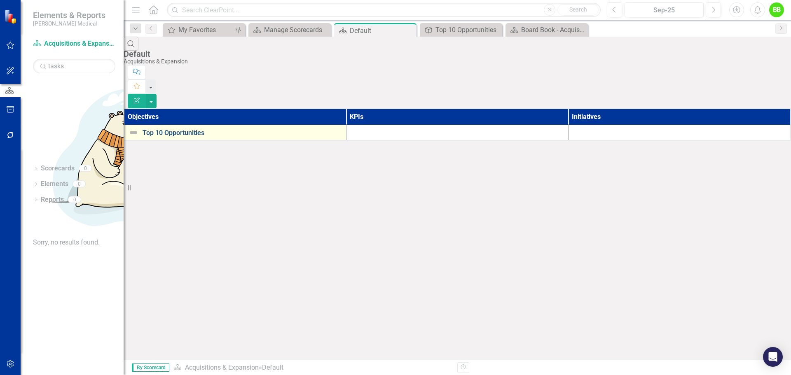
click at [185, 129] on link "Top 10 Opportunities" at bounding box center [241, 132] width 199 height 7
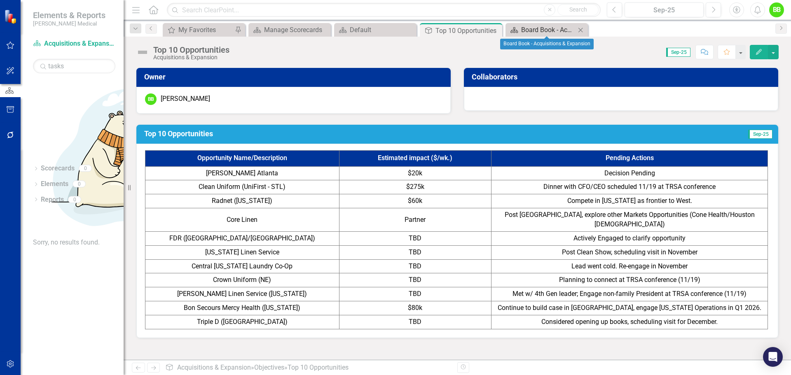
click at [529, 33] on div "Board Book - Acquisitions & Expansion" at bounding box center [548, 30] width 54 height 10
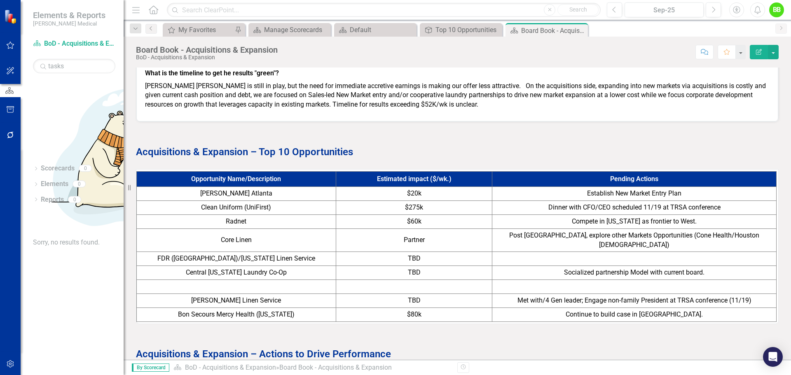
scroll to position [823, 0]
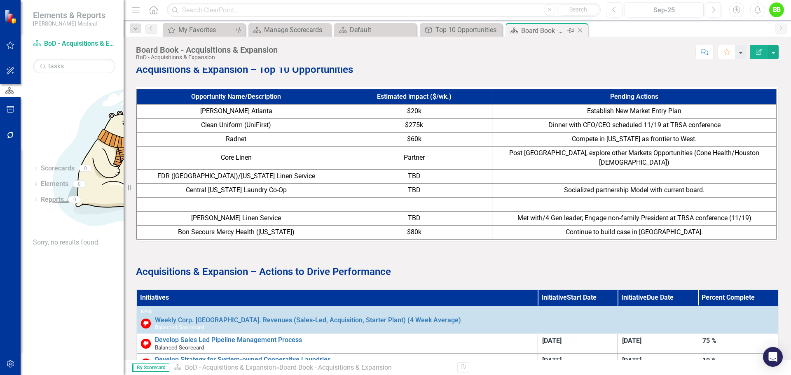
click at [579, 31] on icon "Close" at bounding box center [580, 30] width 8 height 7
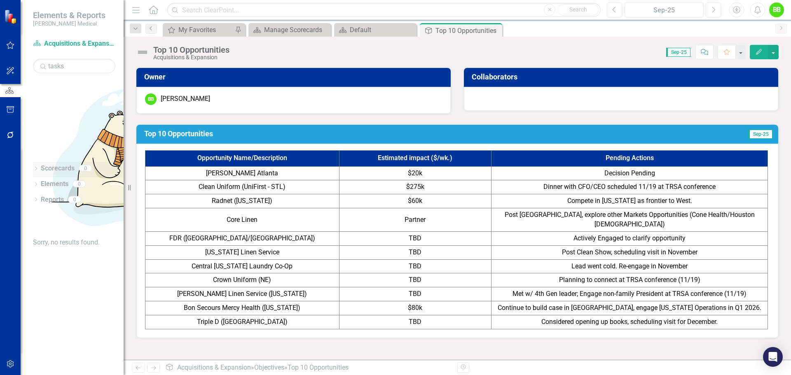
click at [38, 167] on icon "Dropdown" at bounding box center [36, 169] width 6 height 5
click at [50, 164] on link "Scorecards" at bounding box center [45, 168] width 34 height 9
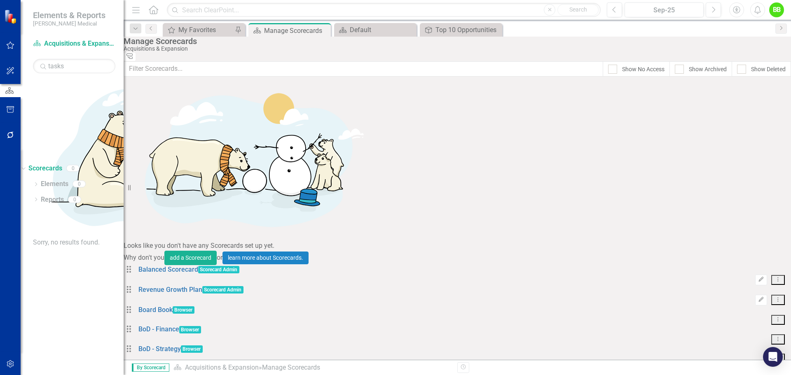
click at [216, 364] on link "BoD - Acquisitions & Expansion" at bounding box center [183, 368] width 91 height 8
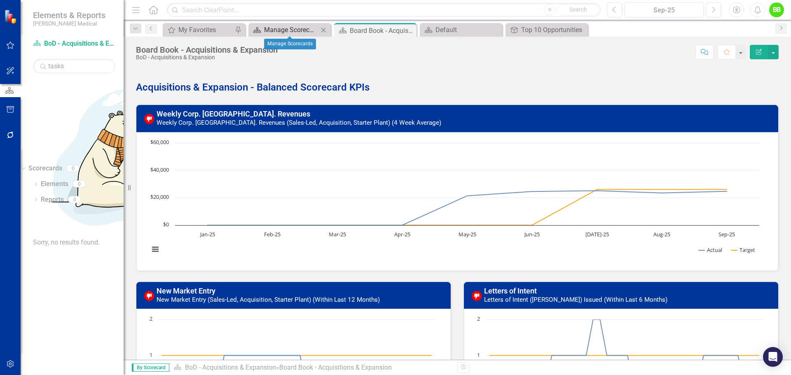
click at [286, 31] on div "Manage Scorecards" at bounding box center [291, 30] width 54 height 10
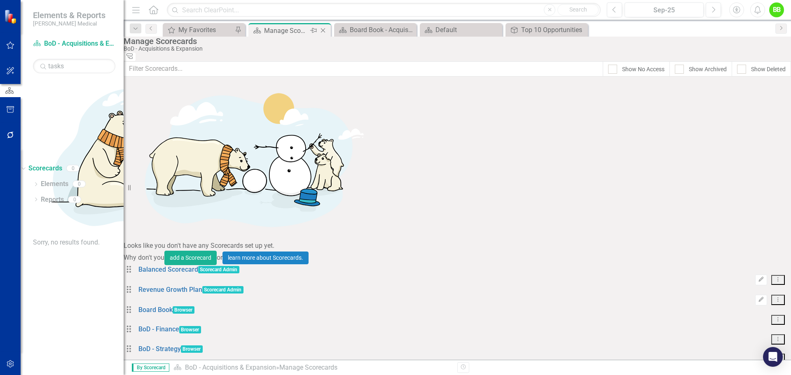
click at [322, 29] on icon "Close" at bounding box center [323, 30] width 8 height 7
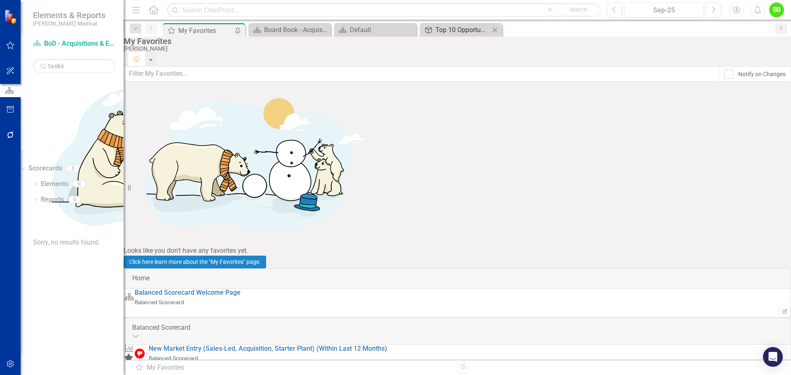
click at [449, 28] on div "Top 10 Opportunities" at bounding box center [462, 30] width 54 height 10
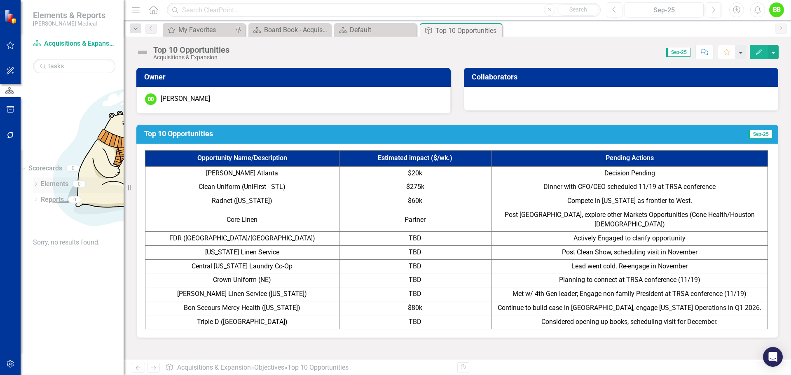
click at [44, 180] on link "Elements" at bounding box center [55, 184] width 28 height 9
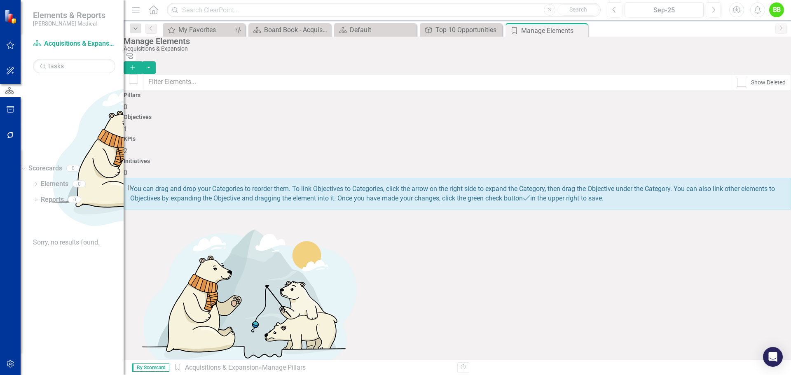
click at [350, 114] on div "Objectives 1" at bounding box center [457, 124] width 667 height 20
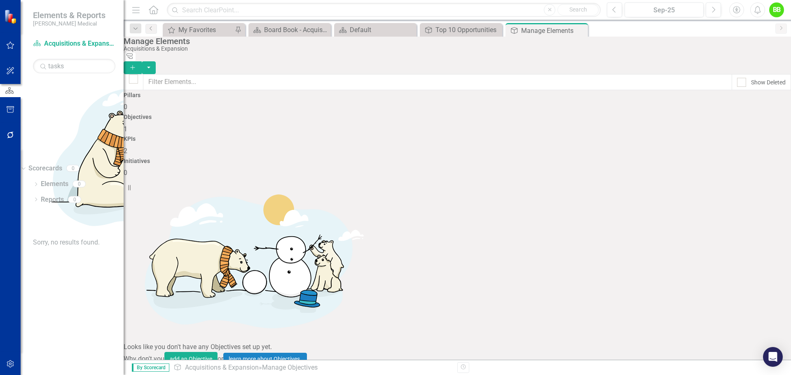
click at [200, 375] on link "Top 10 Opportunities" at bounding box center [169, 381] width 62 height 8
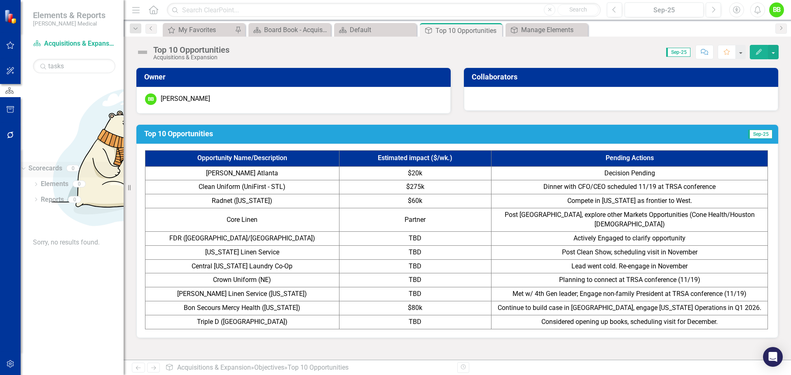
click at [25, 165] on icon "Dropdown" at bounding box center [22, 168] width 5 height 6
click at [49, 164] on link "Scorecards" at bounding box center [58, 168] width 34 height 9
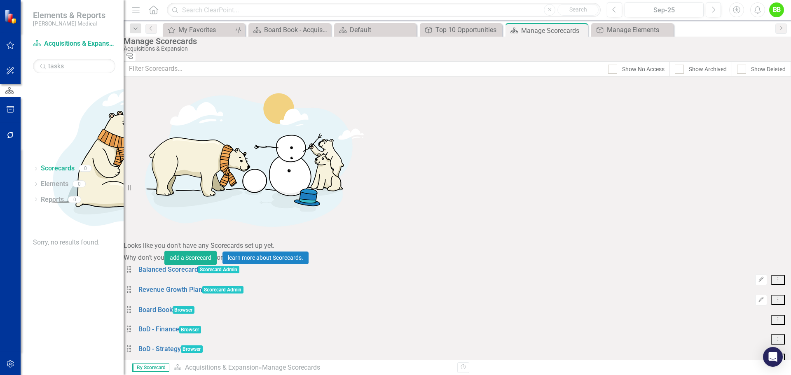
click at [202, 364] on link "BoD - Acquisitions & Expansion" at bounding box center [183, 368] width 91 height 8
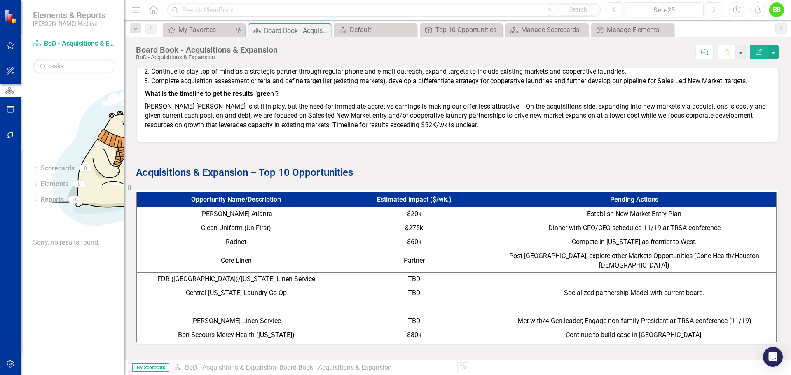
scroll to position [700, 0]
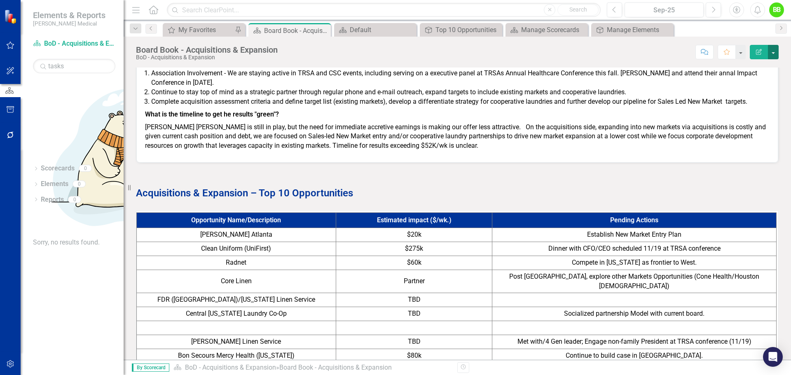
click at [772, 51] on button "button" at bounding box center [772, 52] width 11 height 14
click at [528, 193] on p "Acquisitions & Expansion – Top 10 Opportunities" at bounding box center [457, 192] width 642 height 16
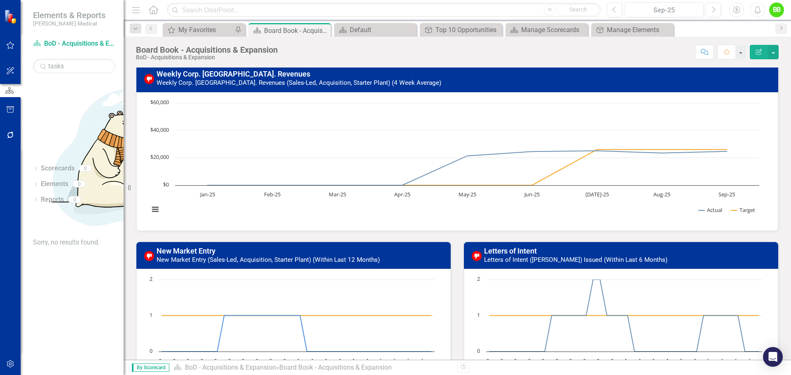
scroll to position [0, 0]
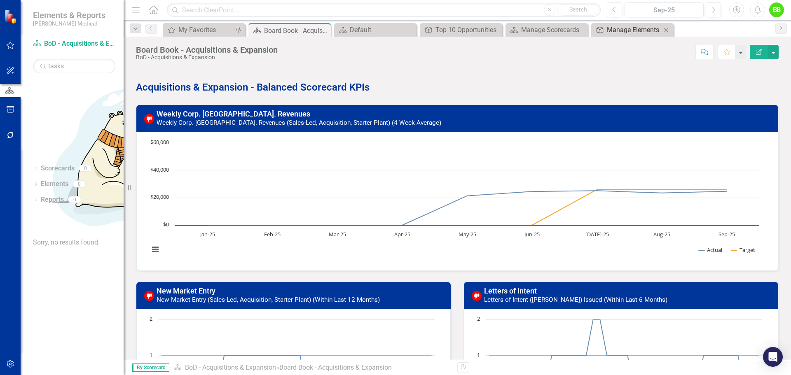
click at [640, 29] on div "Manage Elements" at bounding box center [633, 30] width 54 height 10
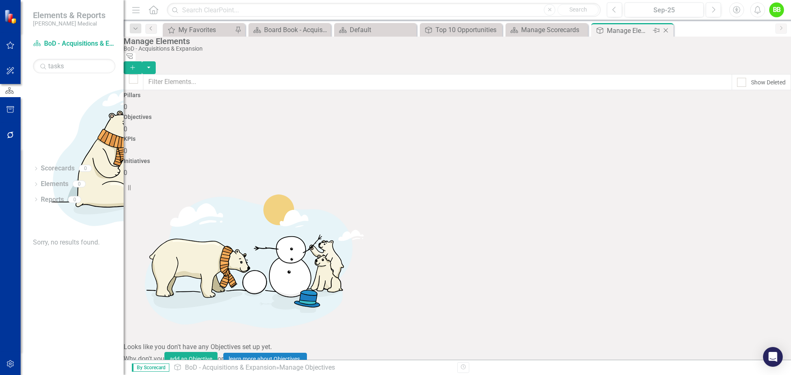
click at [664, 30] on icon "Close" at bounding box center [665, 30] width 8 height 7
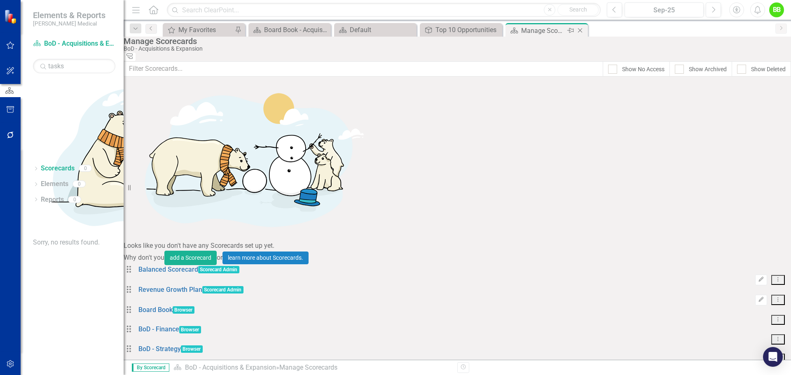
click at [583, 28] on icon "Close" at bounding box center [580, 30] width 8 height 7
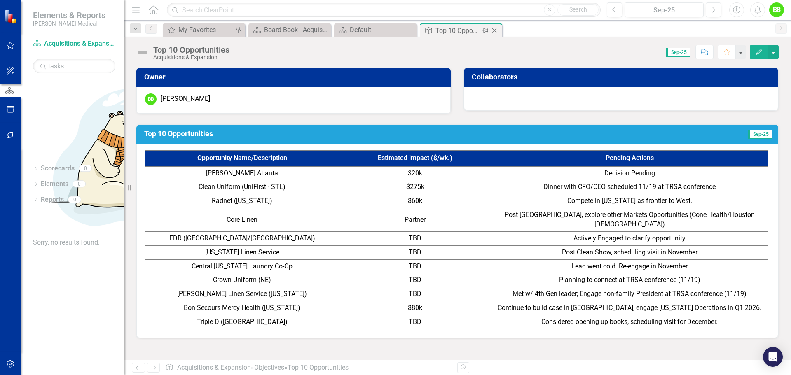
click at [494, 29] on icon "Close" at bounding box center [494, 30] width 8 height 7
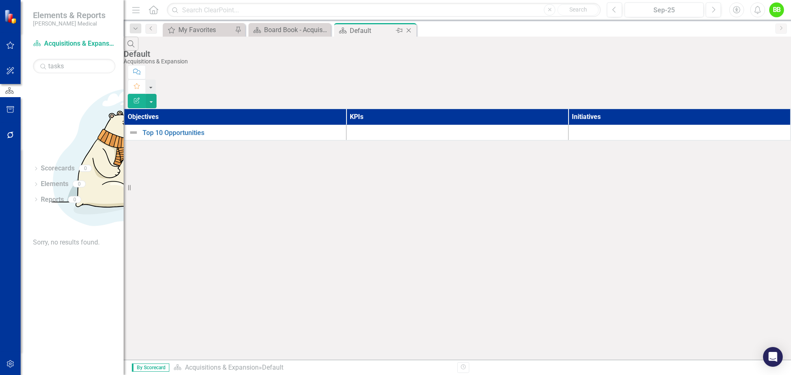
click at [408, 29] on icon "Close" at bounding box center [408, 30] width 8 height 7
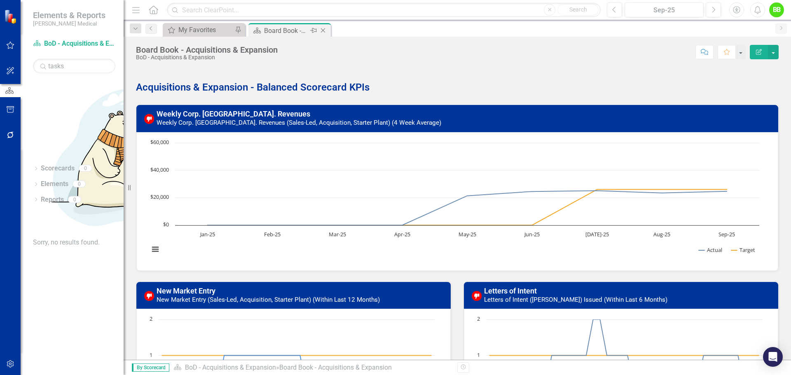
click at [324, 28] on icon "Close" at bounding box center [323, 30] width 8 height 7
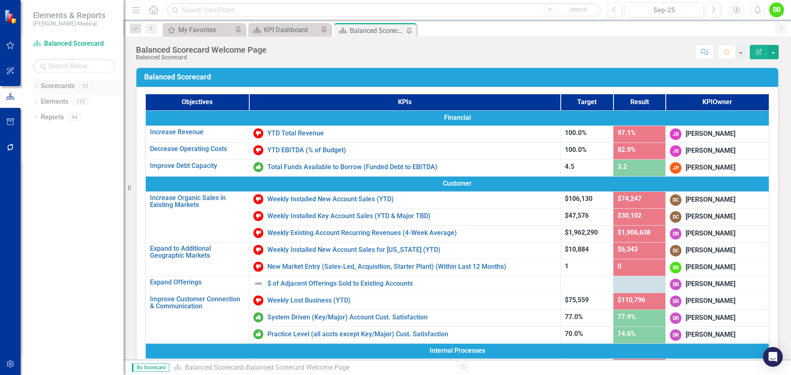
click at [37, 87] on icon "Dropdown" at bounding box center [36, 87] width 6 height 5
click at [63, 113] on link "Board Book" at bounding box center [84, 117] width 78 height 9
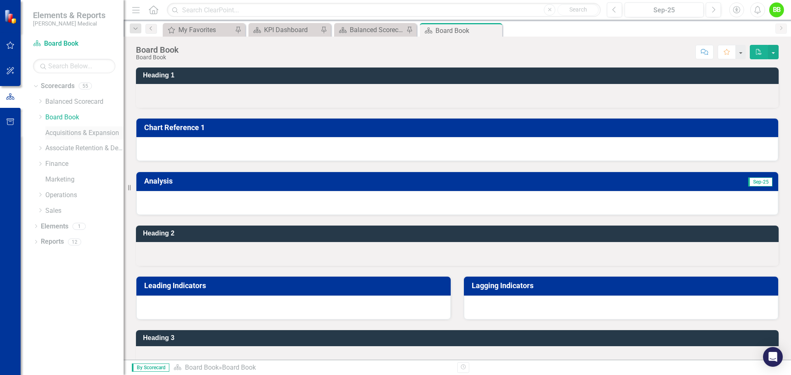
click at [61, 134] on link "Acquisitions & Expansion" at bounding box center [84, 132] width 78 height 9
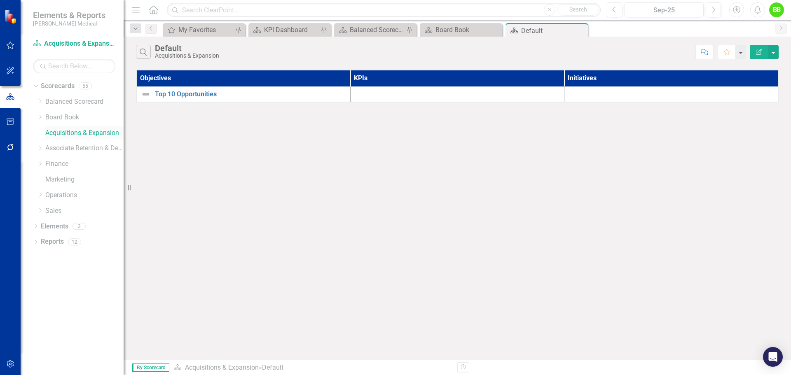
click at [55, 129] on link "Acquisitions & Expansion" at bounding box center [84, 132] width 78 height 9
click at [77, 117] on link "Board Book" at bounding box center [84, 117] width 78 height 9
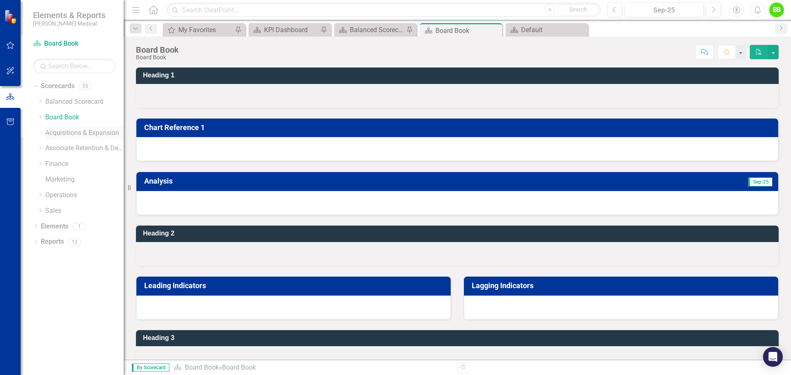
click at [74, 128] on link "Acquisitions & Expansion" at bounding box center [84, 132] width 78 height 9
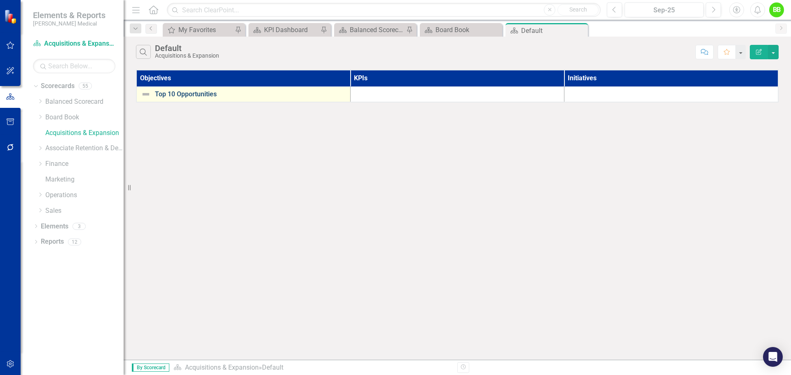
click at [172, 95] on link "Top 10 Opportunities" at bounding box center [250, 94] width 191 height 7
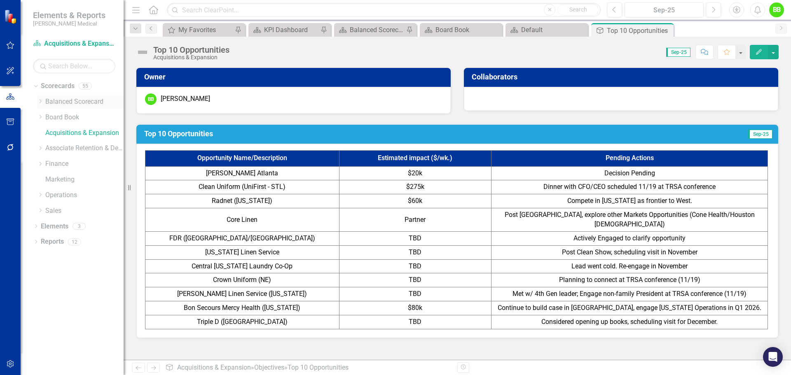
click at [39, 102] on icon "Dropdown" at bounding box center [40, 101] width 6 height 5
click at [39, 102] on icon "Dropdown" at bounding box center [39, 100] width 5 height 6
click at [37, 84] on icon "Dropdown" at bounding box center [35, 86] width 5 height 6
click at [37, 102] on icon "Dropdown" at bounding box center [36, 102] width 6 height 5
click at [37, 102] on div "Dropdown" at bounding box center [34, 101] width 7 height 6
